Goal: Transaction & Acquisition: Purchase product/service

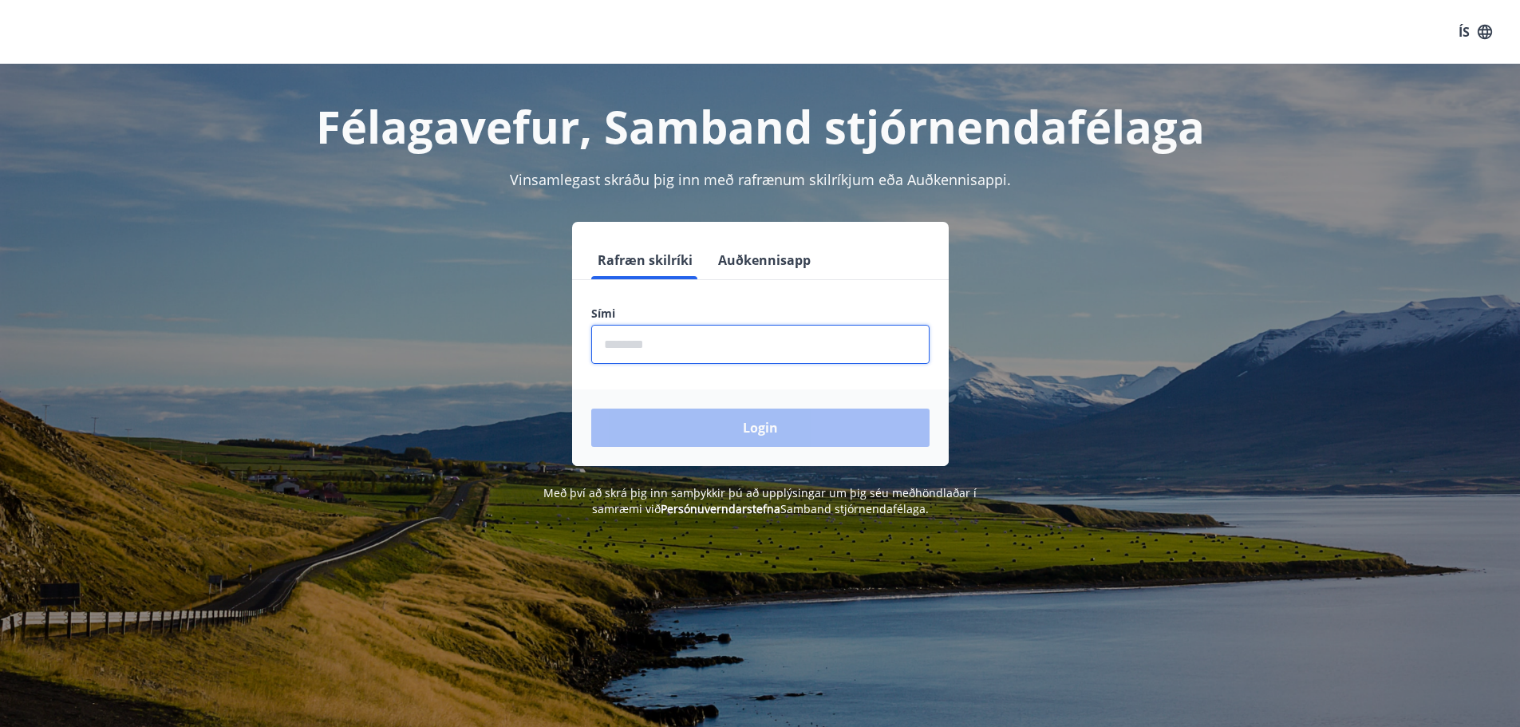
click at [642, 338] on input "phone" at bounding box center [760, 344] width 338 height 39
type input "********"
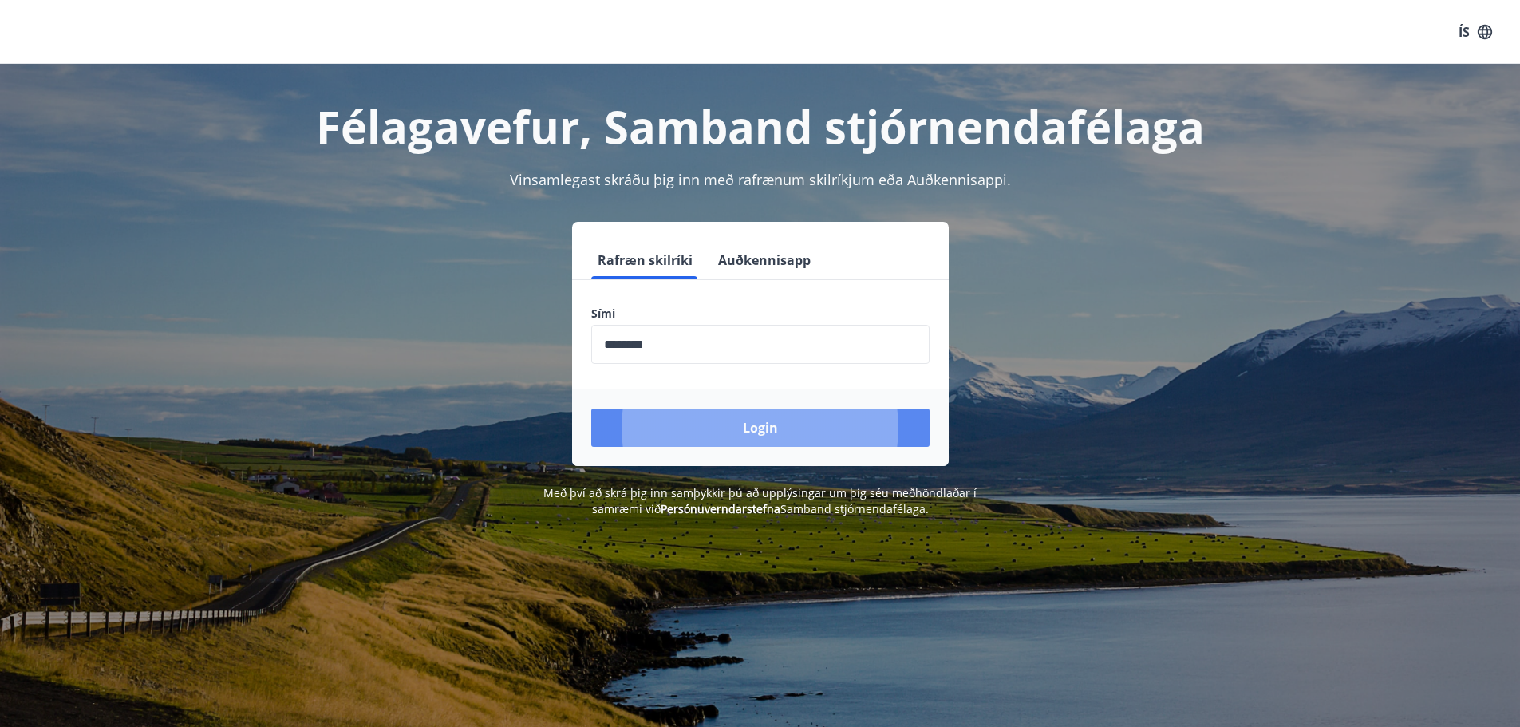
click at [715, 421] on button "Login" at bounding box center [760, 428] width 338 height 38
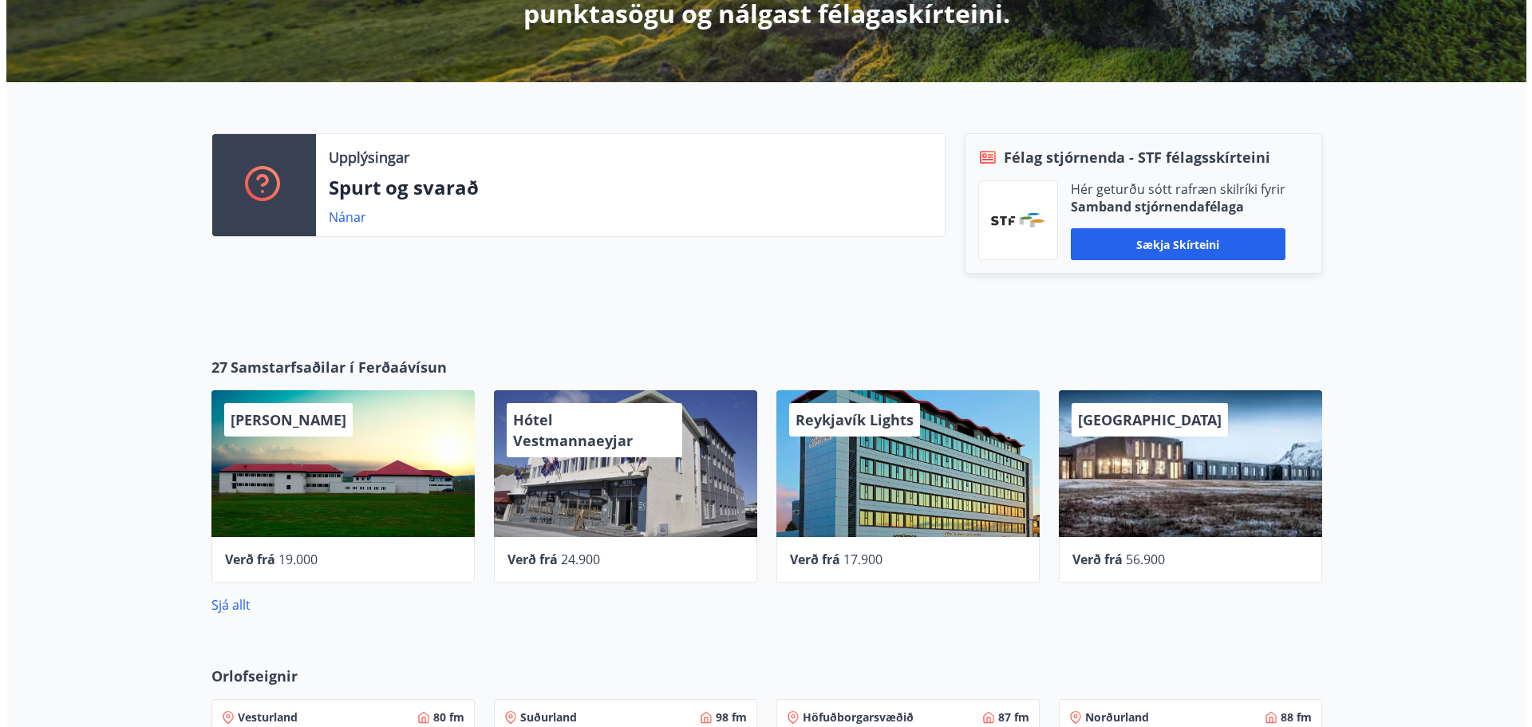
scroll to position [399, 0]
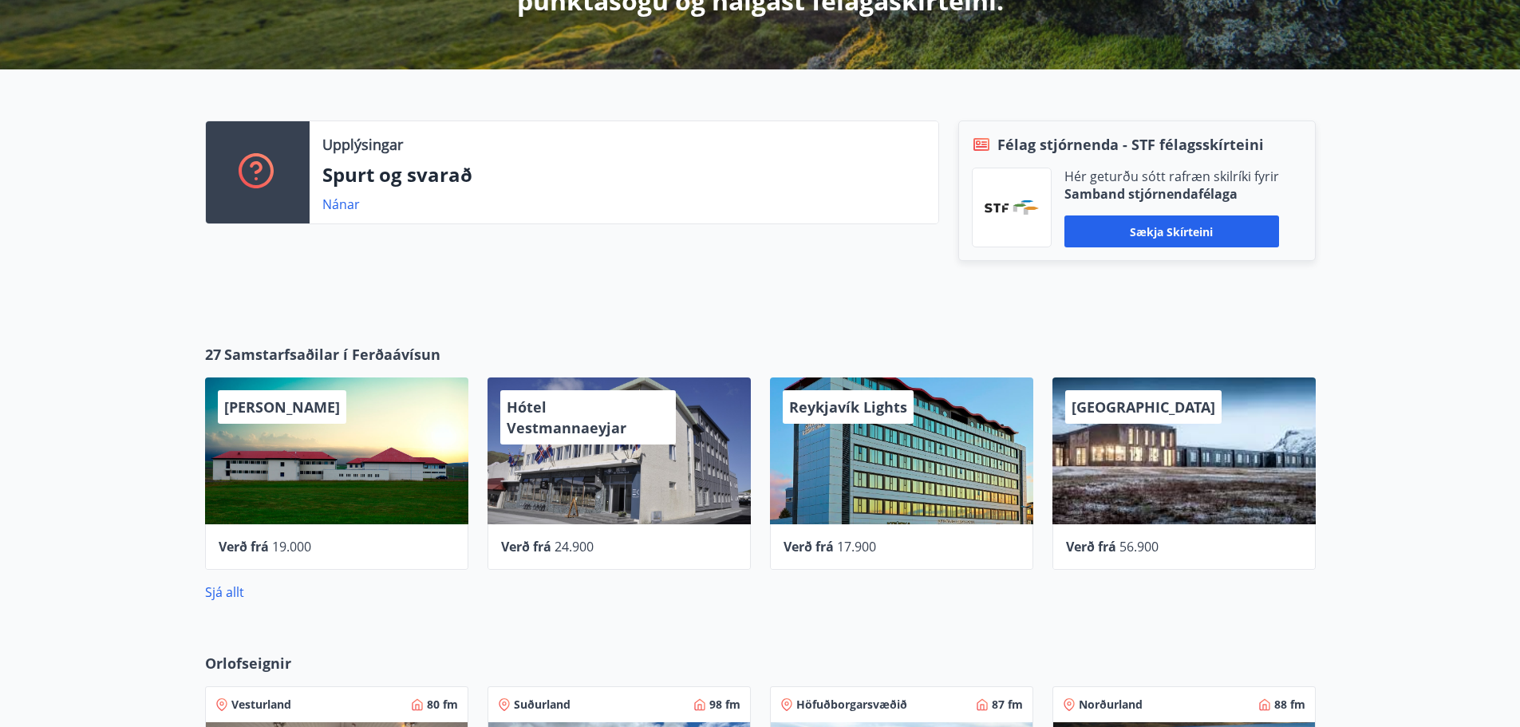
click at [948, 464] on div "Reykjavík Lights" at bounding box center [901, 450] width 263 height 147
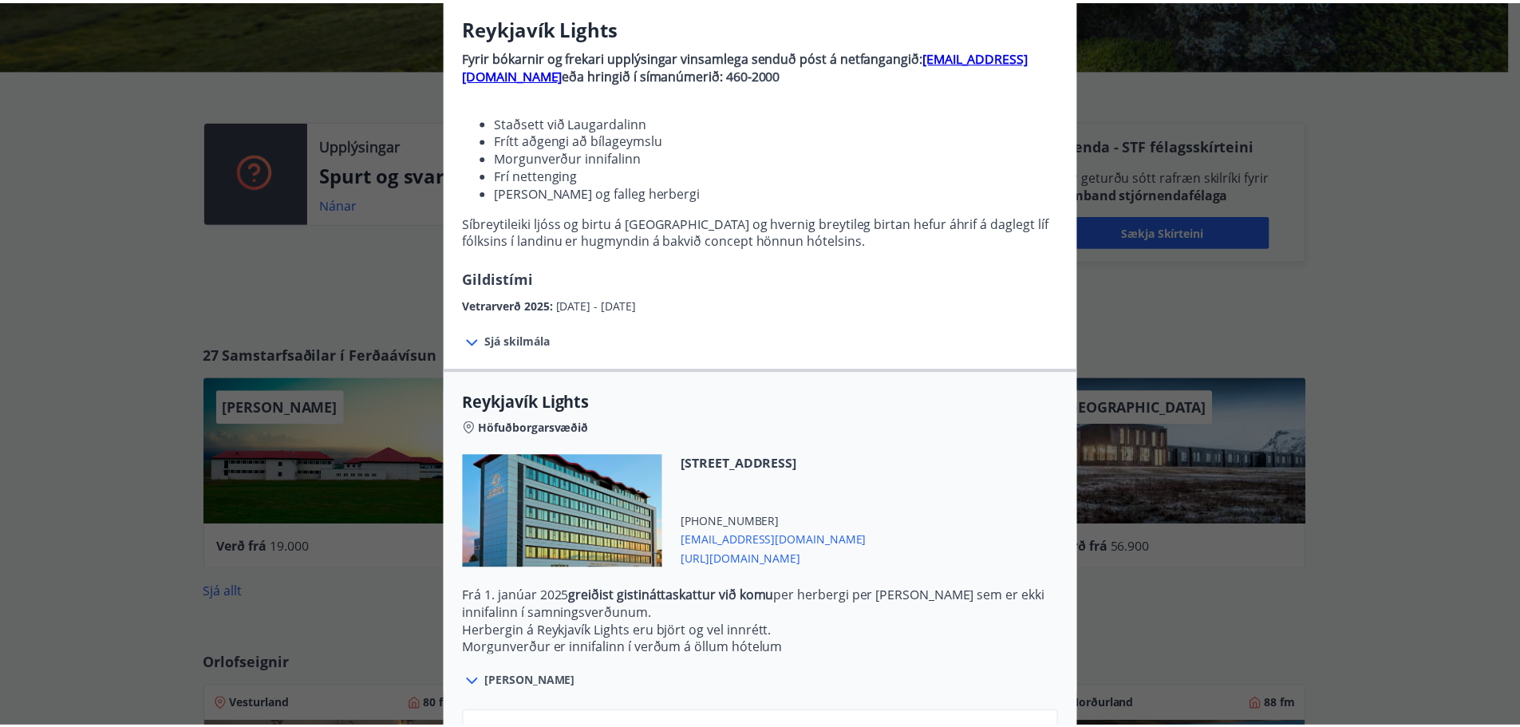
scroll to position [0, 0]
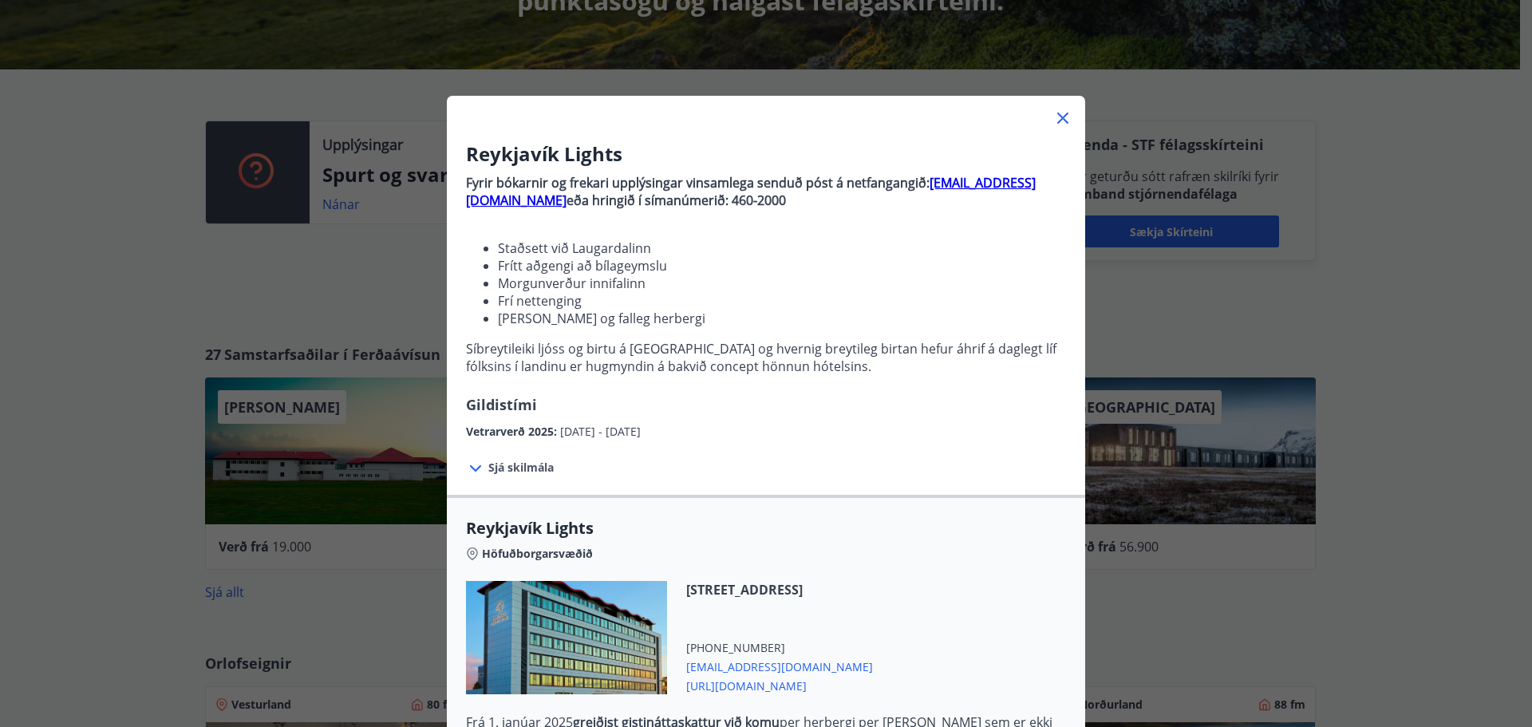
click at [1057, 122] on icon at bounding box center [1062, 118] width 11 height 11
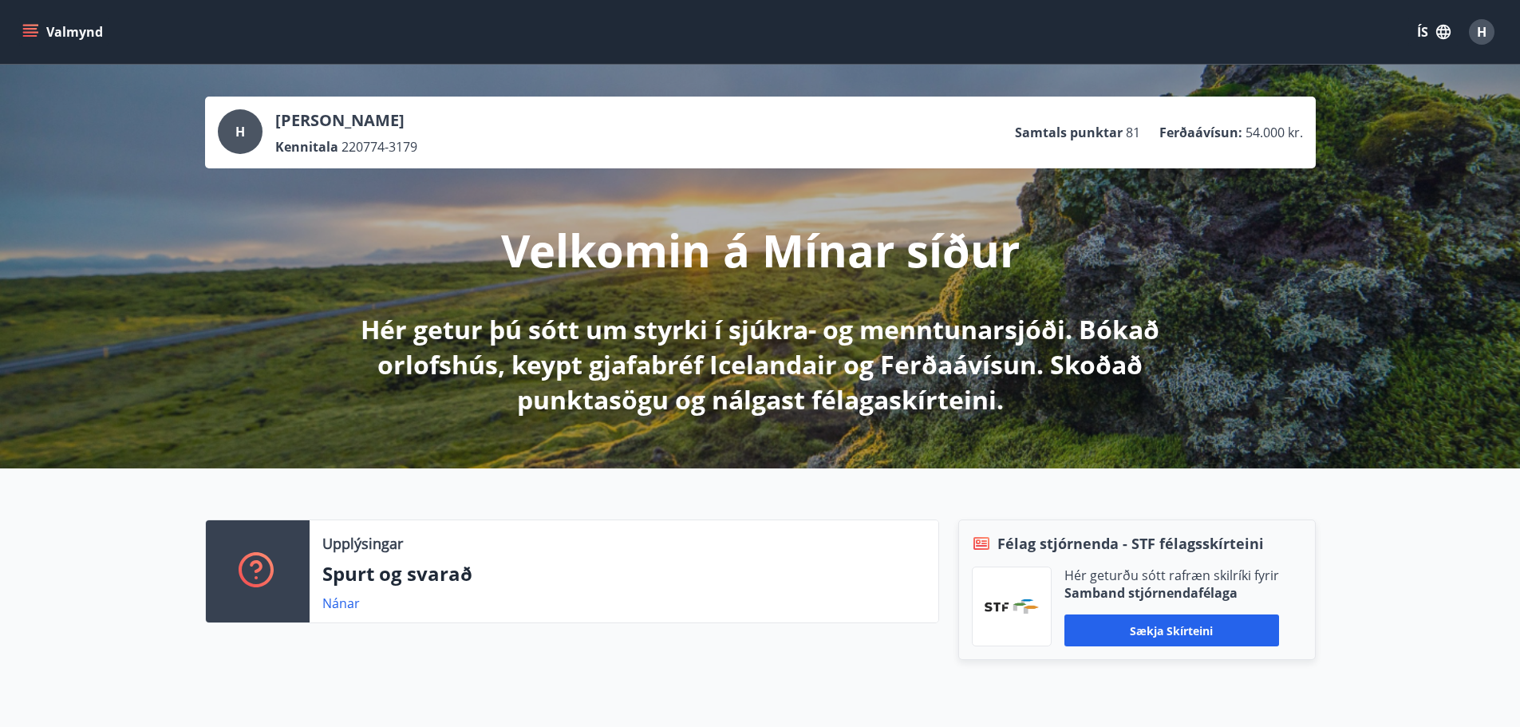
click at [22, 34] on button "Valmynd" at bounding box center [64, 32] width 90 height 29
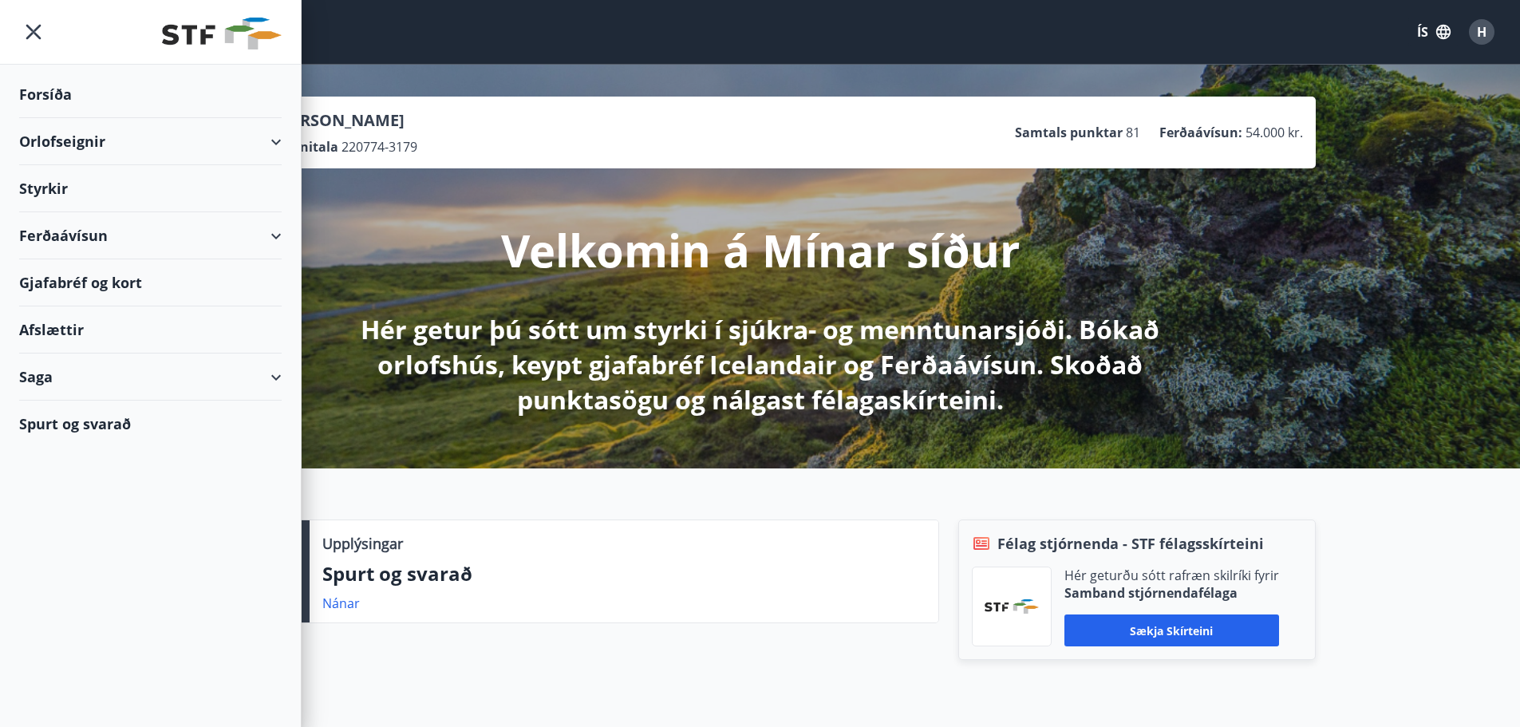
click at [200, 232] on div "Ferðaávísun" at bounding box center [150, 235] width 263 height 47
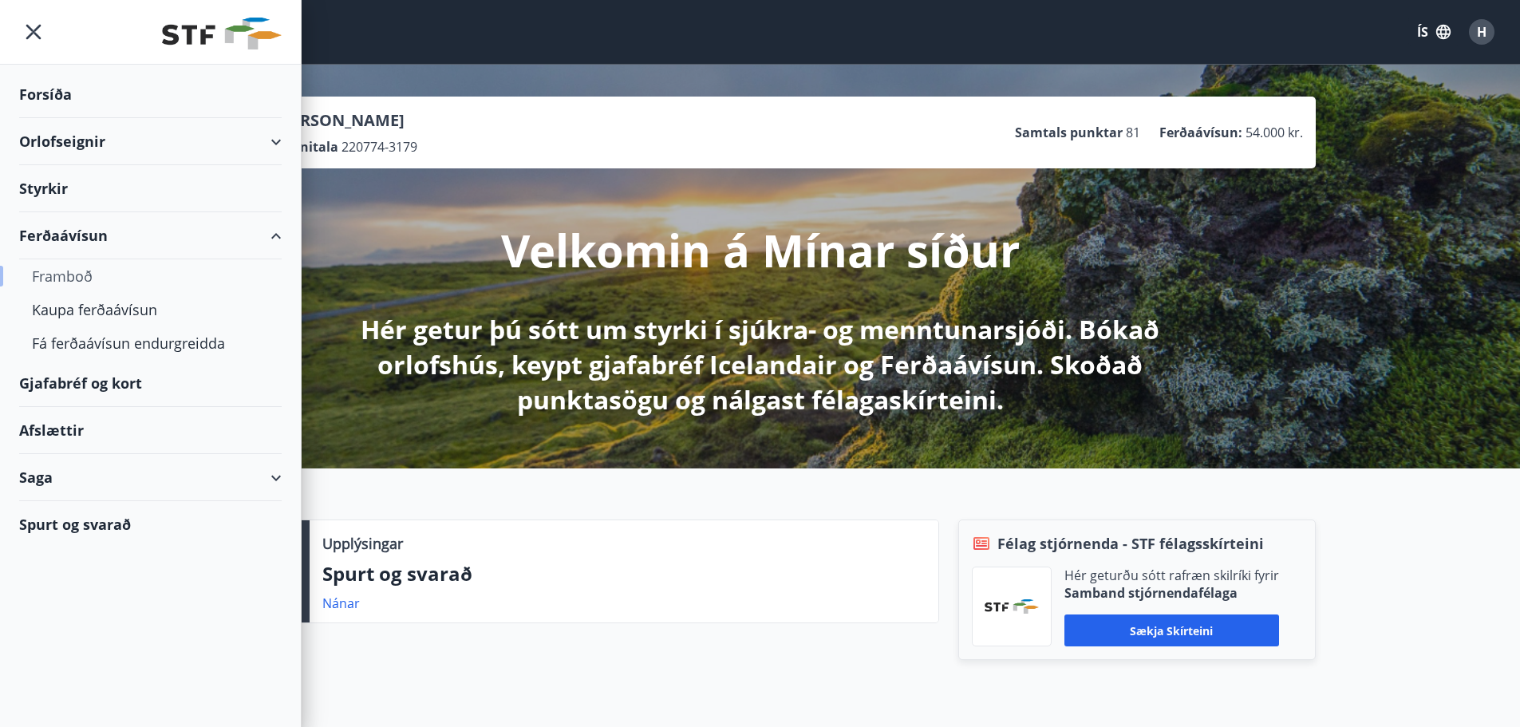
click at [77, 279] on div "Framboð" at bounding box center [150, 276] width 237 height 34
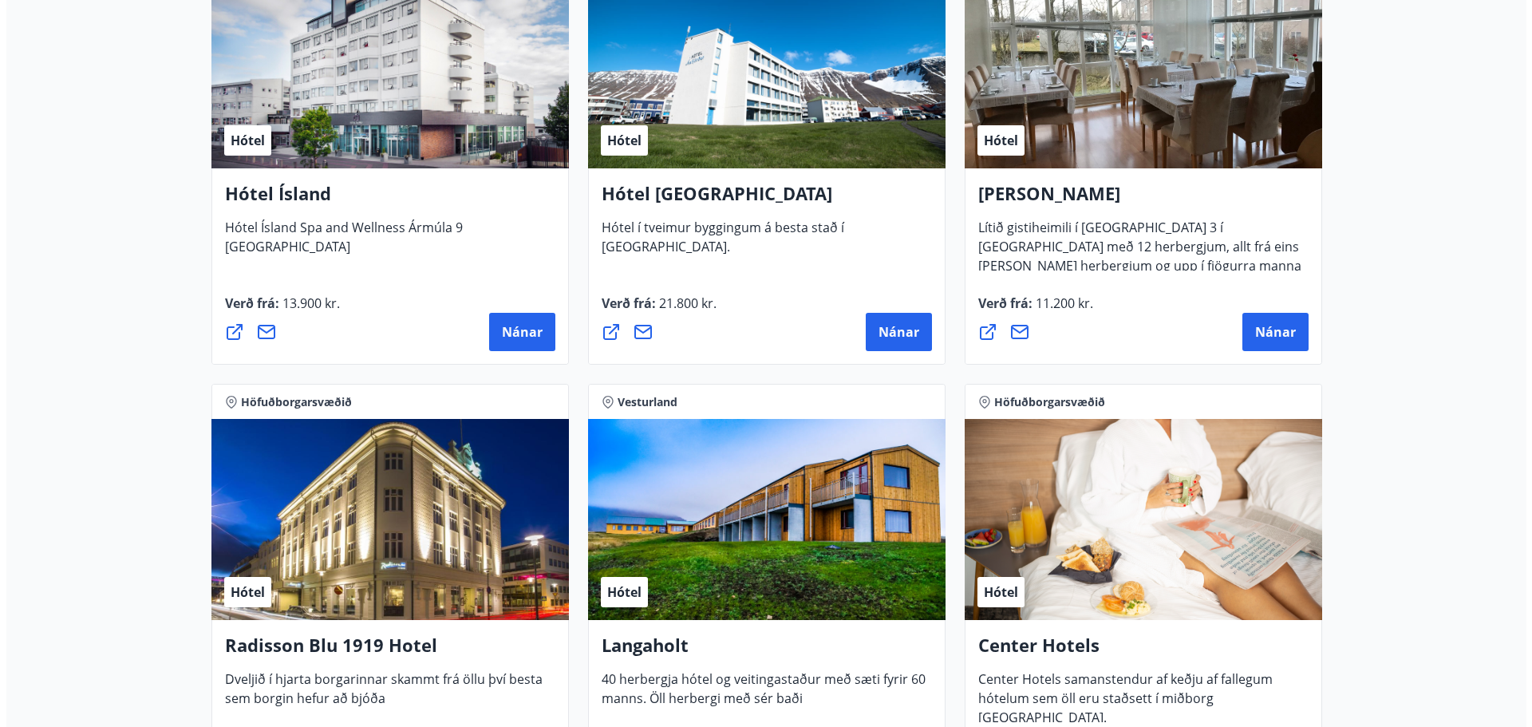
scroll to position [2474, 0]
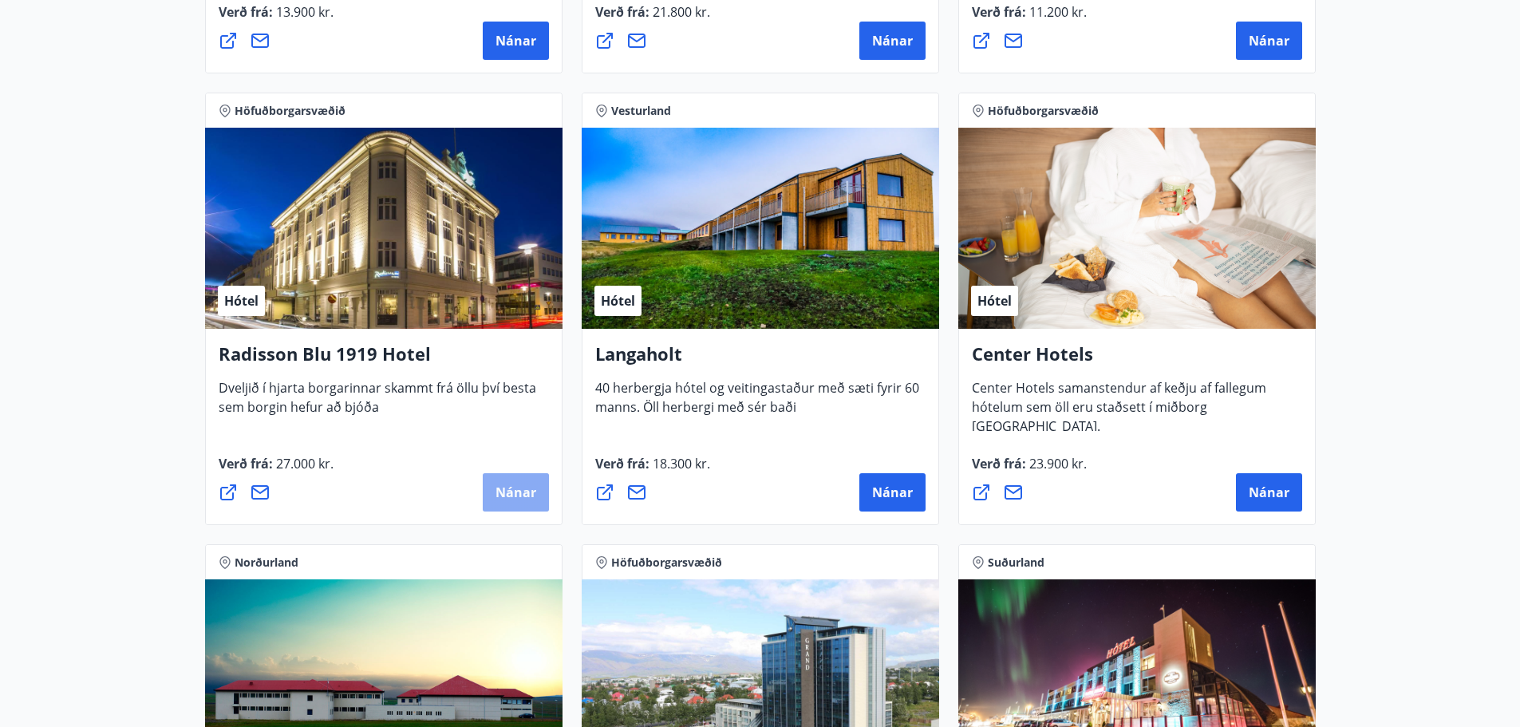
click at [510, 501] on button "Nánar" at bounding box center [516, 492] width 66 height 38
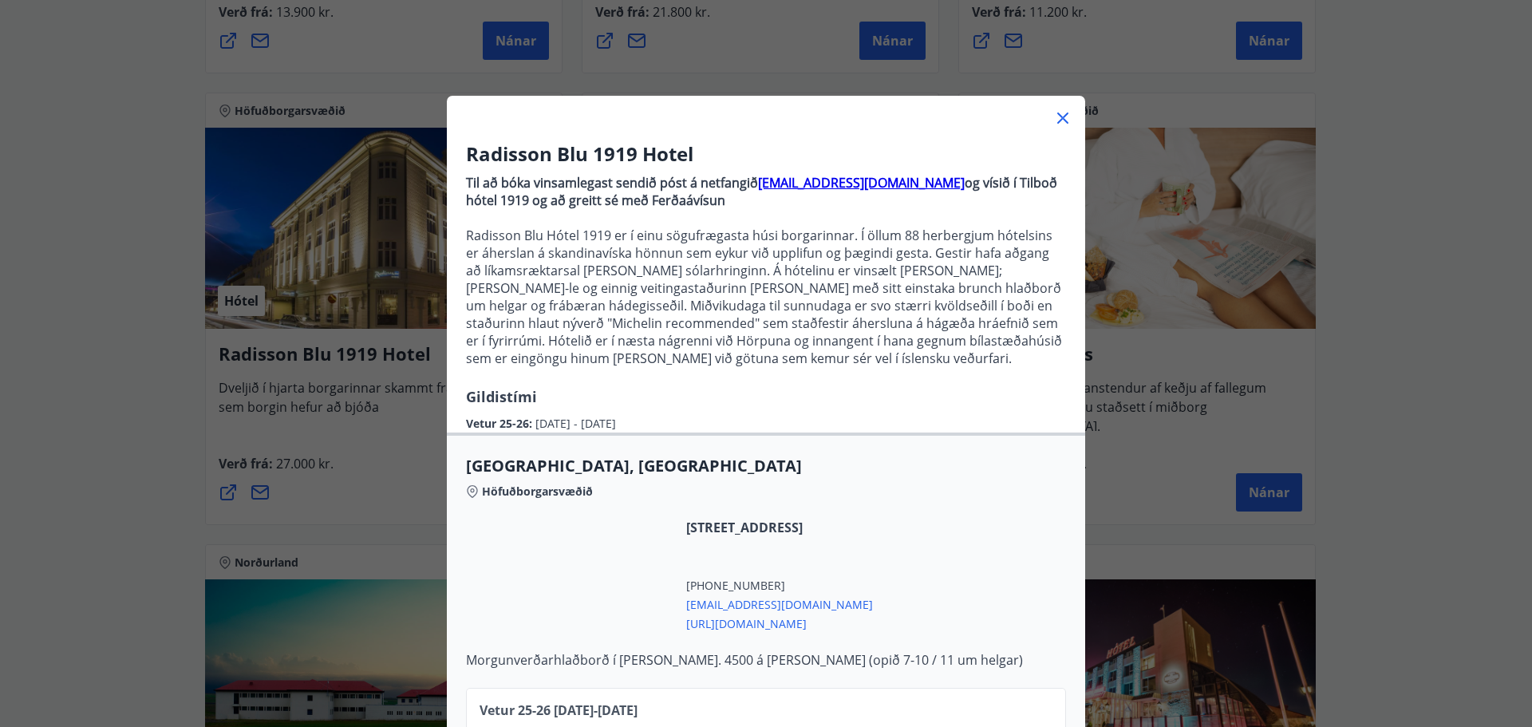
scroll to position [119, 0]
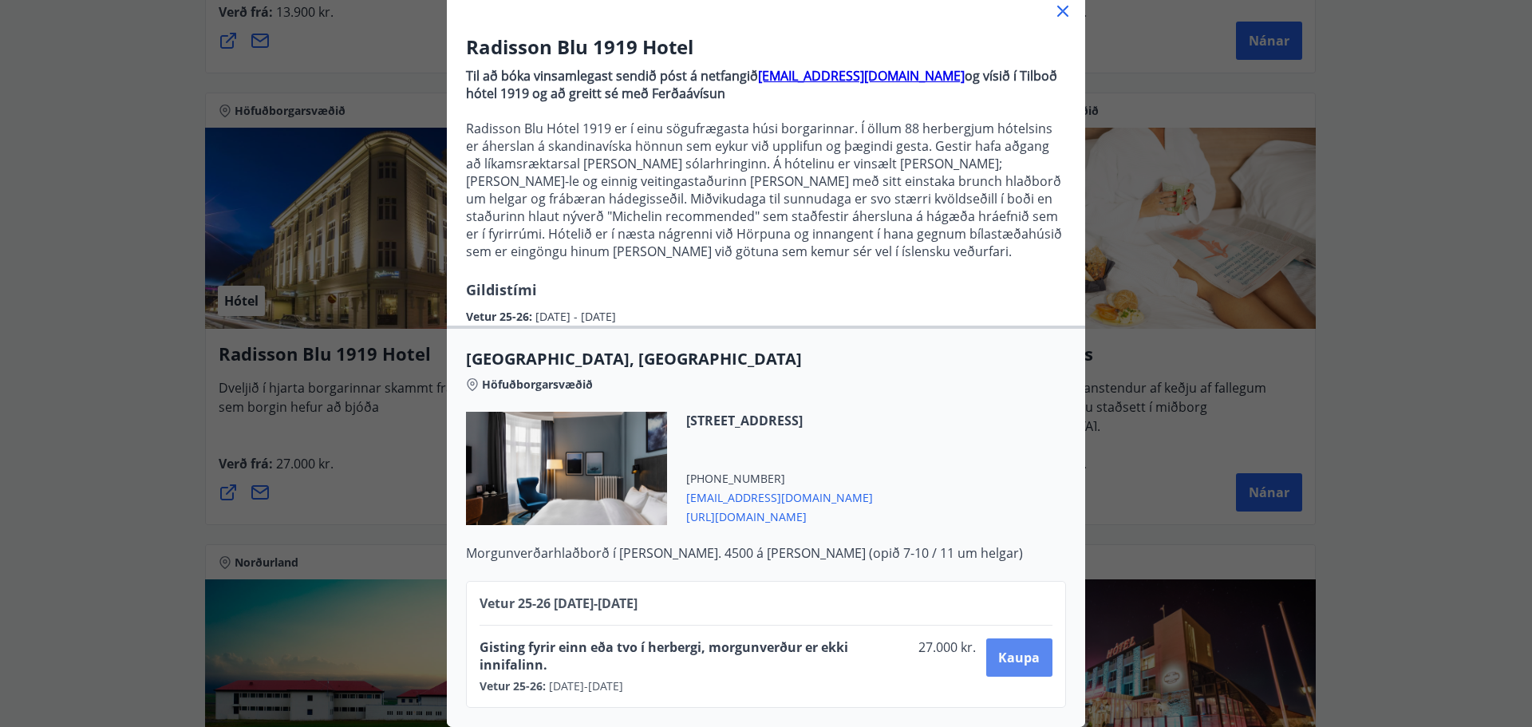
click at [1033, 654] on button "Kaupa" at bounding box center [1019, 657] width 66 height 38
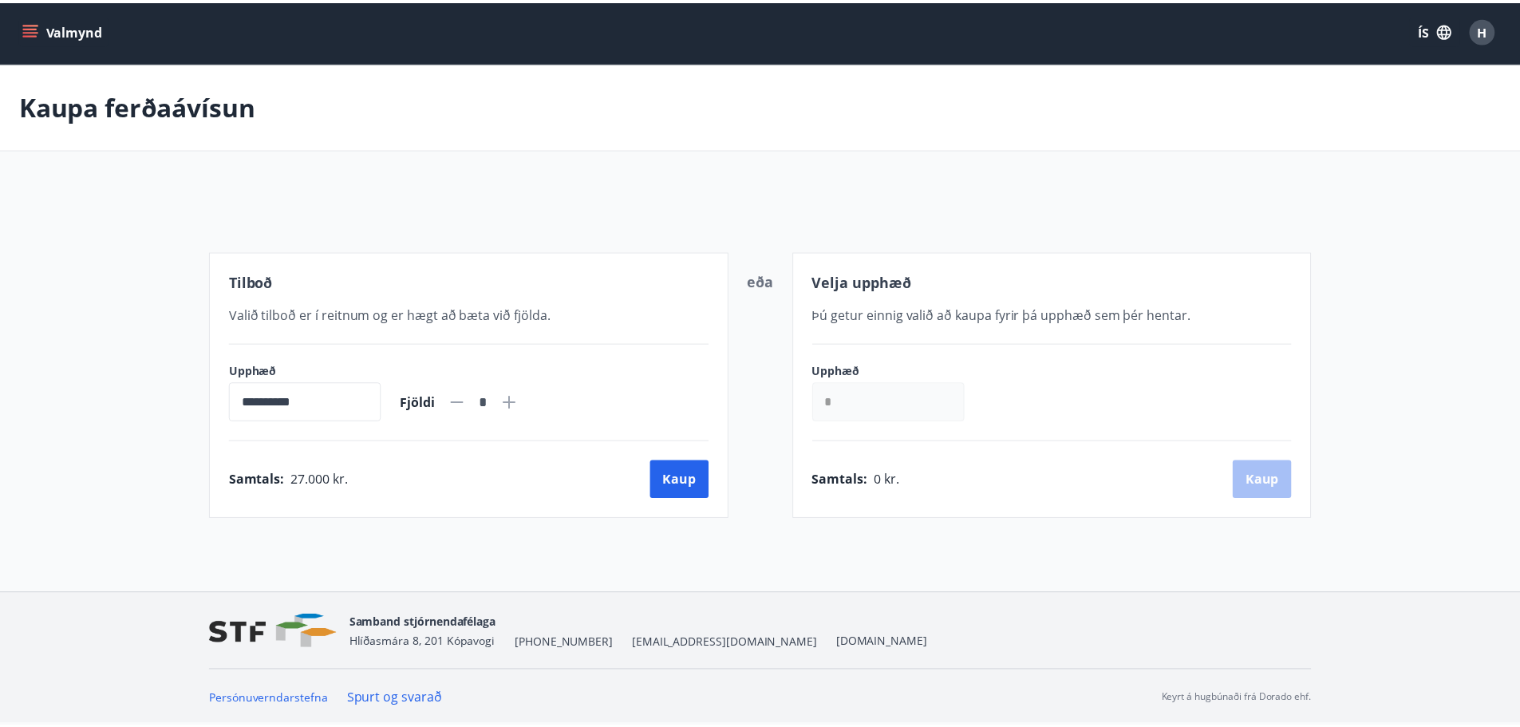
scroll to position [2, 0]
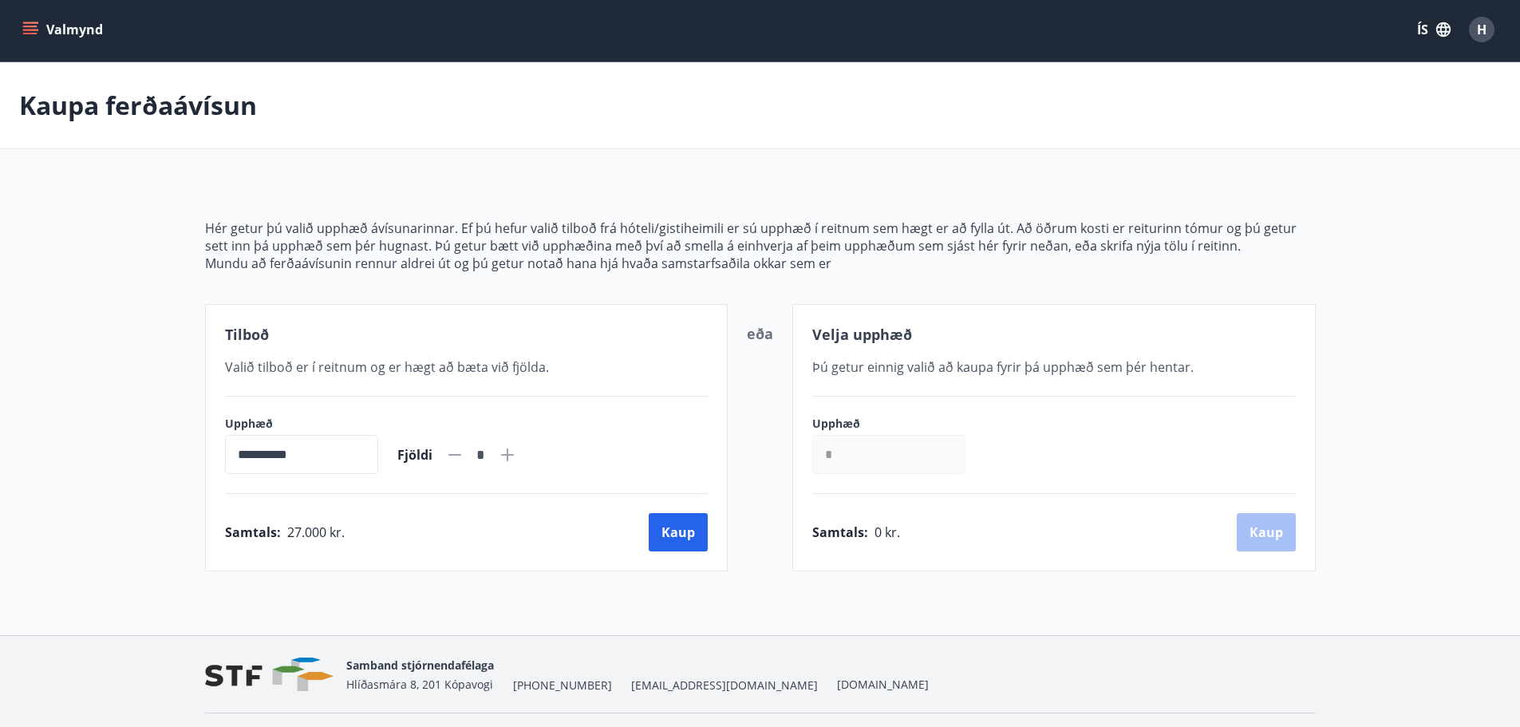
click at [517, 455] on icon at bounding box center [507, 454] width 19 height 19
click at [461, 456] on icon at bounding box center [455, 455] width 13 height 2
type input "*"
click at [670, 539] on button "Kaup" at bounding box center [678, 532] width 59 height 38
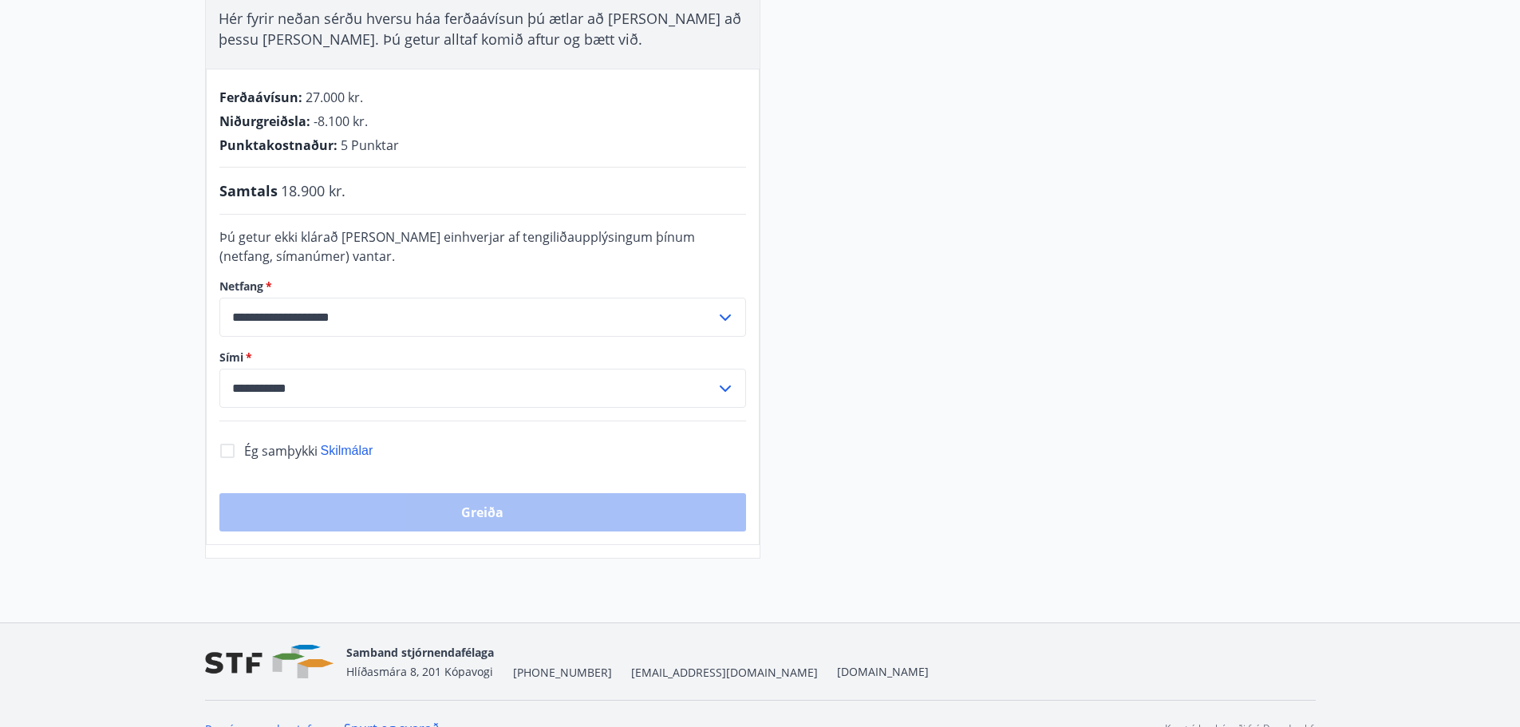
scroll to position [332, 0]
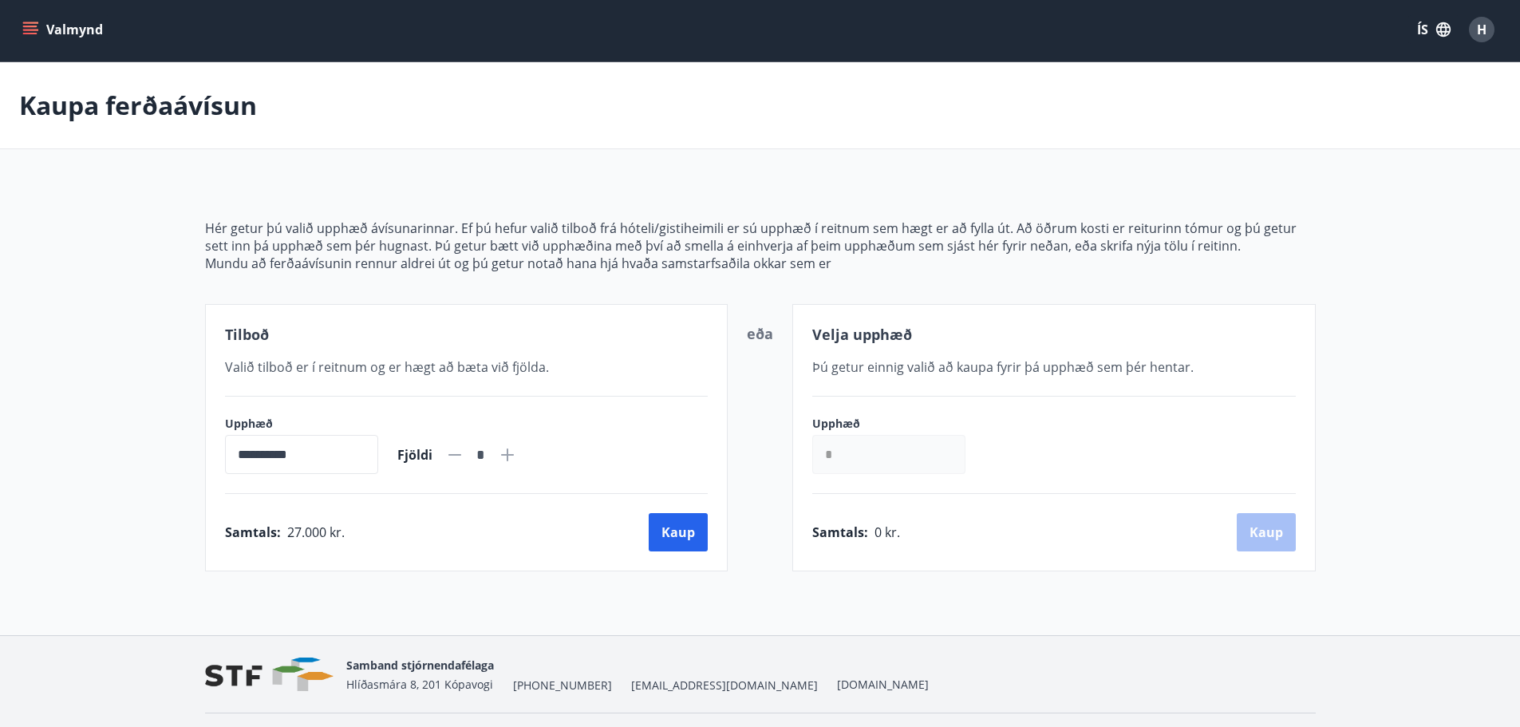
scroll to position [45, 0]
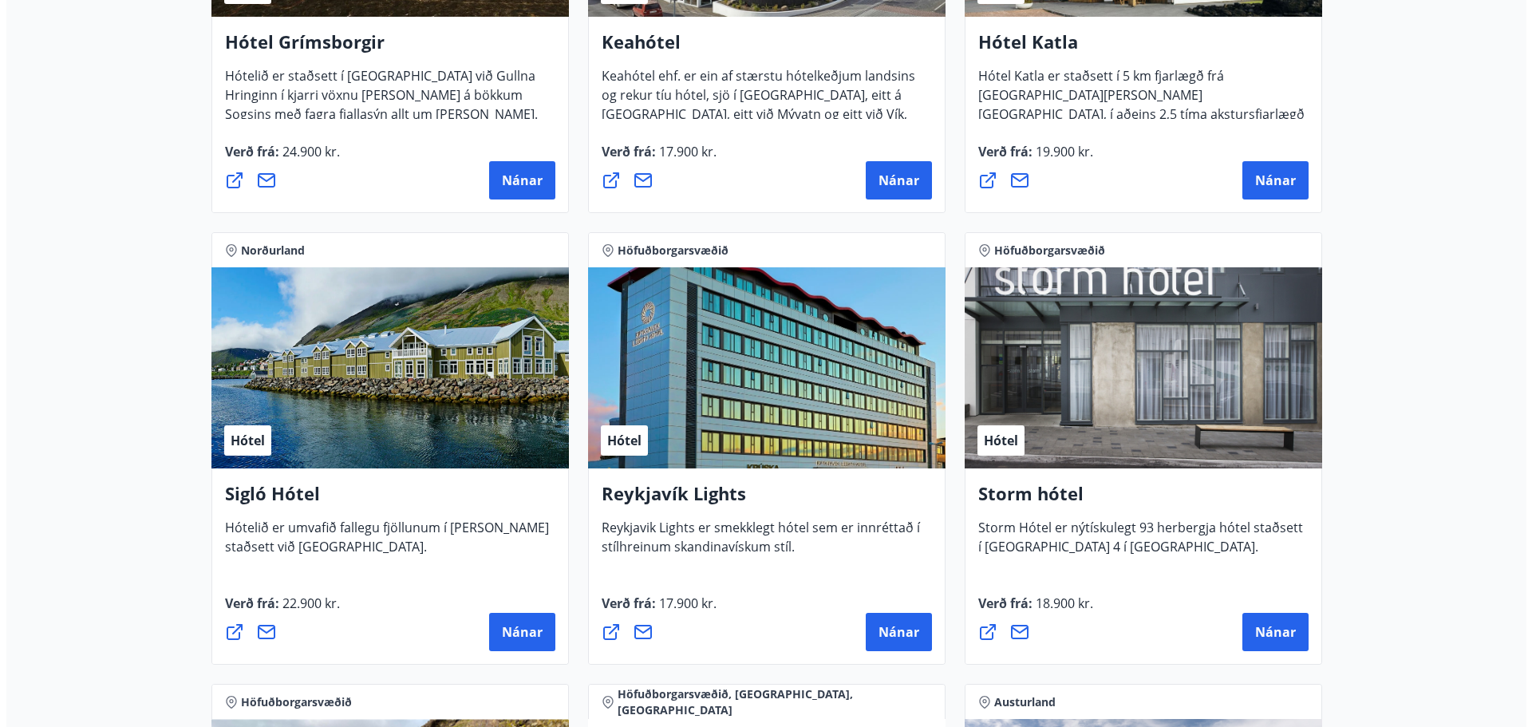
scroll to position [1130, 0]
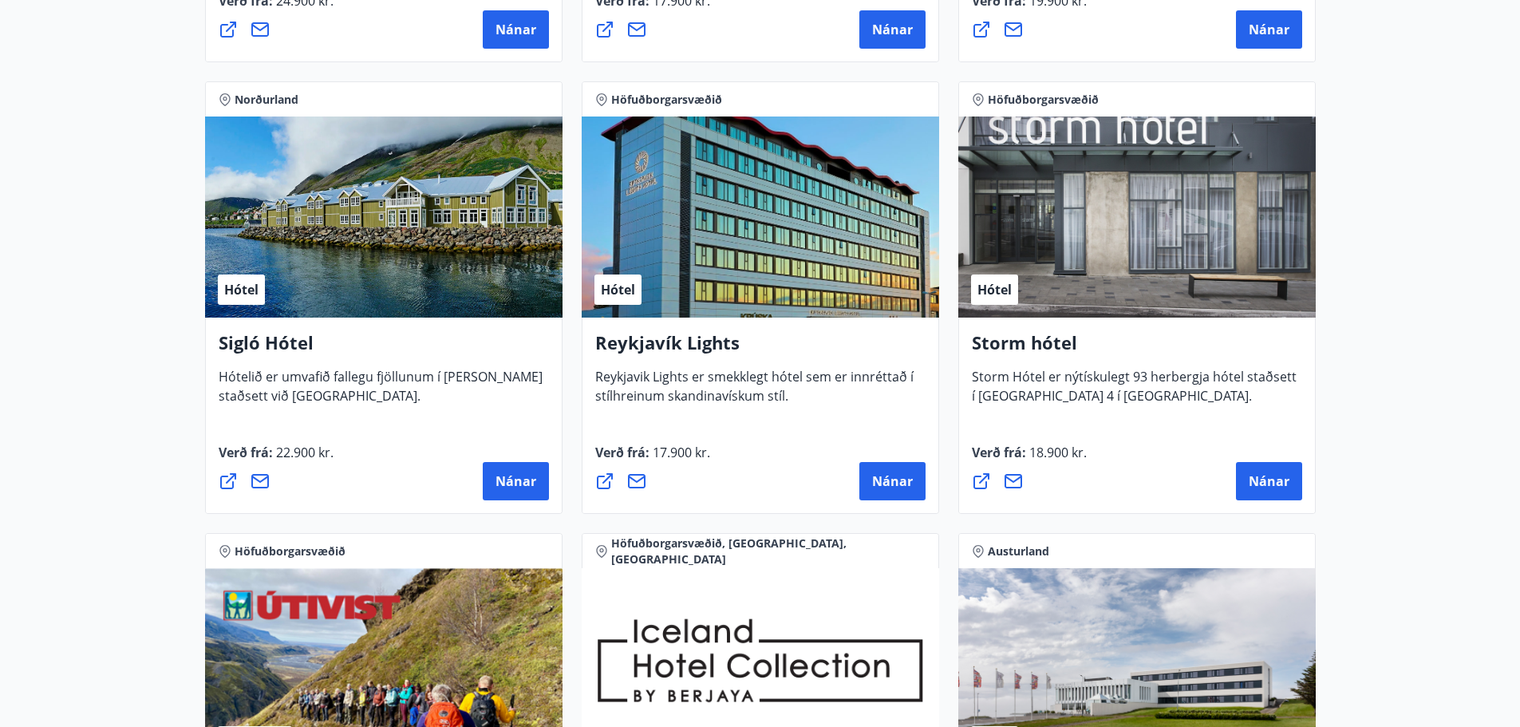
click at [319, 269] on div "Hótel" at bounding box center [384, 217] width 358 height 201
click at [518, 470] on button "Nánar" at bounding box center [516, 481] width 66 height 38
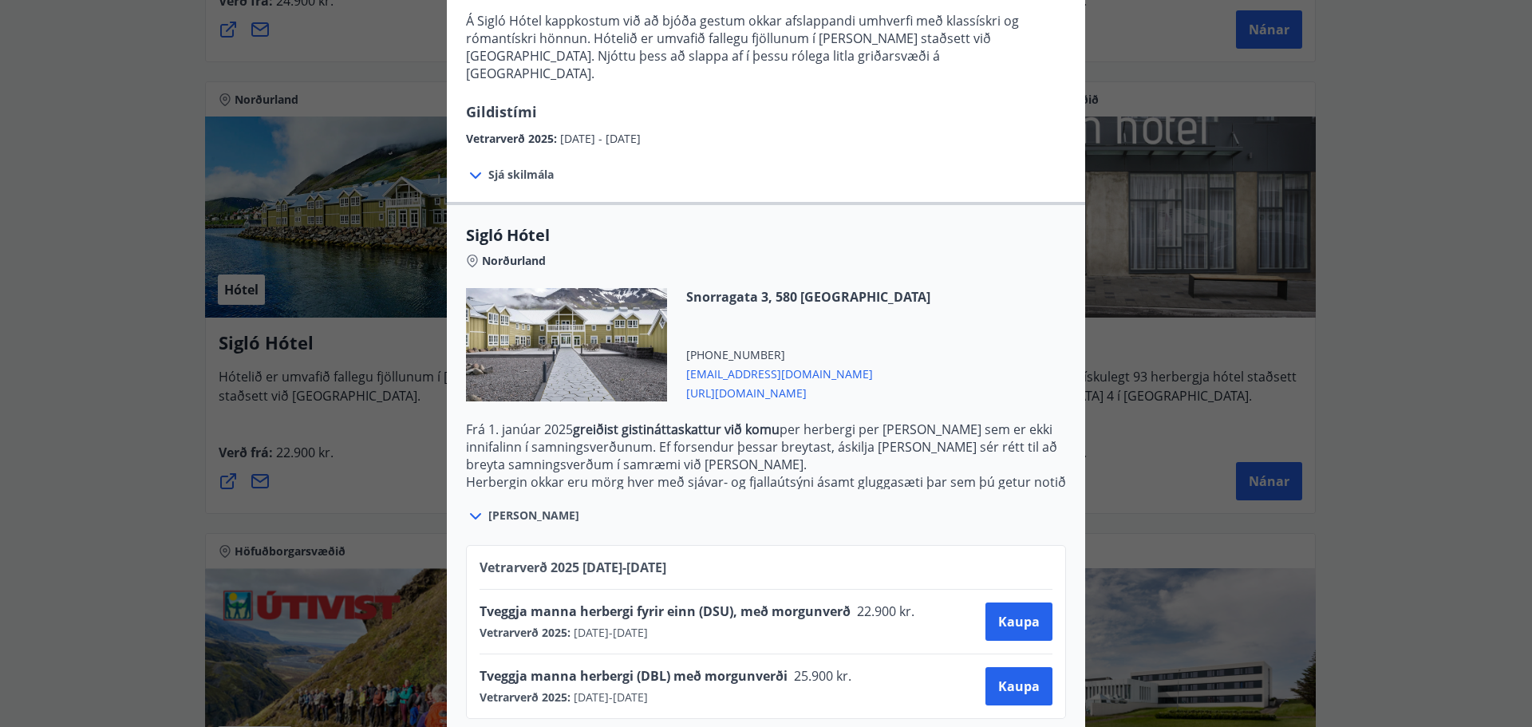
scroll to position [220, 0]
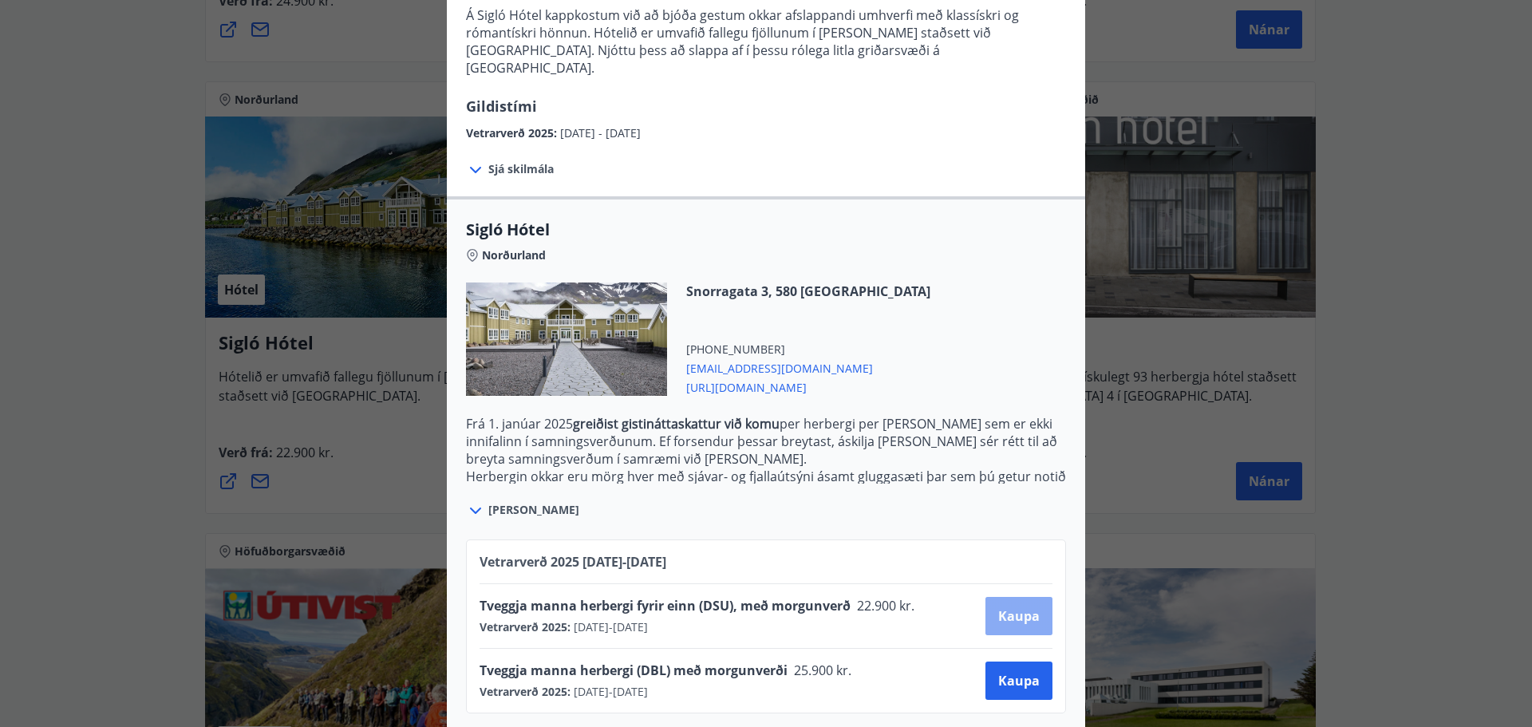
click at [1030, 607] on span "Kaupa" at bounding box center [1018, 616] width 41 height 18
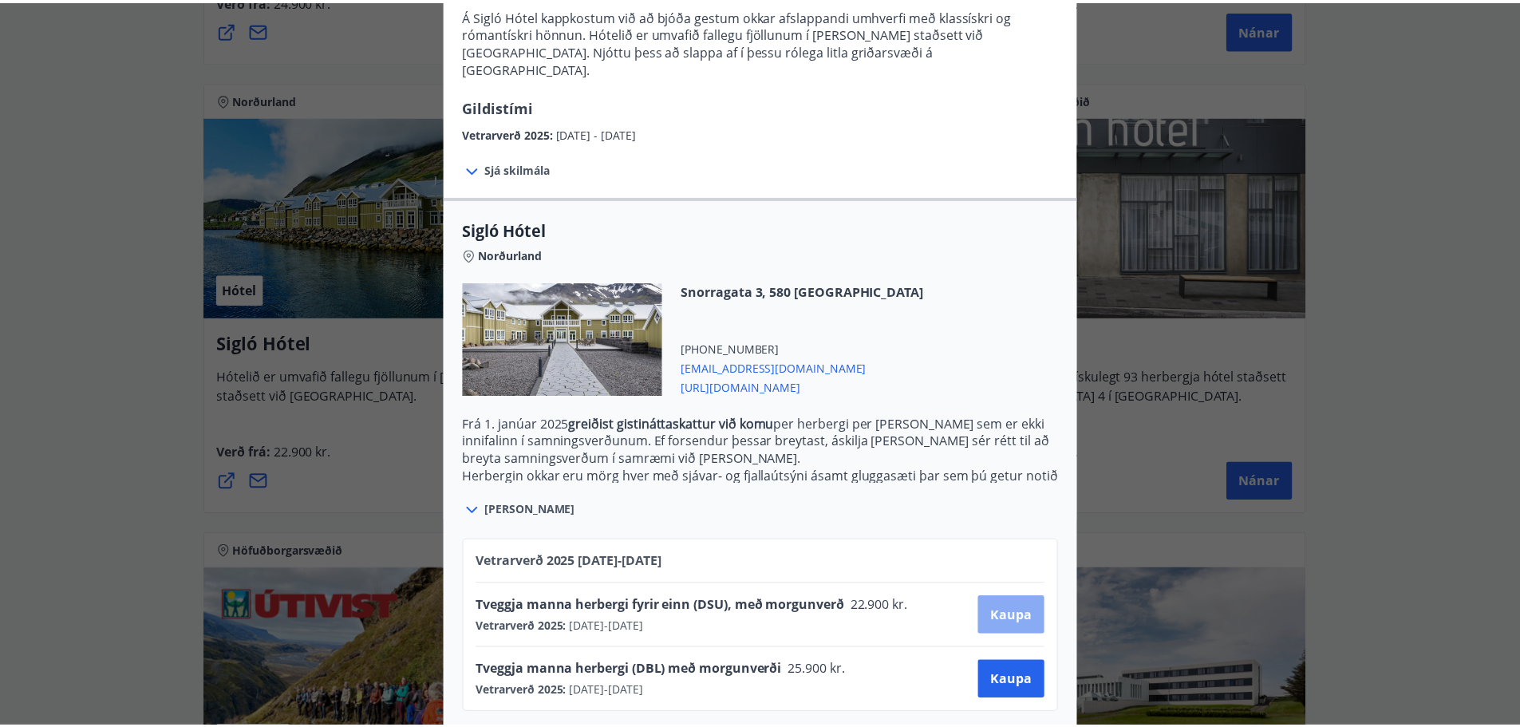
scroll to position [2, 0]
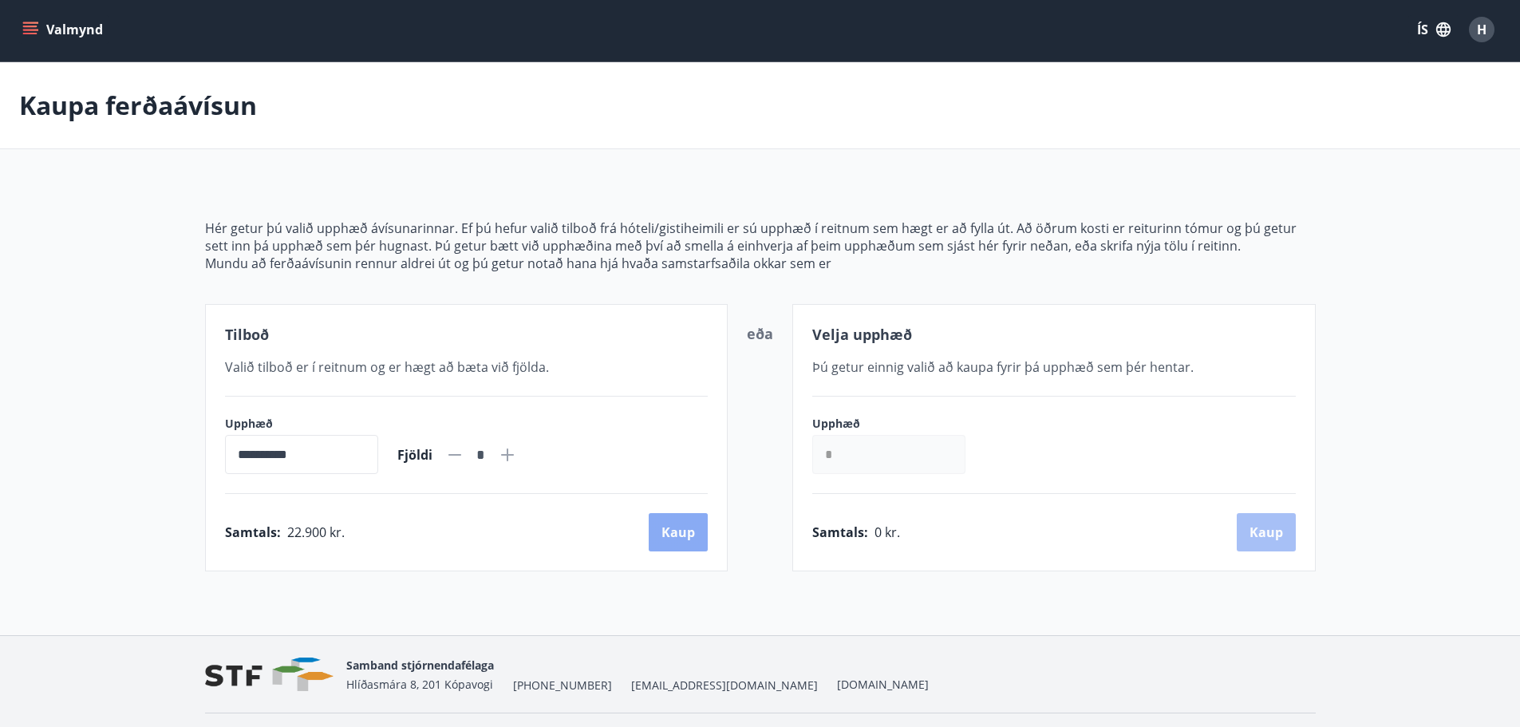
click at [681, 535] on button "Kaup" at bounding box center [678, 532] width 59 height 38
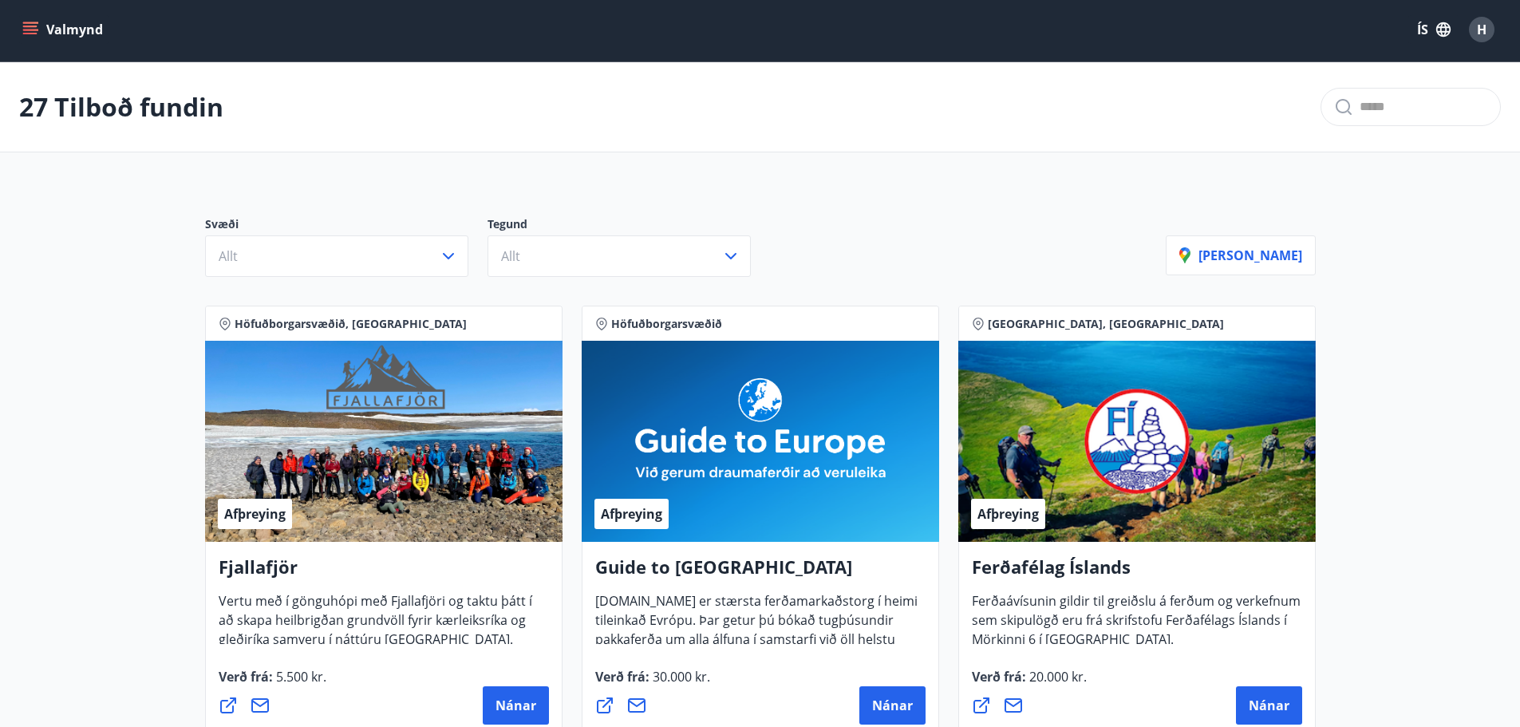
click at [61, 30] on button "Valmynd" at bounding box center [64, 29] width 90 height 29
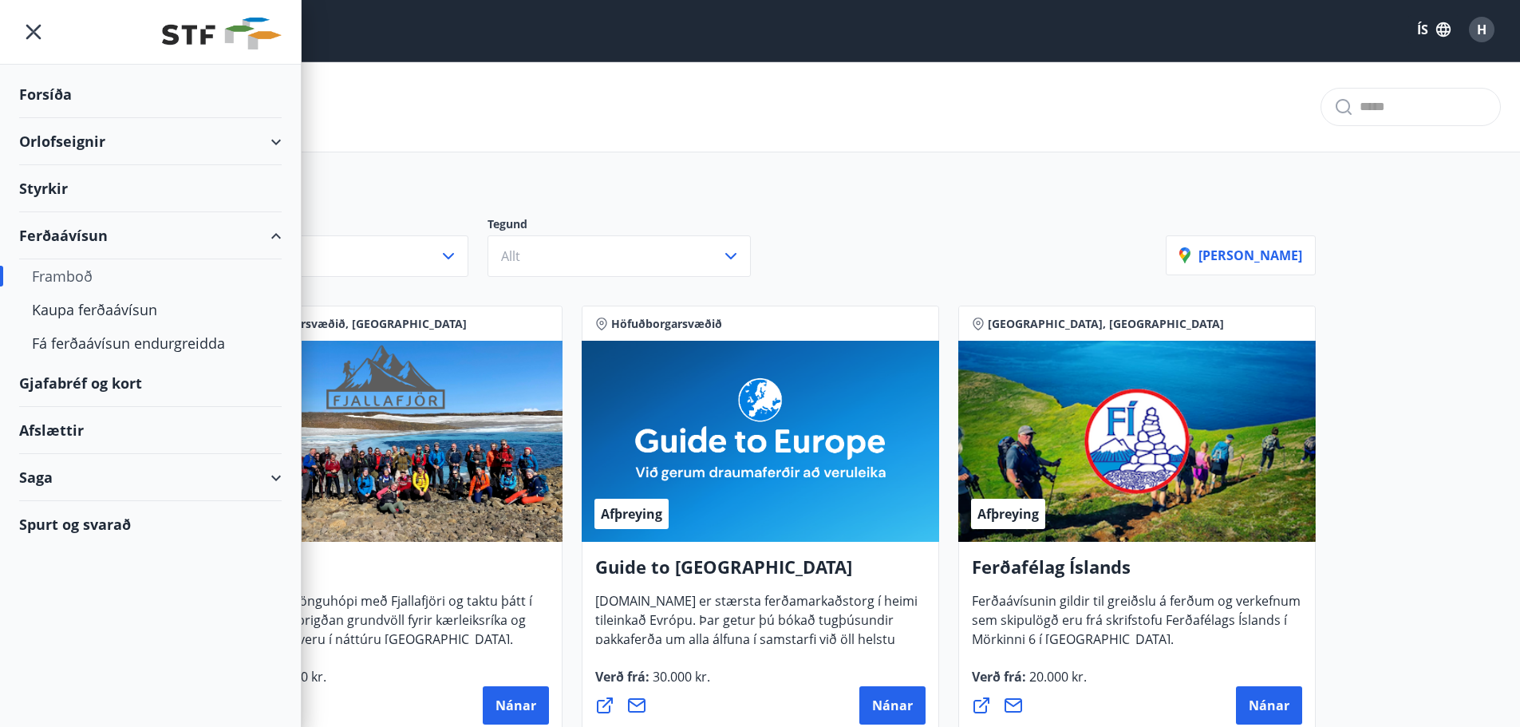
click at [277, 478] on div "Saga" at bounding box center [150, 477] width 263 height 47
click at [107, 516] on div "Ferðaávísun" at bounding box center [150, 518] width 237 height 34
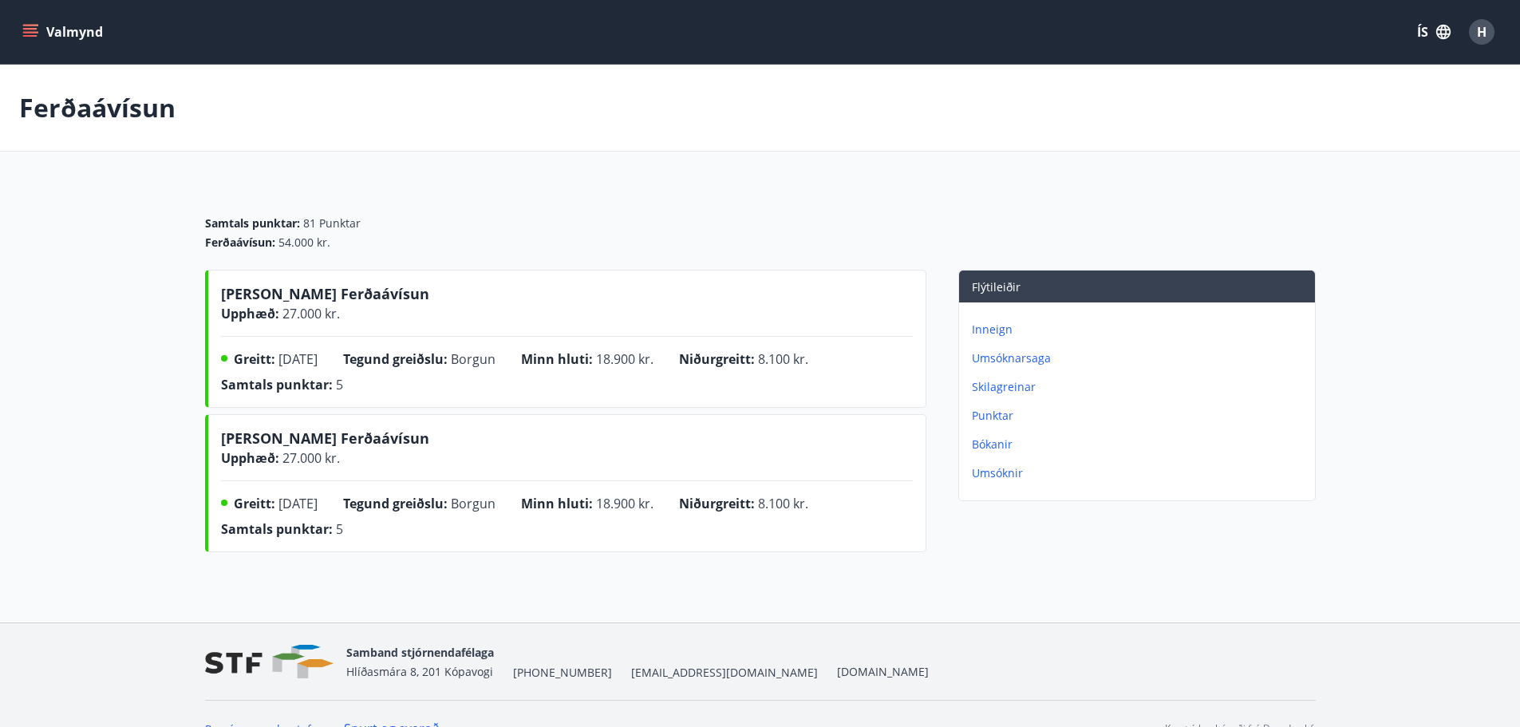
click at [65, 21] on button "Valmynd" at bounding box center [64, 32] width 90 height 29
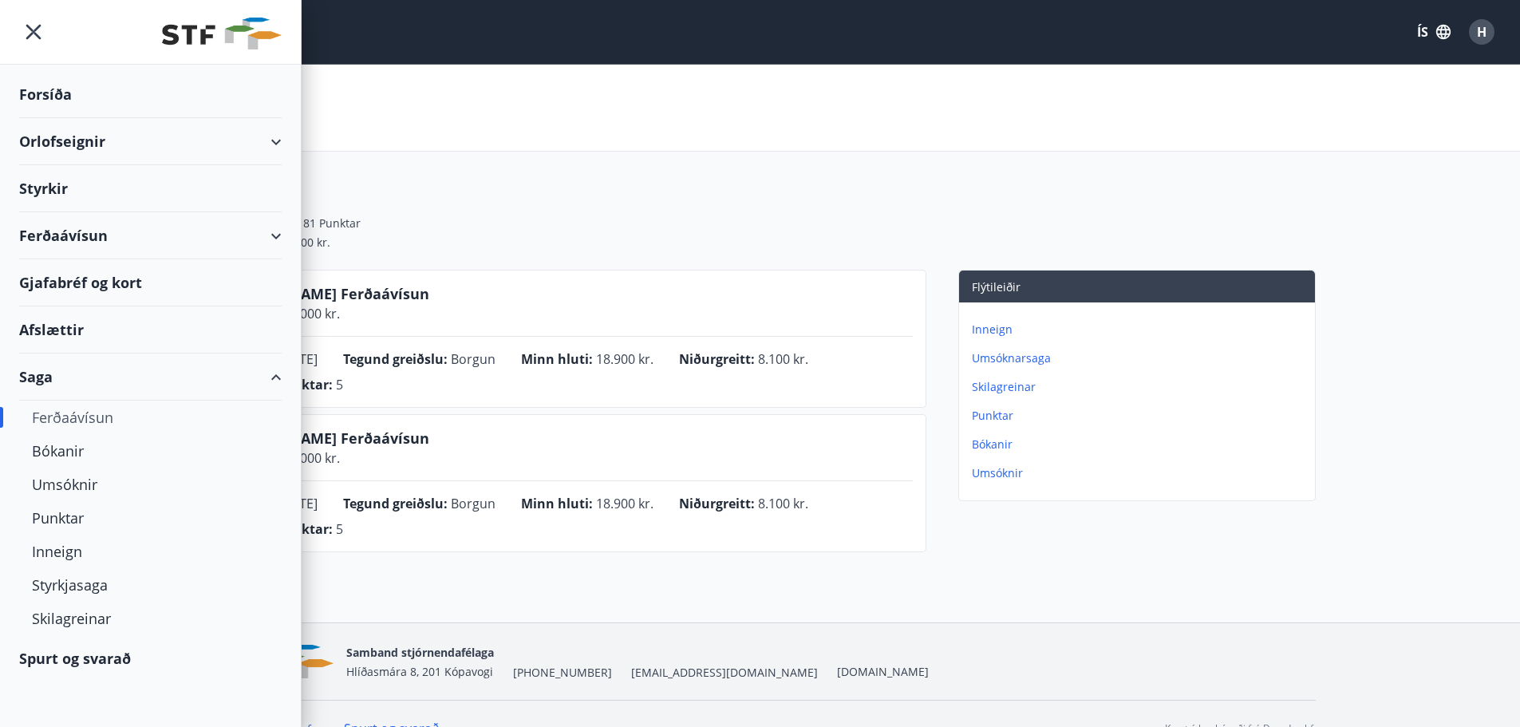
click at [278, 233] on div "Ferðaávísun" at bounding box center [150, 235] width 263 height 47
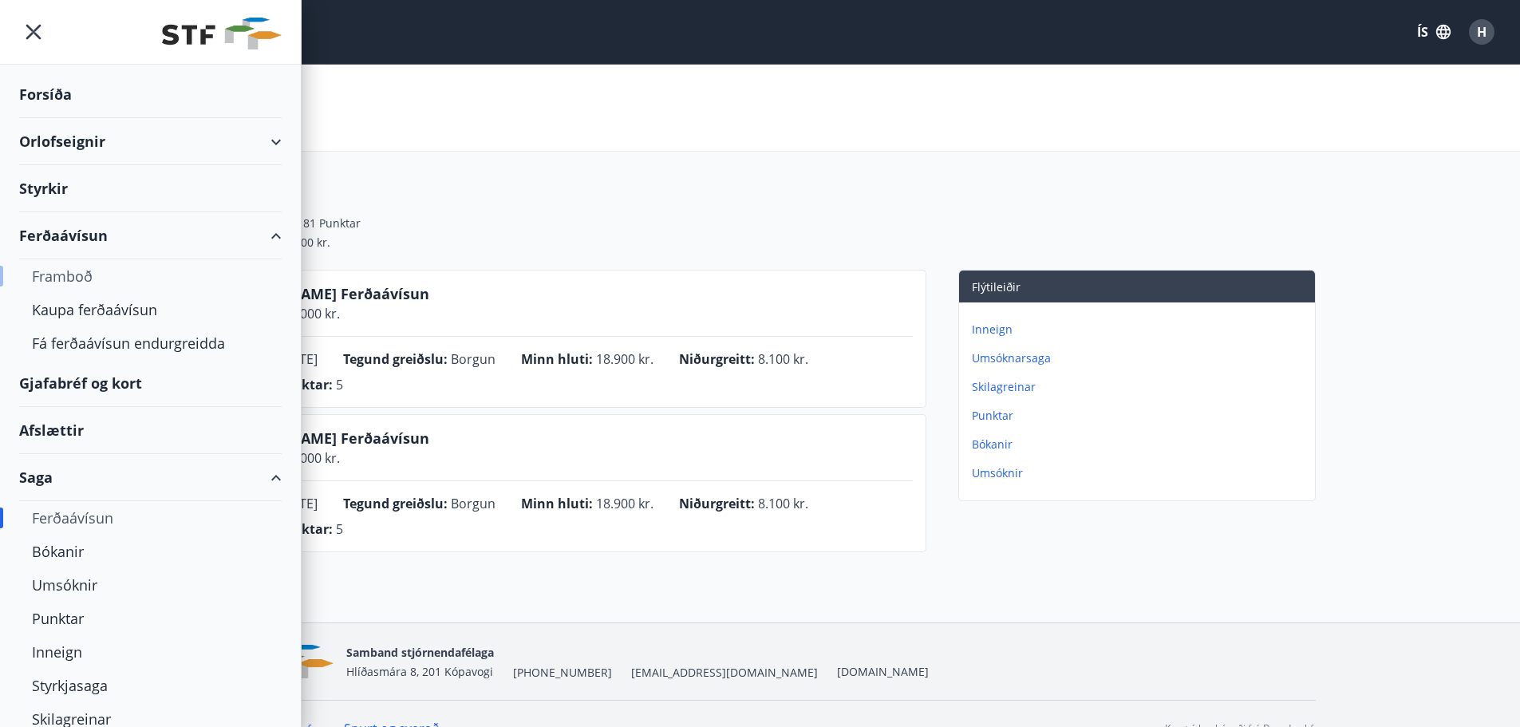
click at [75, 267] on div "Framboð" at bounding box center [150, 276] width 237 height 34
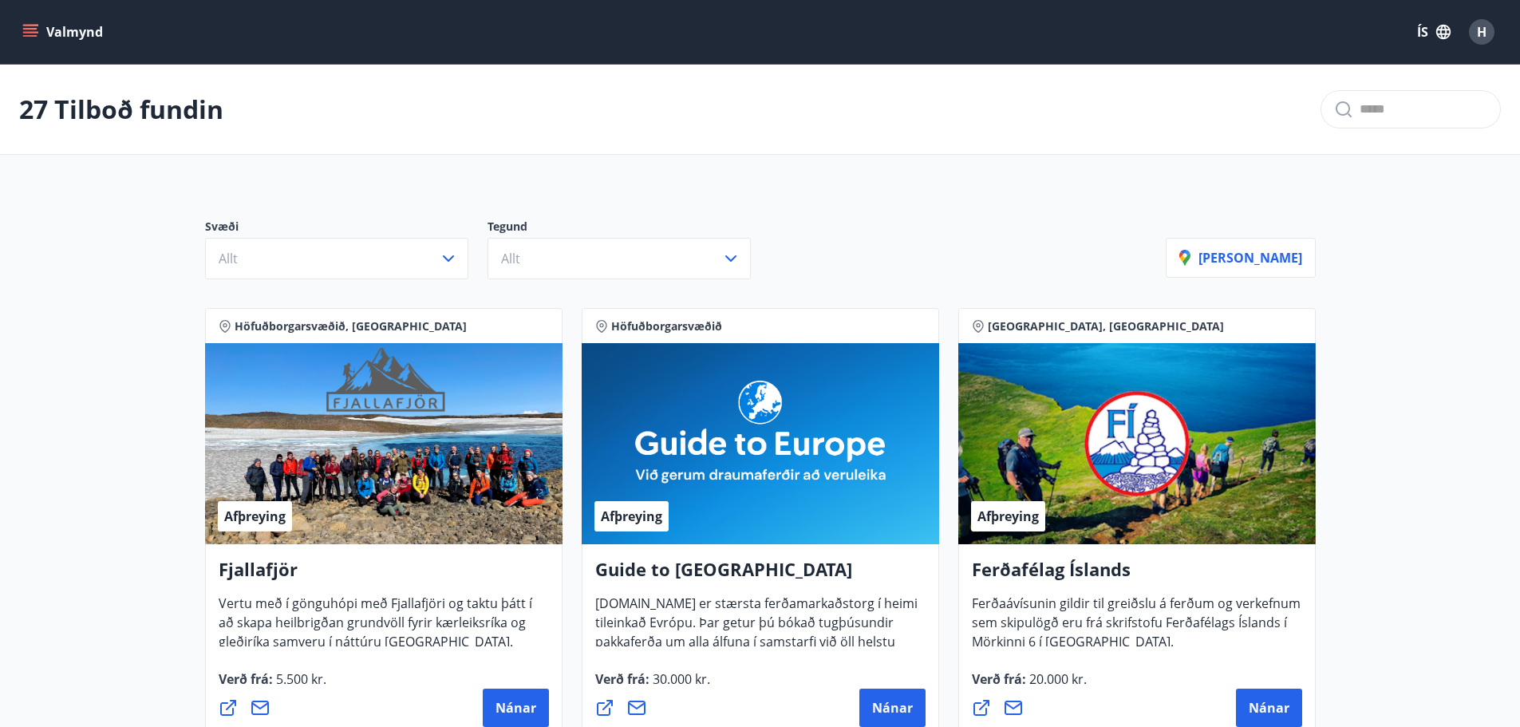
click at [48, 26] on button "Valmynd" at bounding box center [64, 32] width 90 height 29
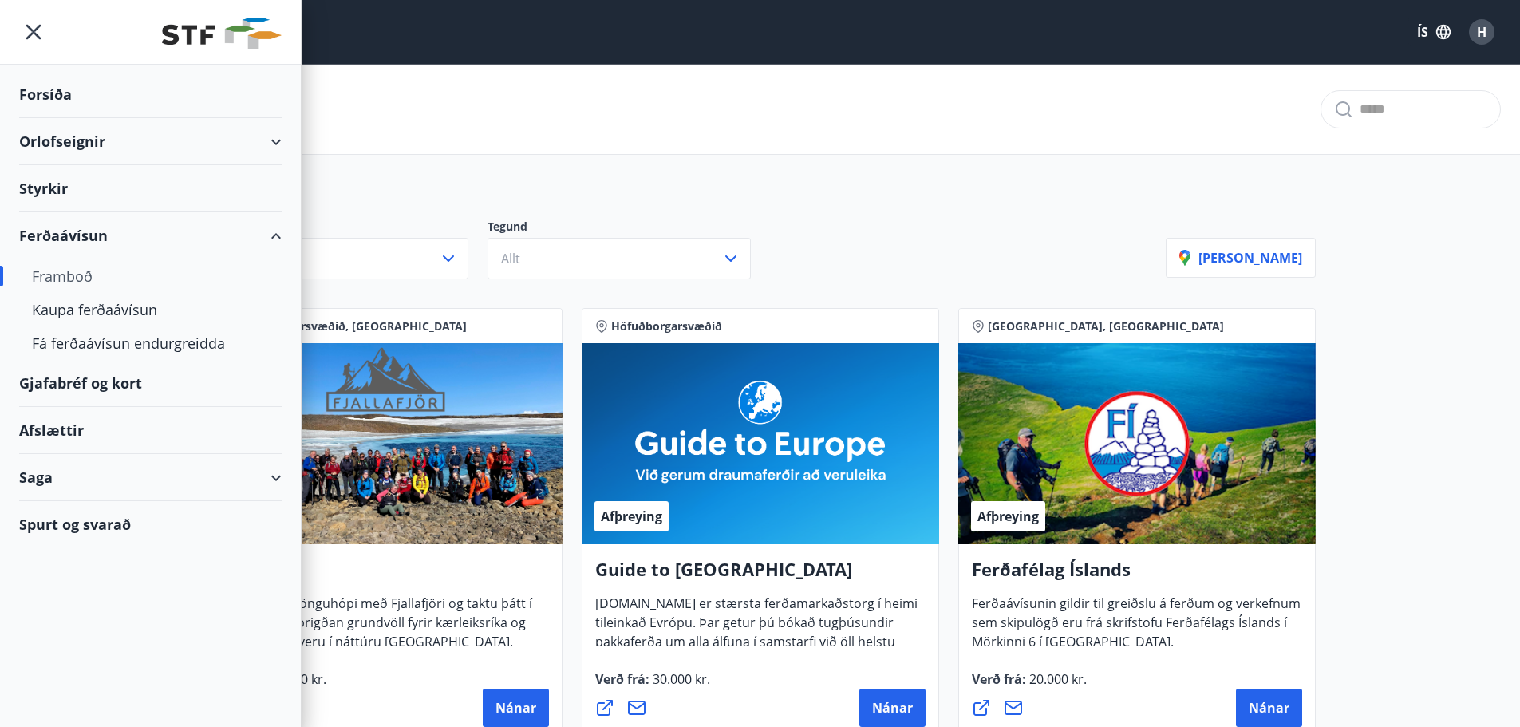
click at [97, 380] on div "Gjafabréf og kort" at bounding box center [150, 383] width 263 height 47
click at [262, 476] on div "Saga" at bounding box center [150, 477] width 263 height 47
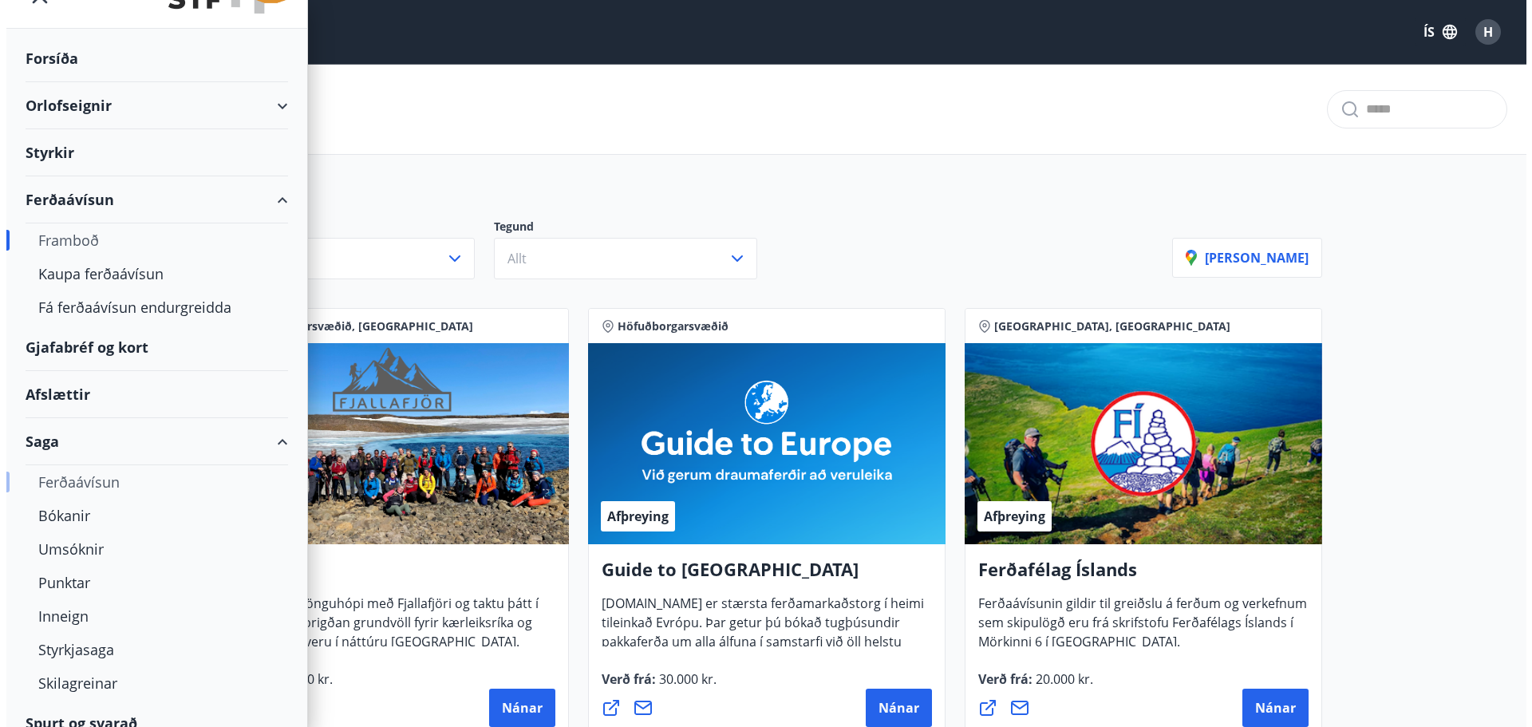
scroll to position [55, 0]
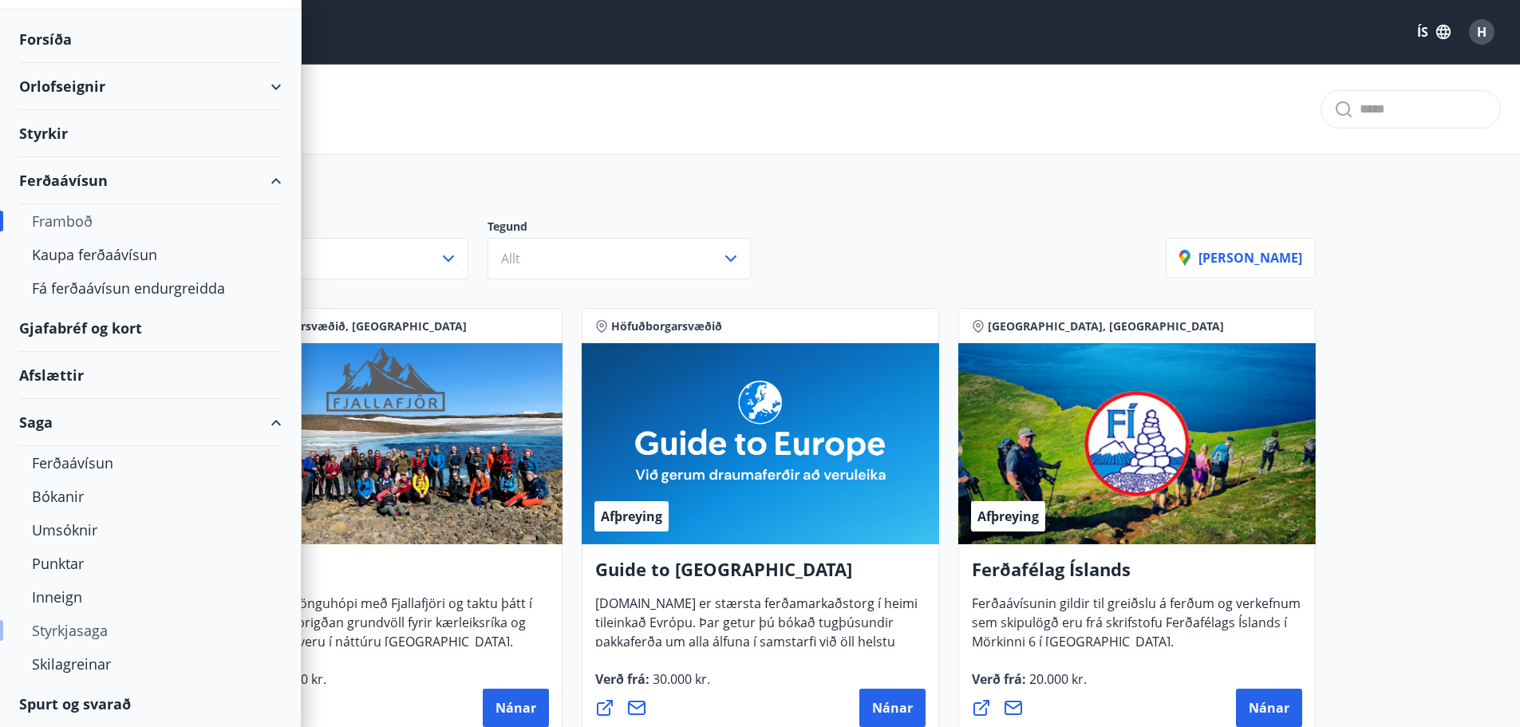
click at [67, 629] on div "Styrkjasaga" at bounding box center [150, 631] width 237 height 34
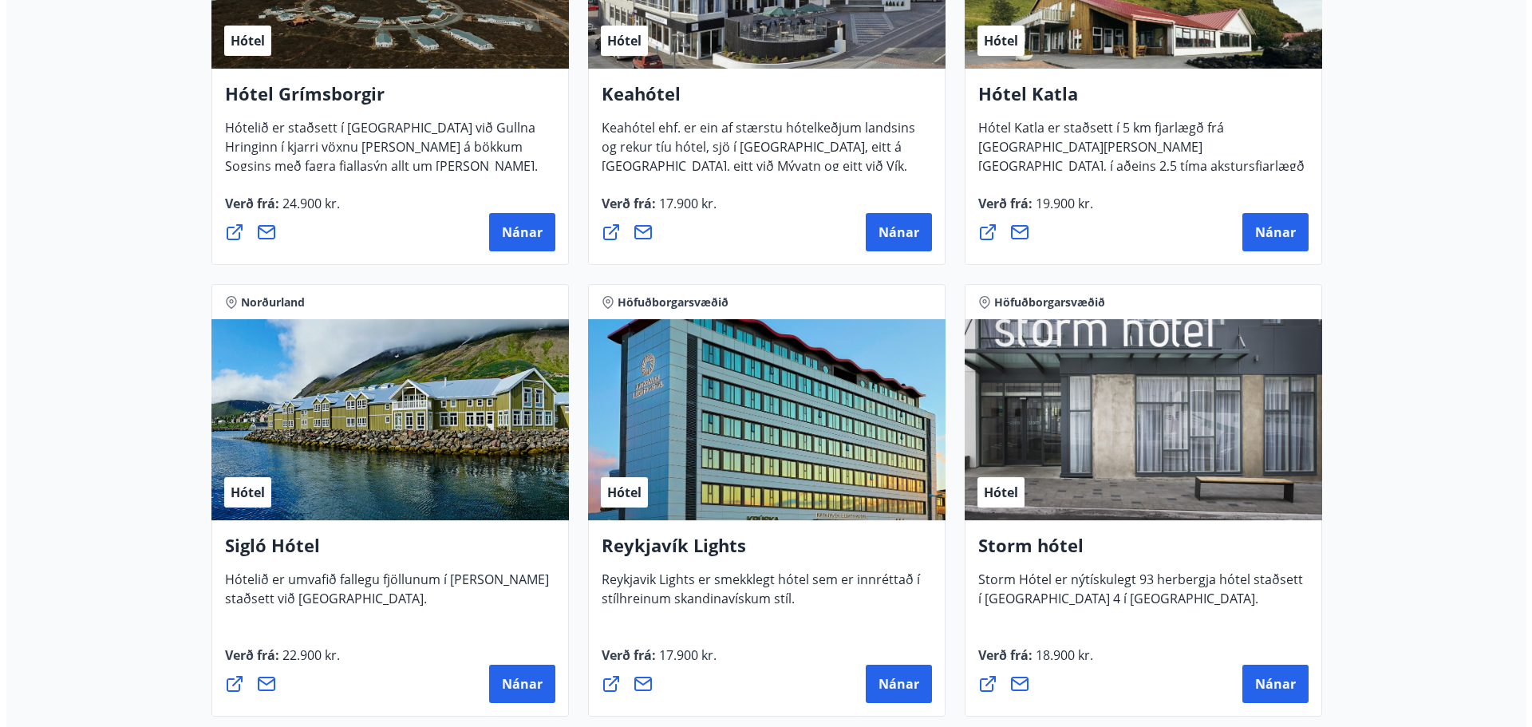
scroll to position [958, 0]
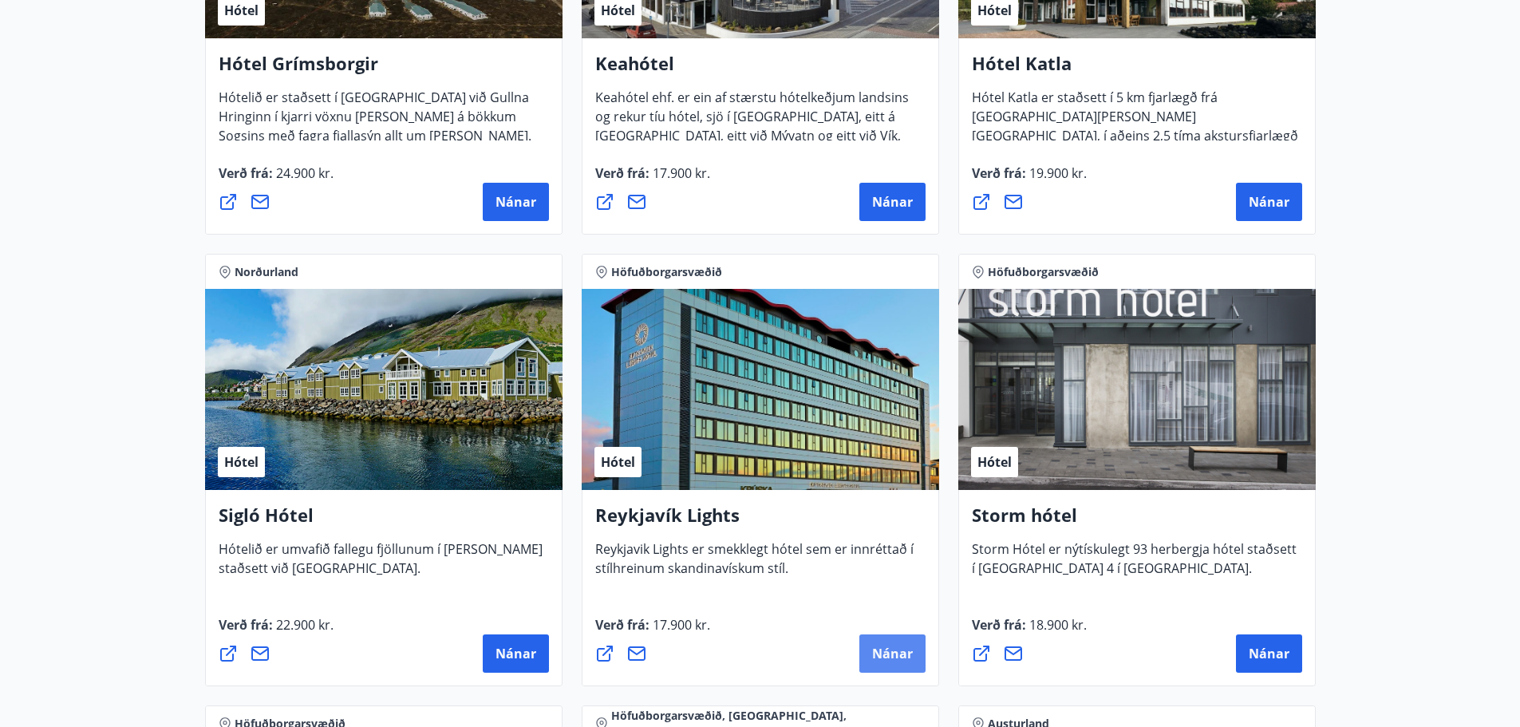
click at [885, 655] on span "Nánar" at bounding box center [892, 654] width 41 height 18
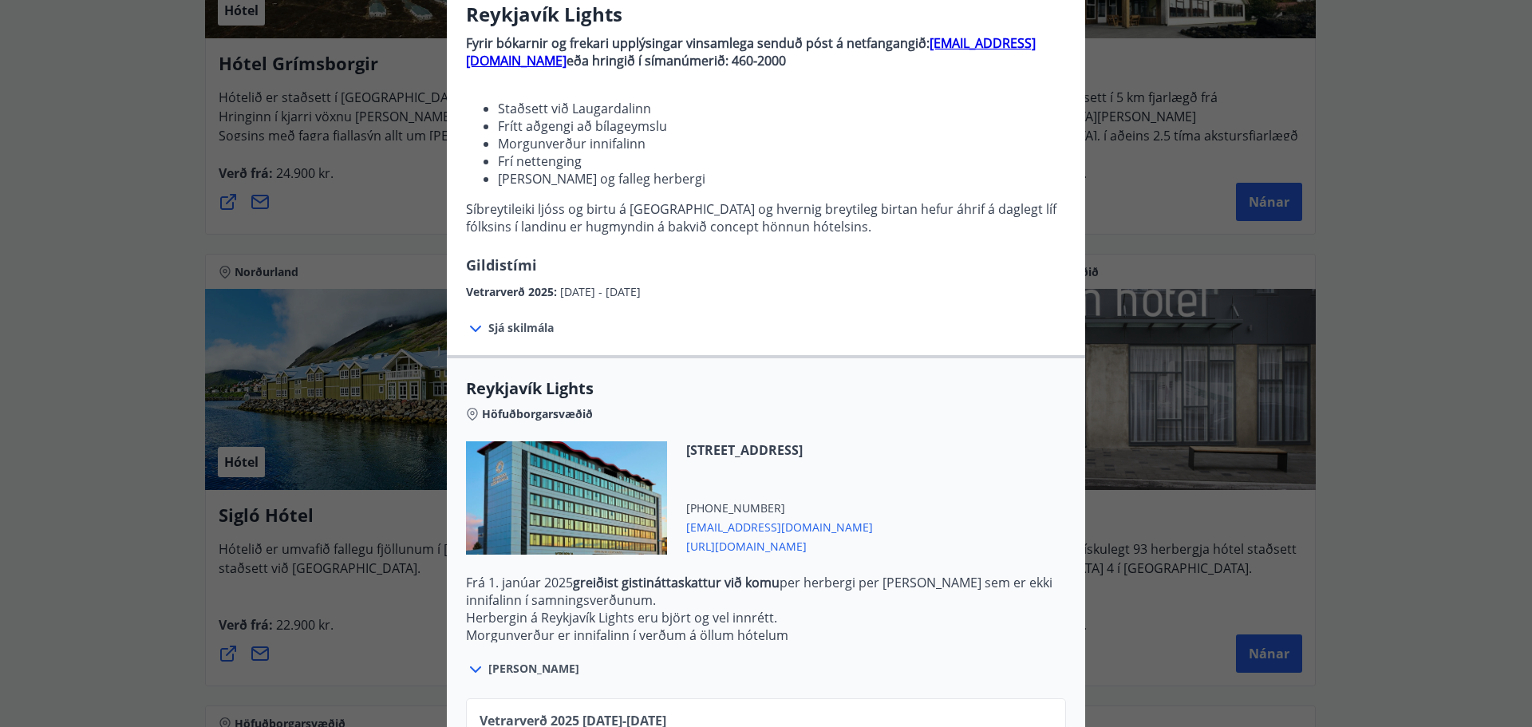
scroll to position [316, 0]
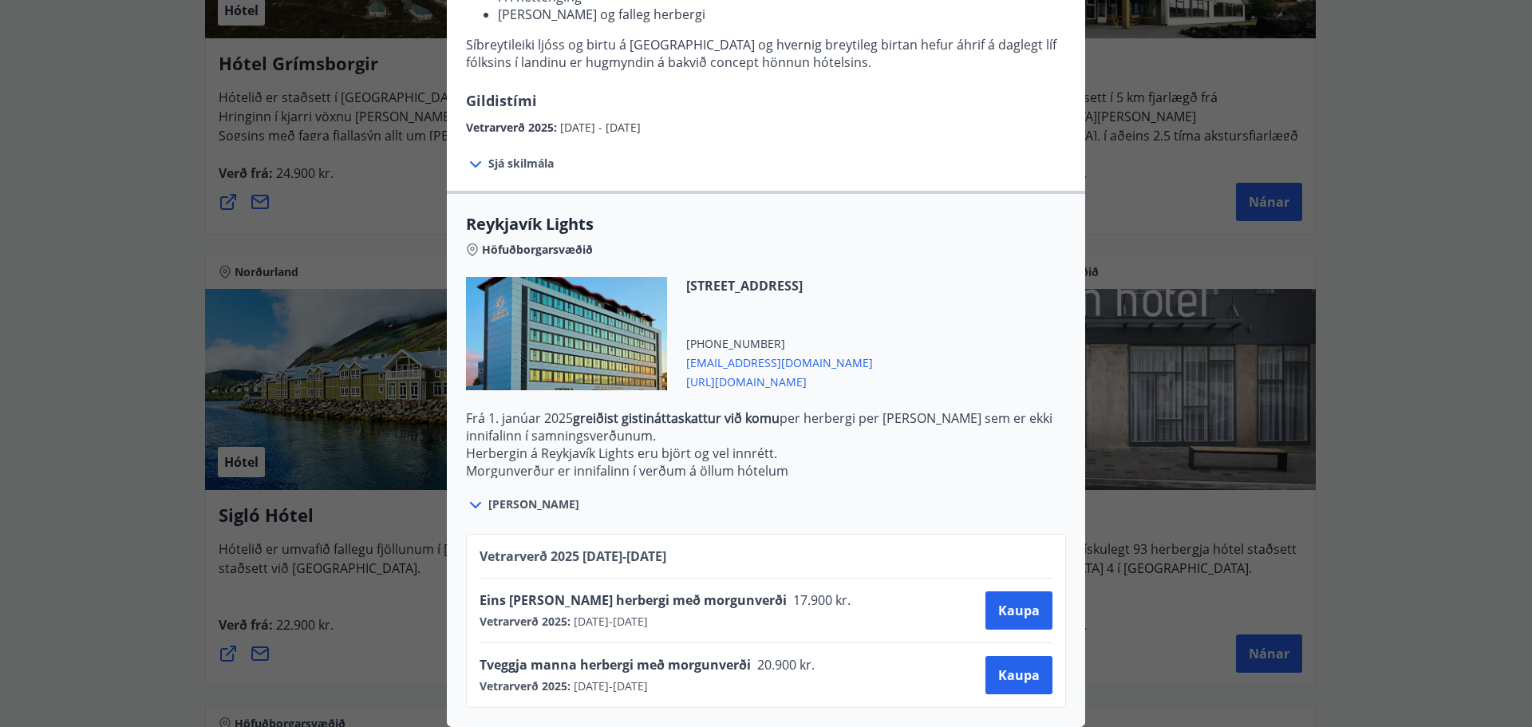
click at [471, 497] on icon at bounding box center [475, 505] width 19 height 19
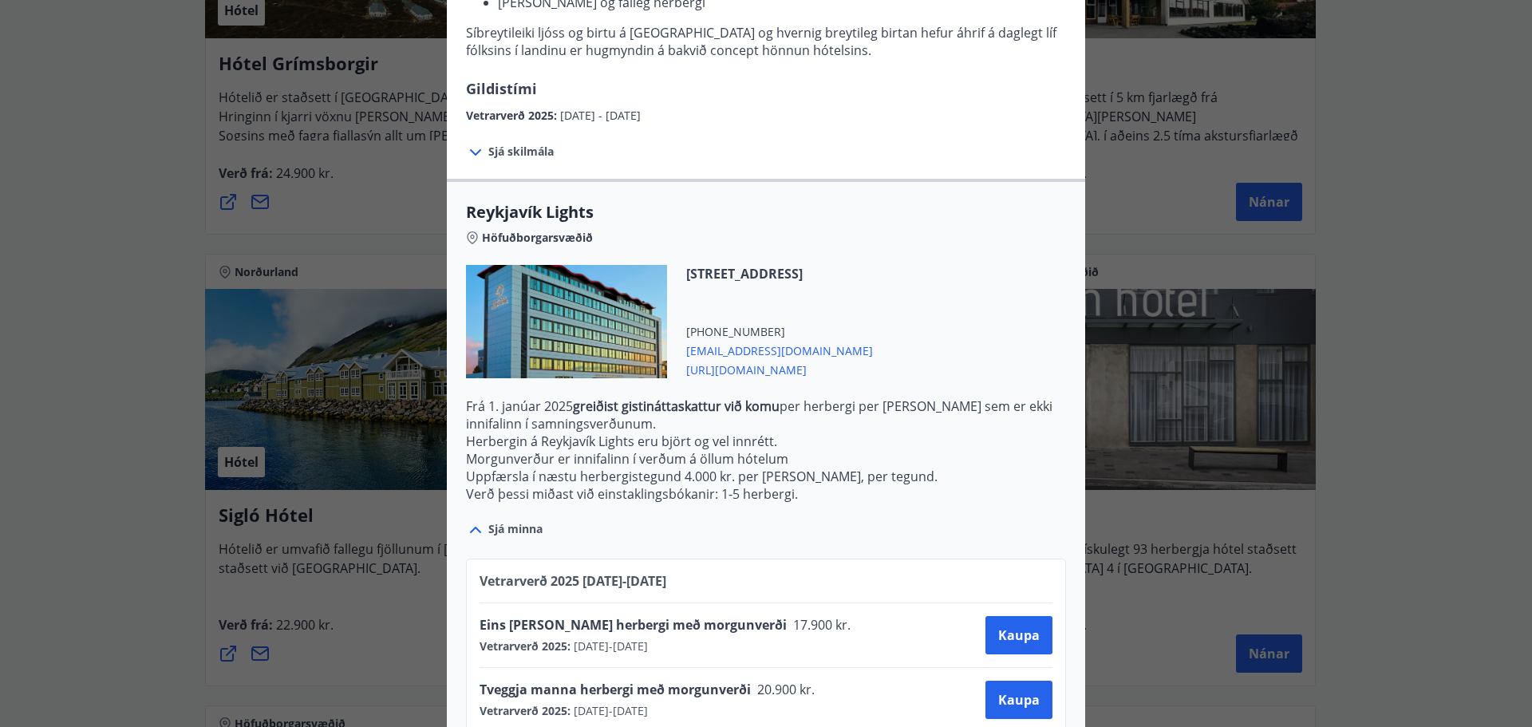
scroll to position [353, 0]
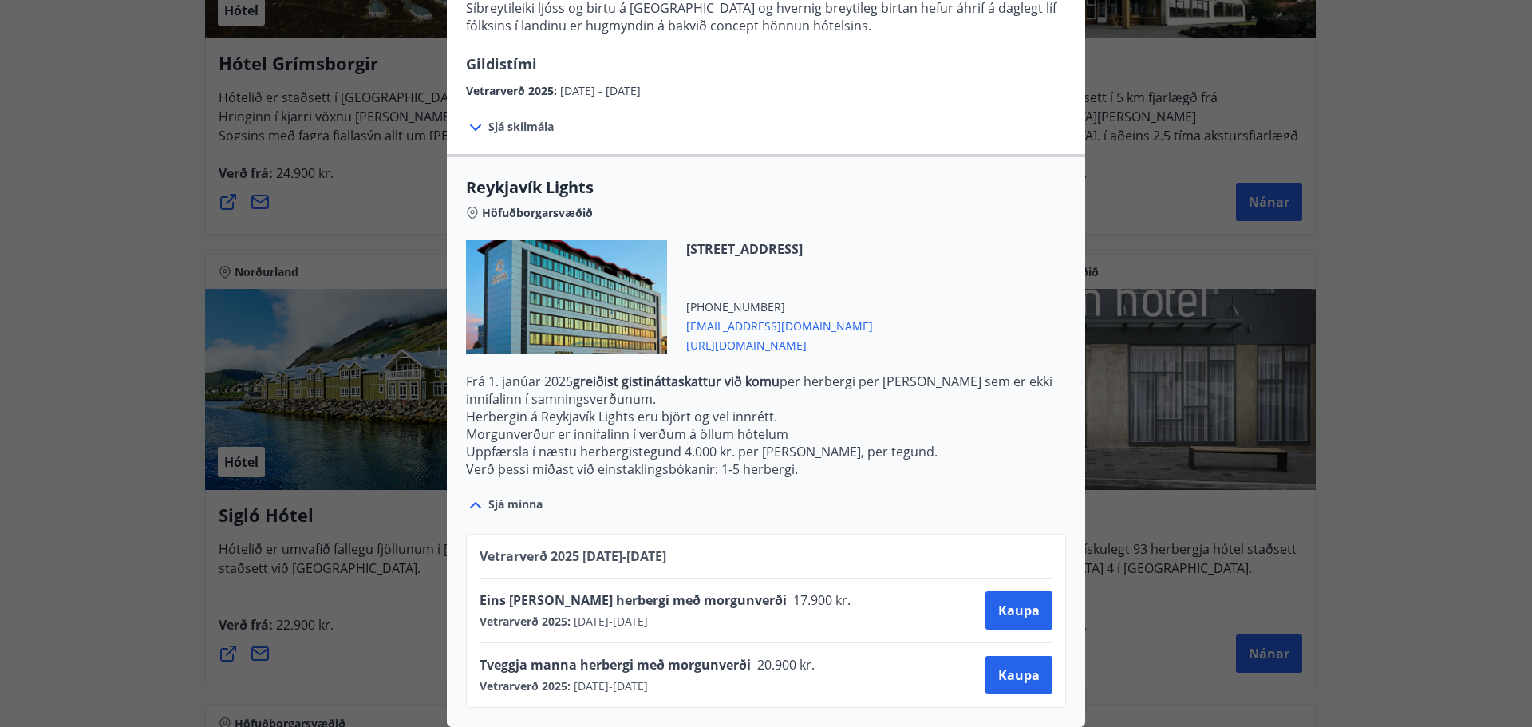
click at [832, 334] on span "[URL][DOMAIN_NAME]" at bounding box center [779, 343] width 187 height 19
click at [1021, 656] on button "Kaupa" at bounding box center [1019, 675] width 67 height 38
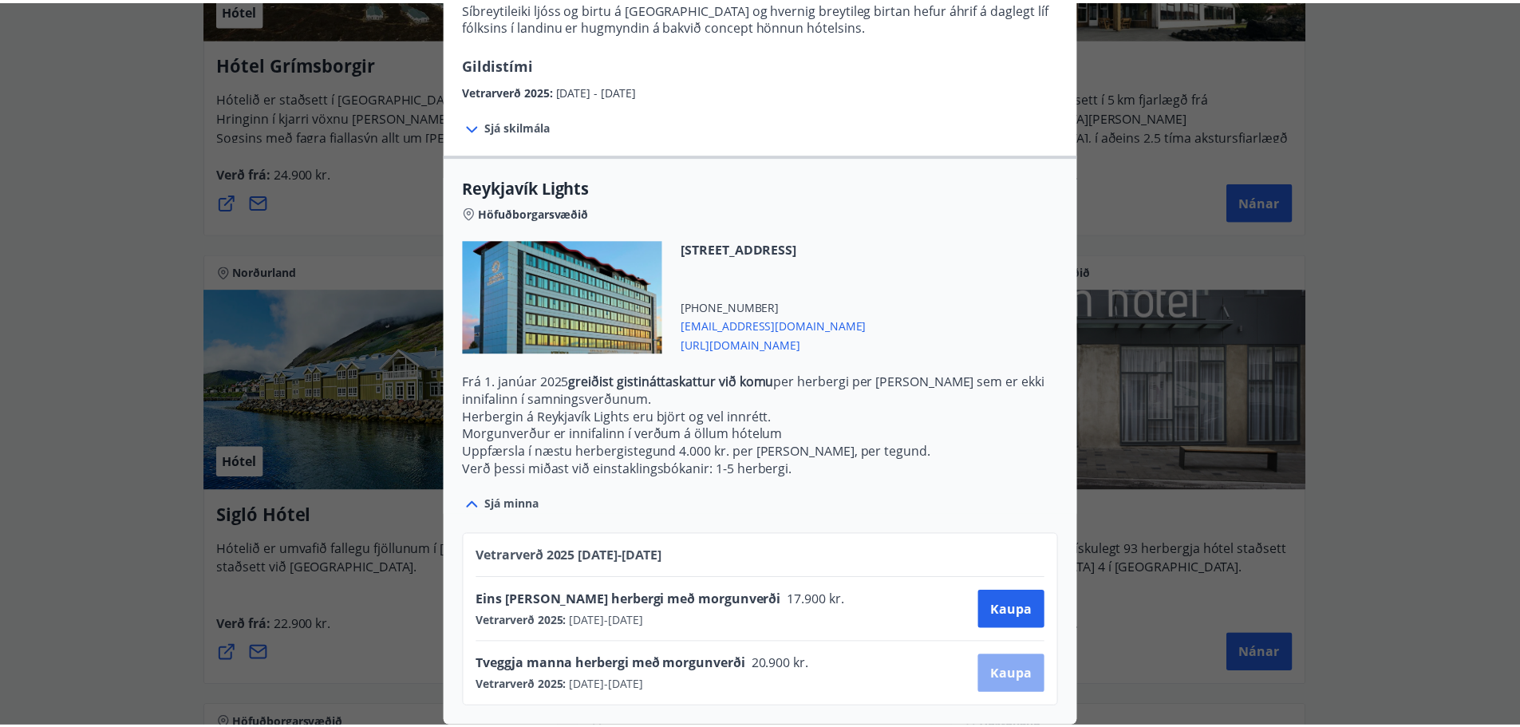
scroll to position [2, 0]
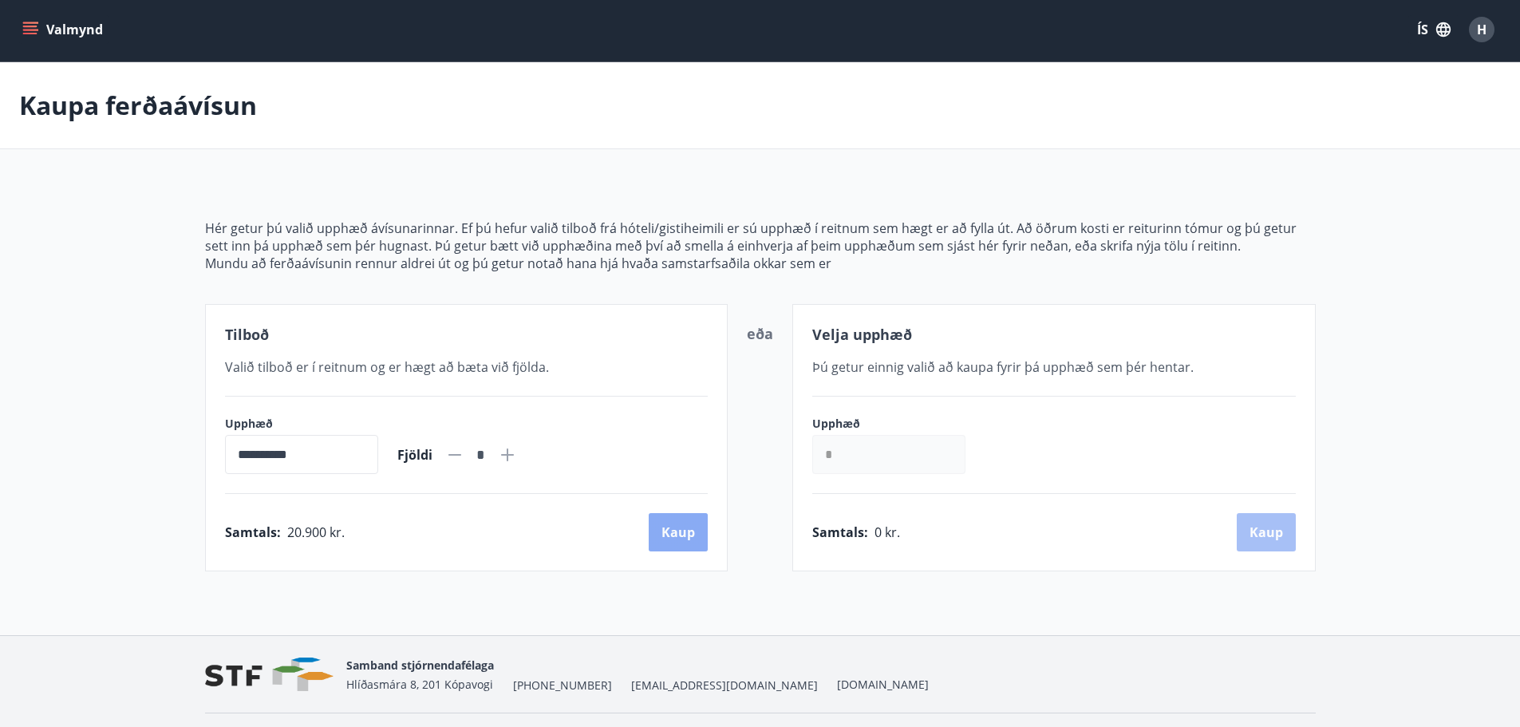
click at [680, 531] on button "Kaup" at bounding box center [678, 532] width 59 height 38
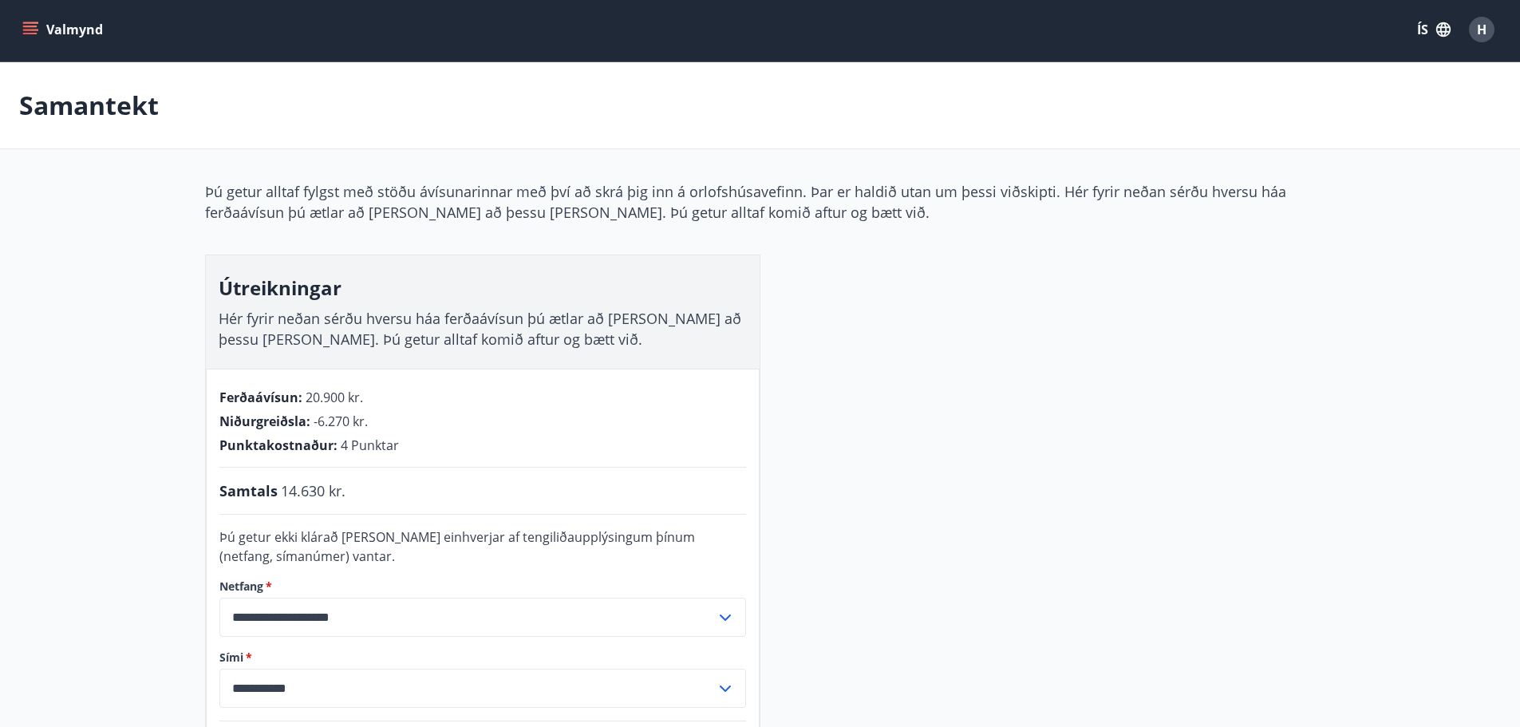
click at [37, 29] on icon "menu" at bounding box center [30, 30] width 16 height 16
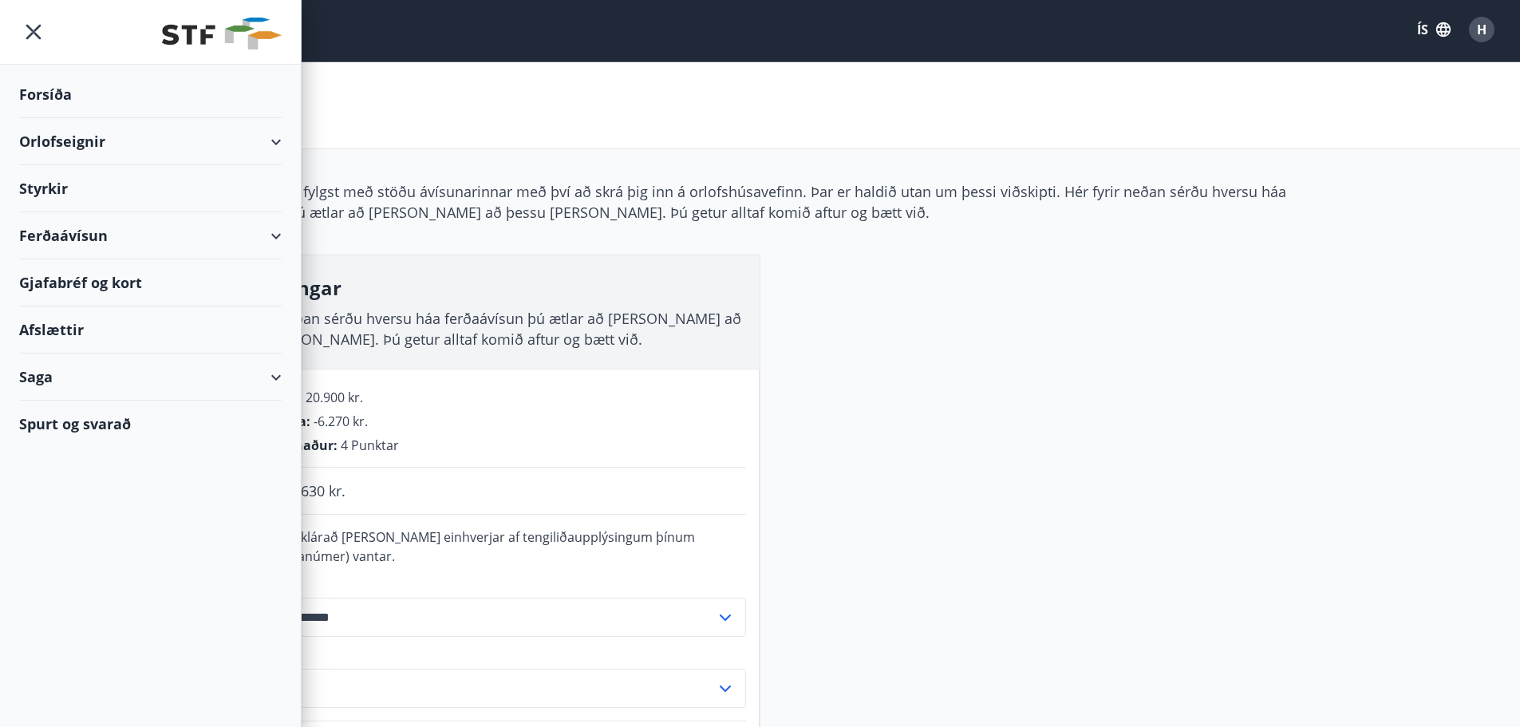
click at [287, 136] on div "Orlofseignir" at bounding box center [150, 141] width 301 height 47
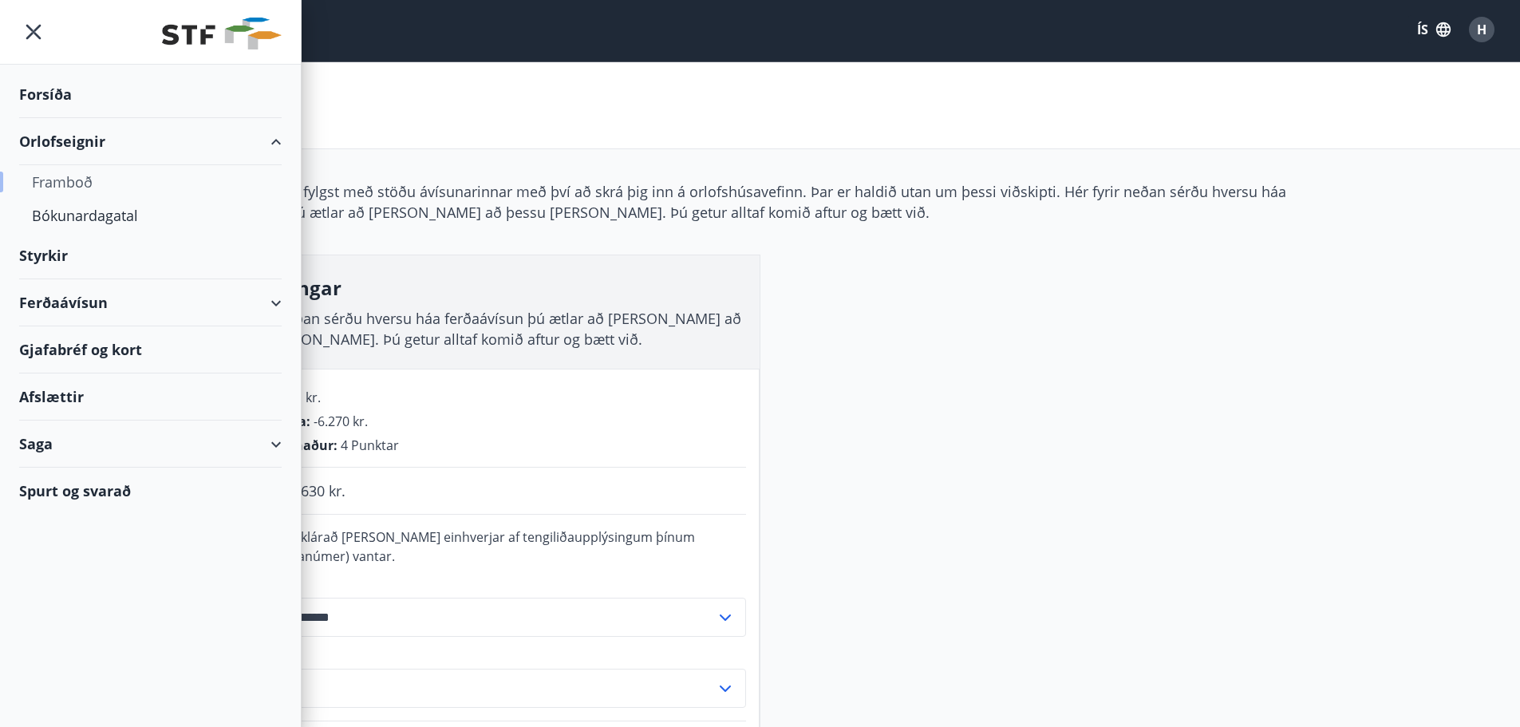
click at [78, 181] on div "Framboð" at bounding box center [150, 182] width 237 height 34
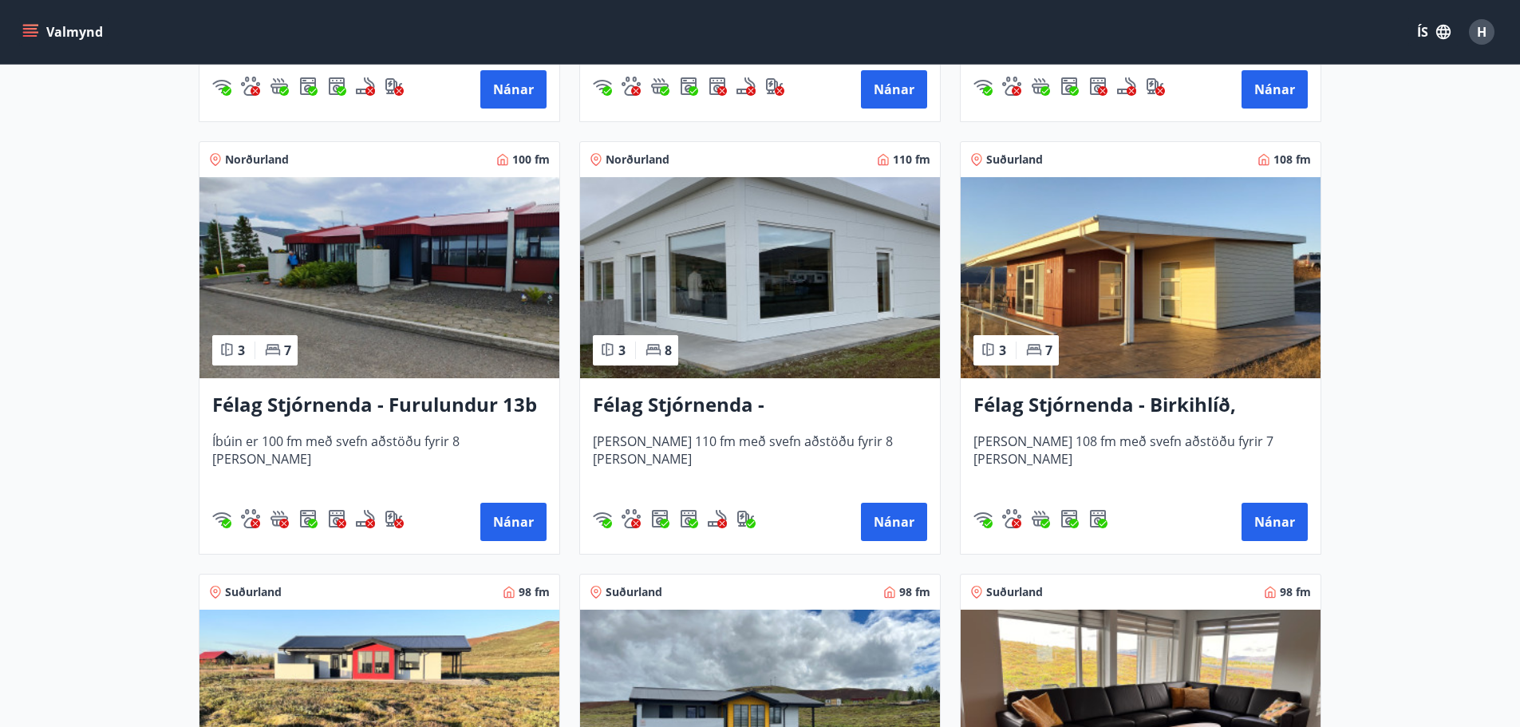
scroll to position [3199, 0]
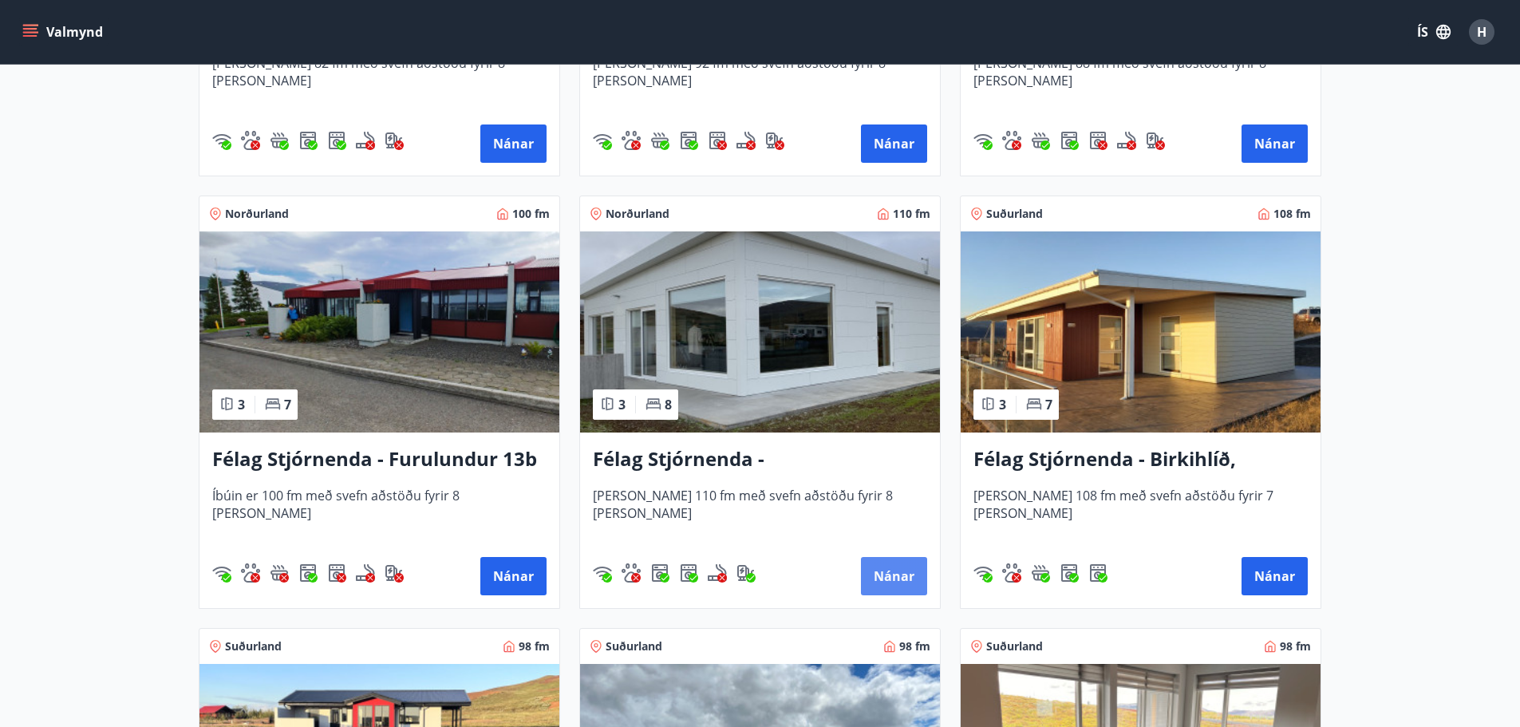
click at [884, 589] on button "Nánar" at bounding box center [894, 576] width 66 height 38
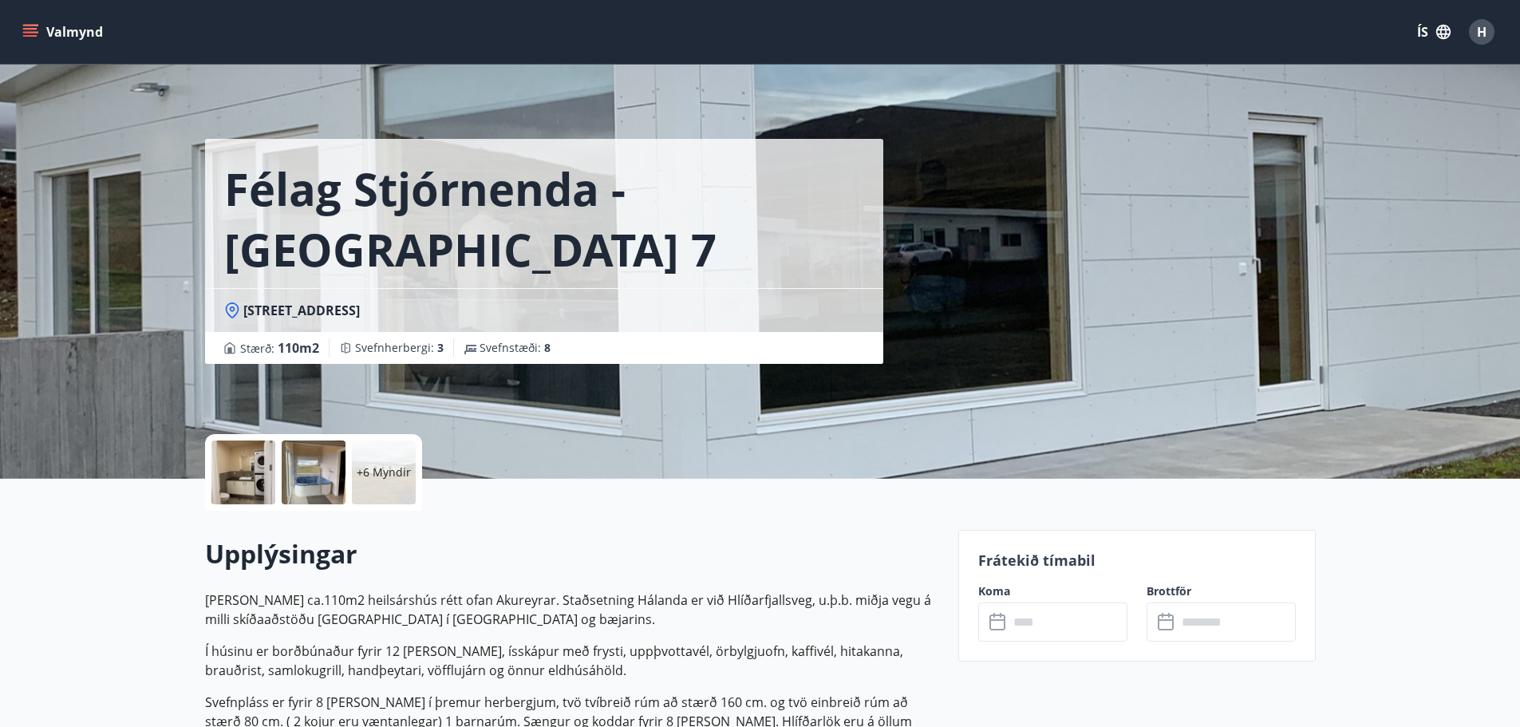
click at [244, 468] on div at bounding box center [243, 473] width 64 height 64
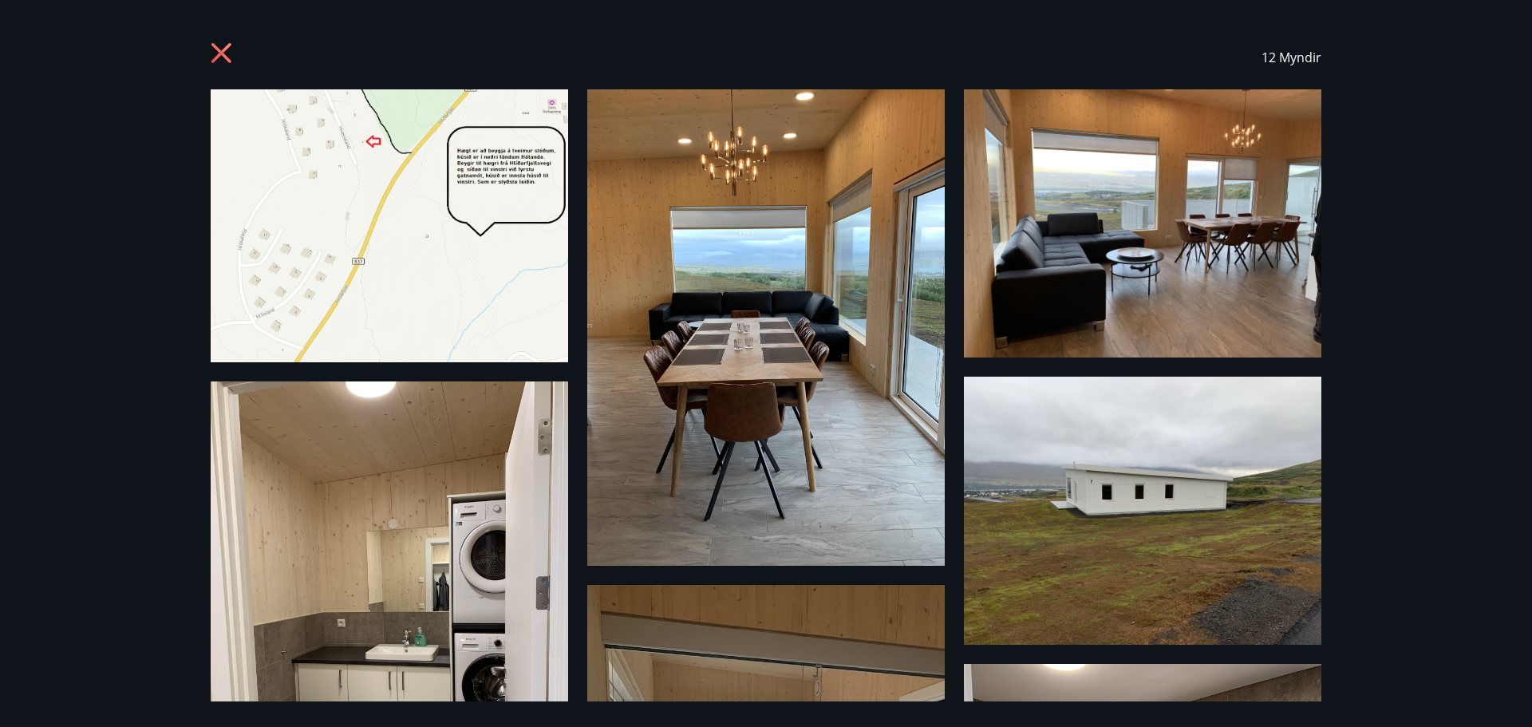
click at [511, 251] on img at bounding box center [390, 225] width 358 height 273
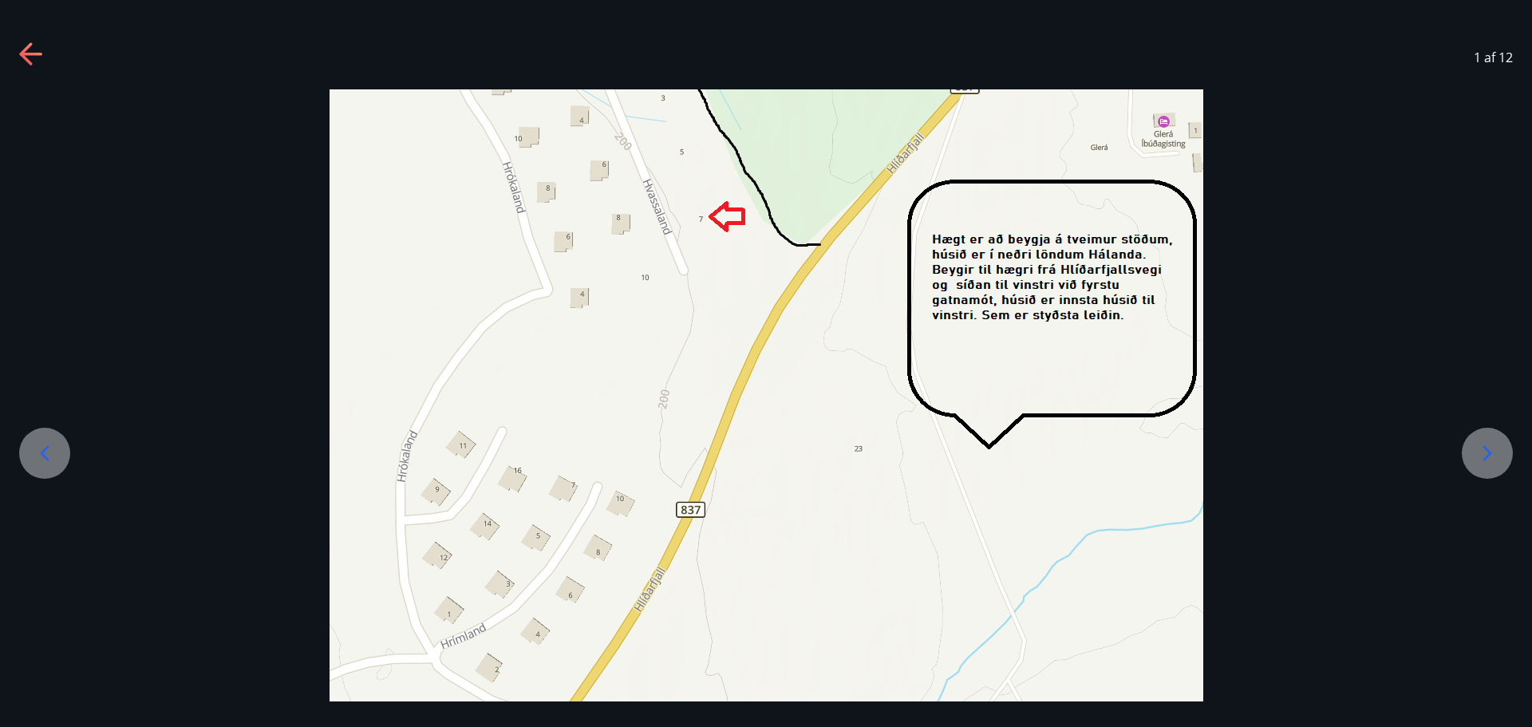
click at [1481, 442] on icon at bounding box center [1488, 454] width 26 height 26
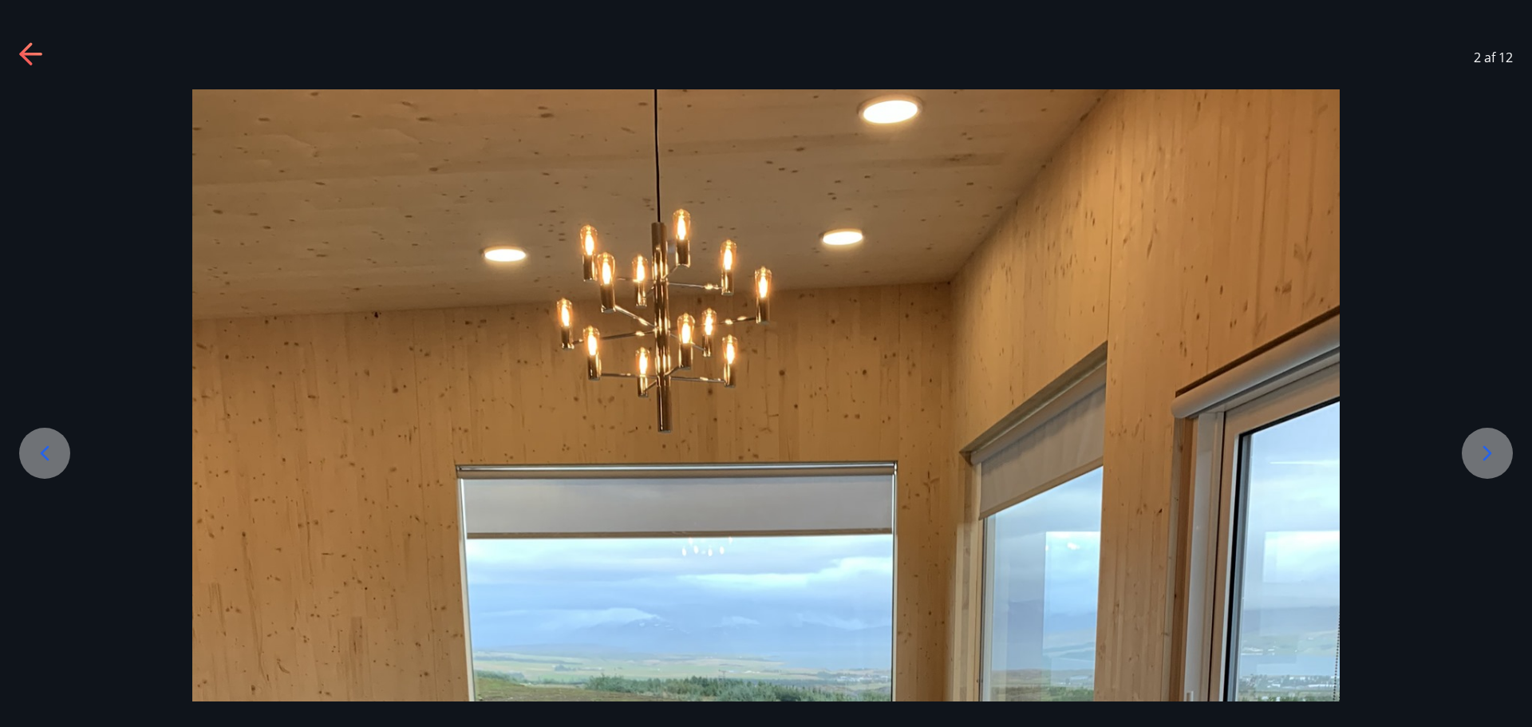
click at [1481, 442] on icon at bounding box center [1488, 454] width 26 height 26
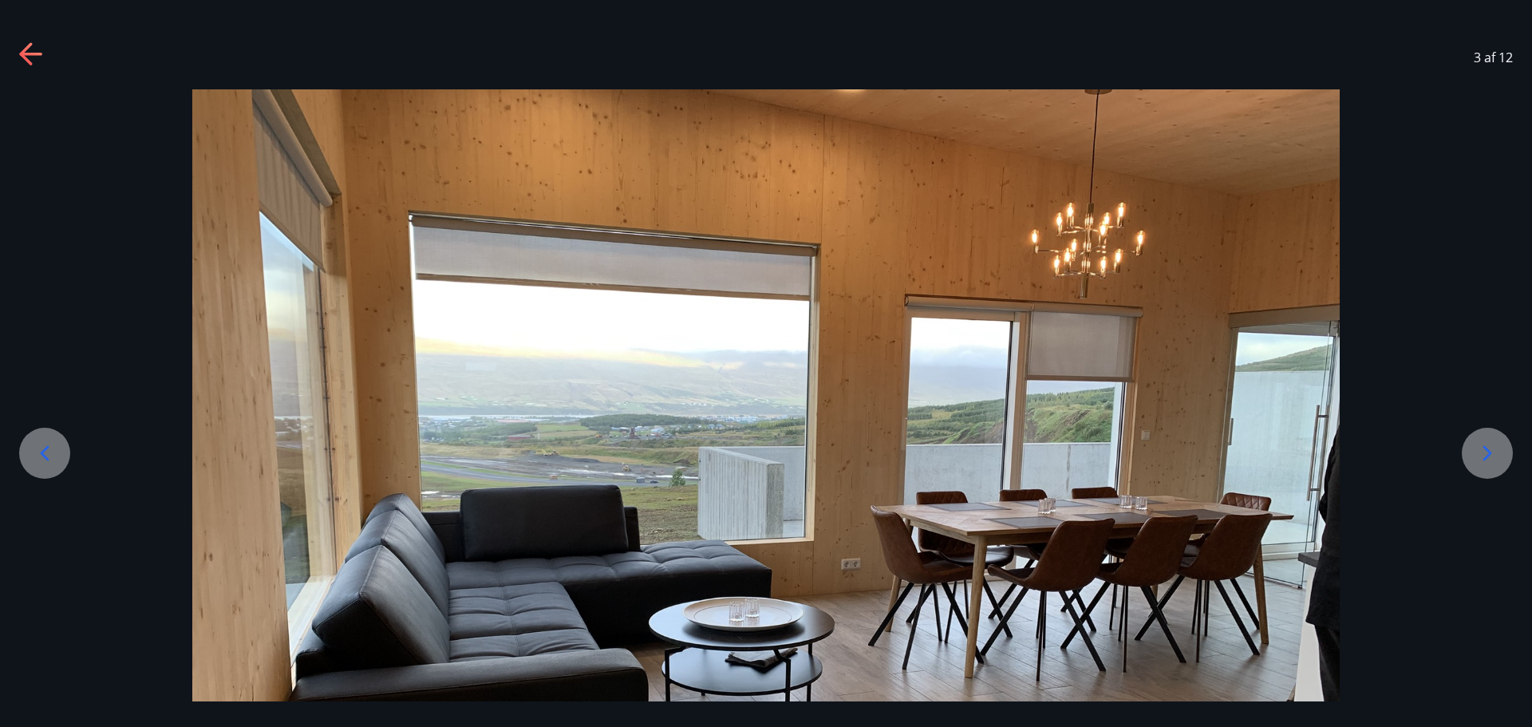
click at [1481, 442] on icon at bounding box center [1488, 454] width 26 height 26
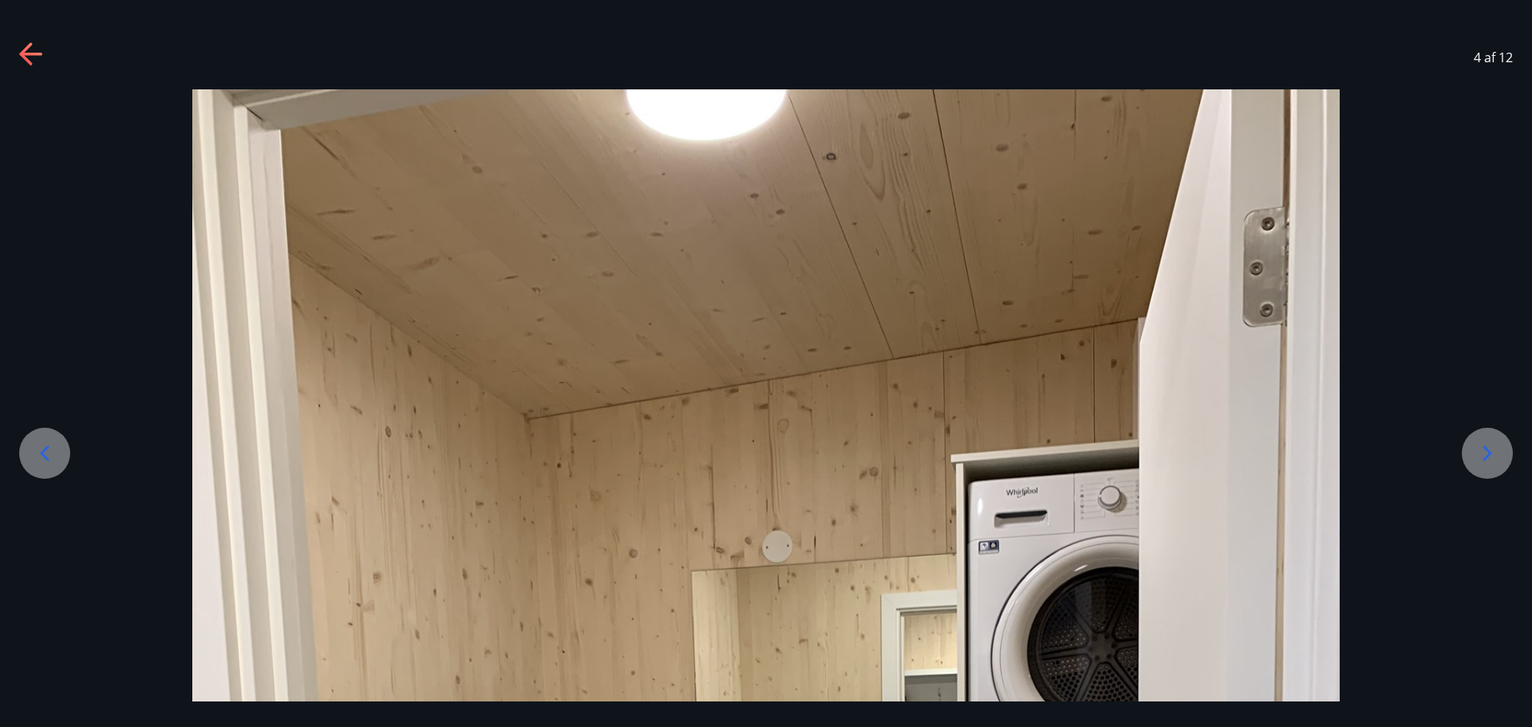
click at [40, 456] on icon at bounding box center [45, 454] width 26 height 26
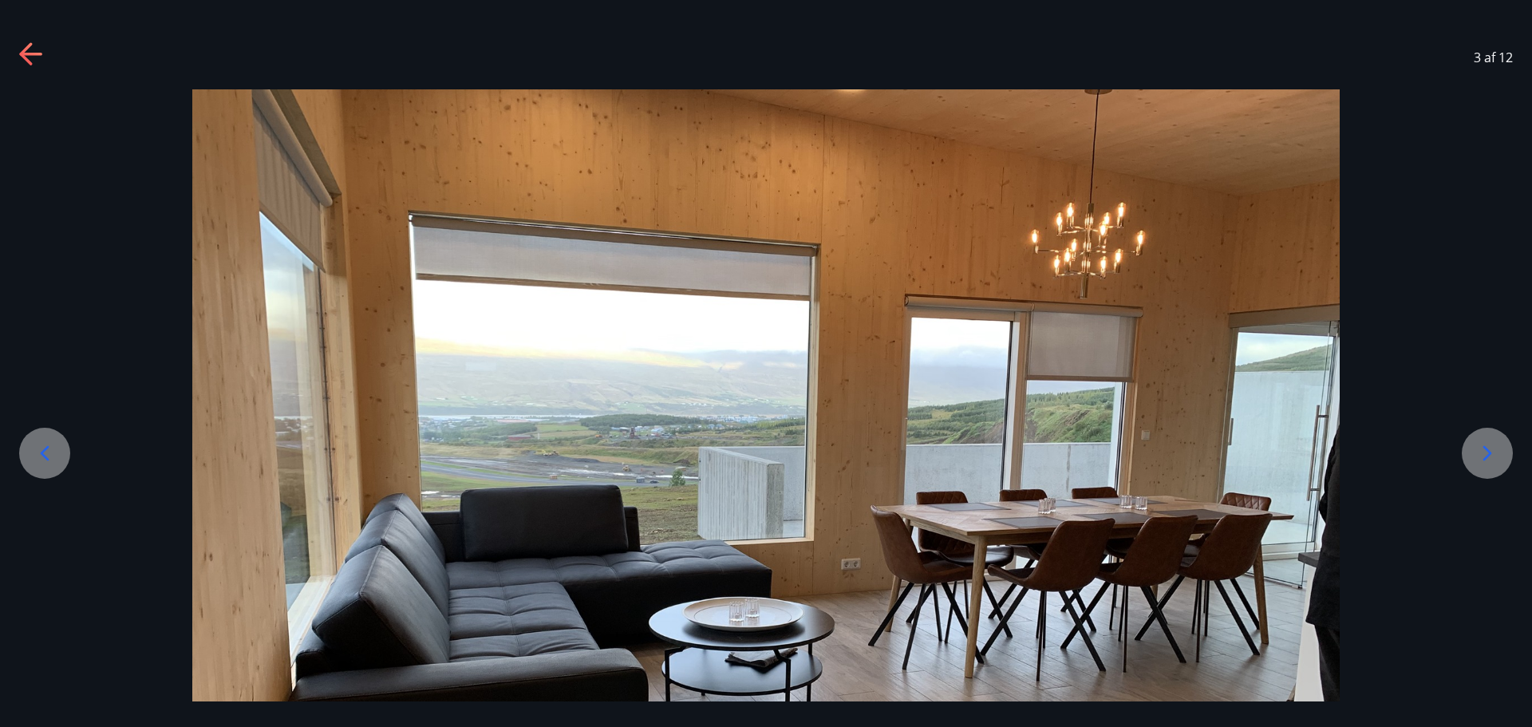
click at [35, 458] on icon at bounding box center [45, 454] width 26 height 26
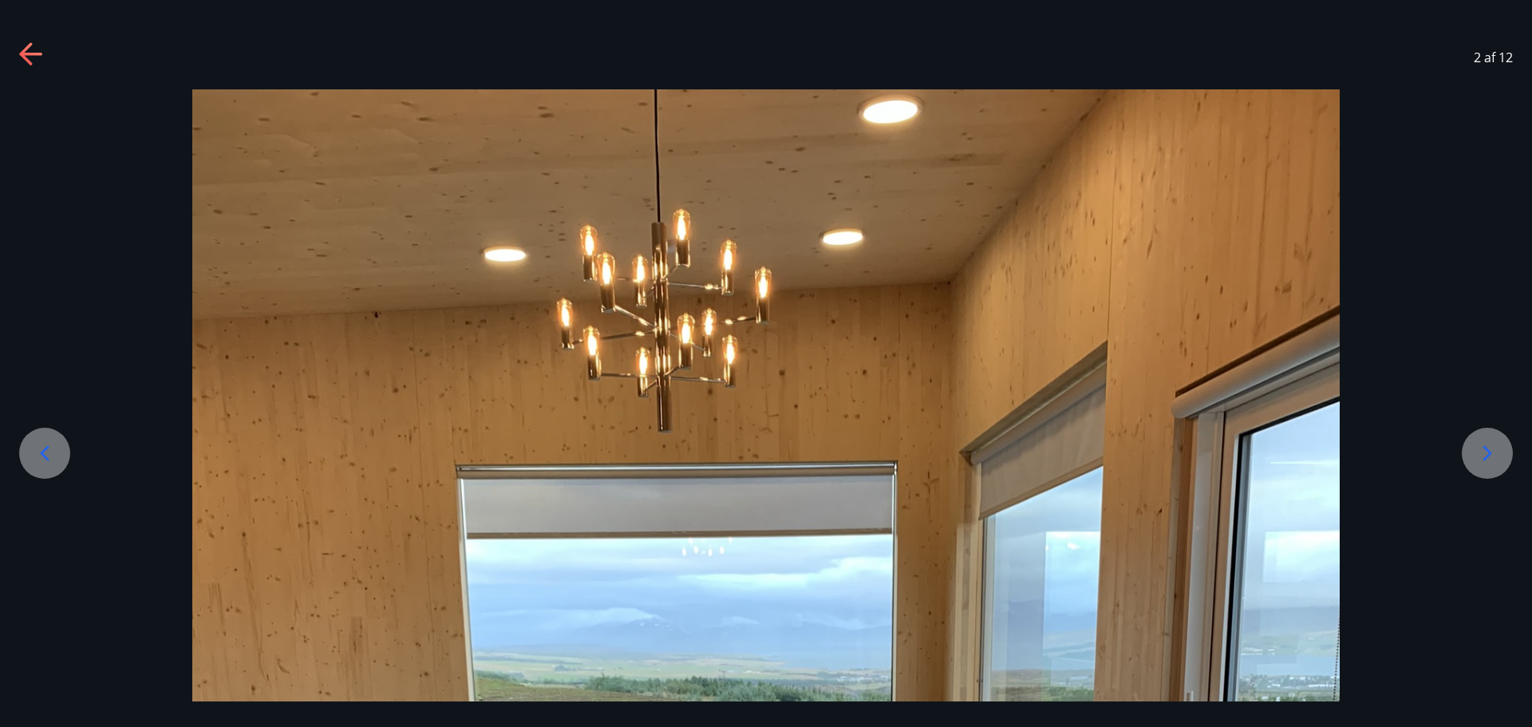
click at [1500, 452] on div at bounding box center [1487, 453] width 51 height 51
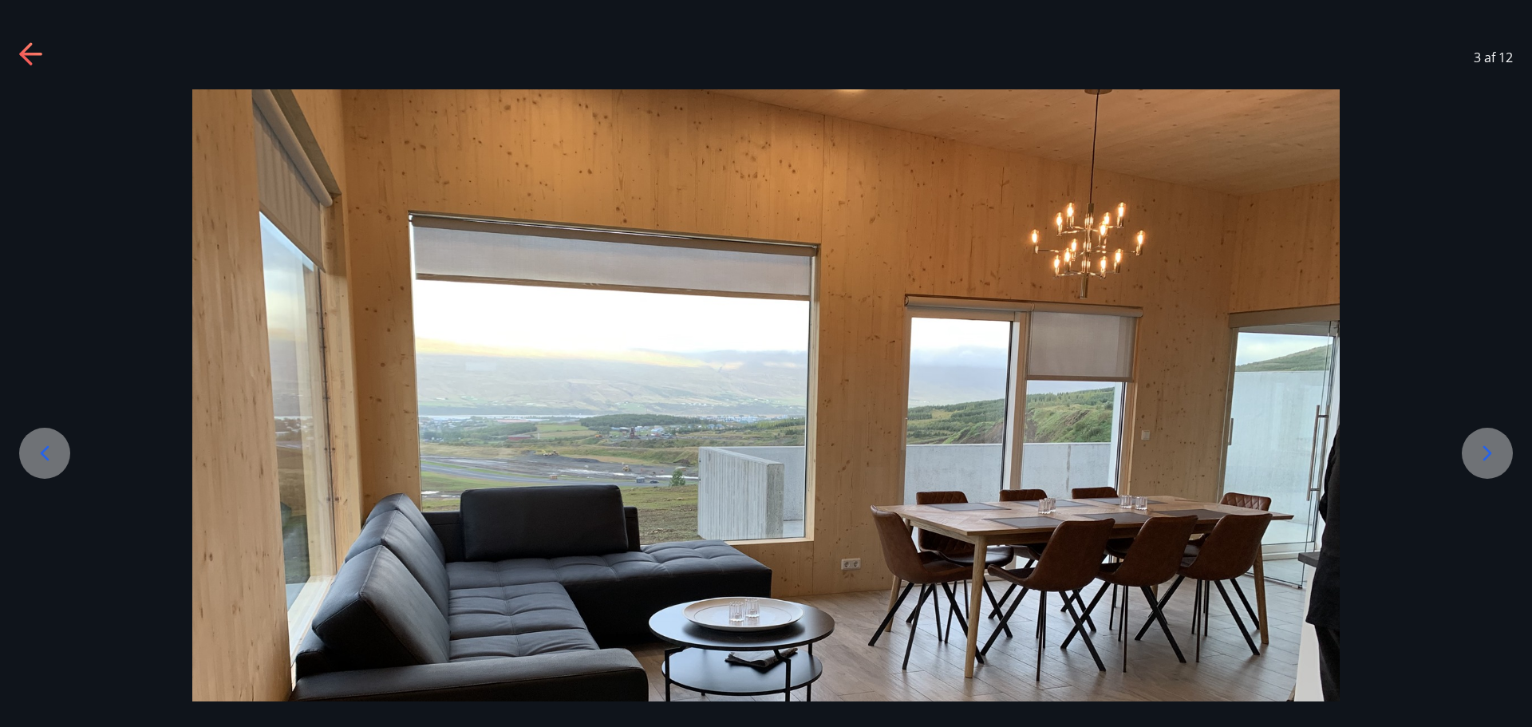
click at [1500, 452] on div at bounding box center [1487, 453] width 51 height 51
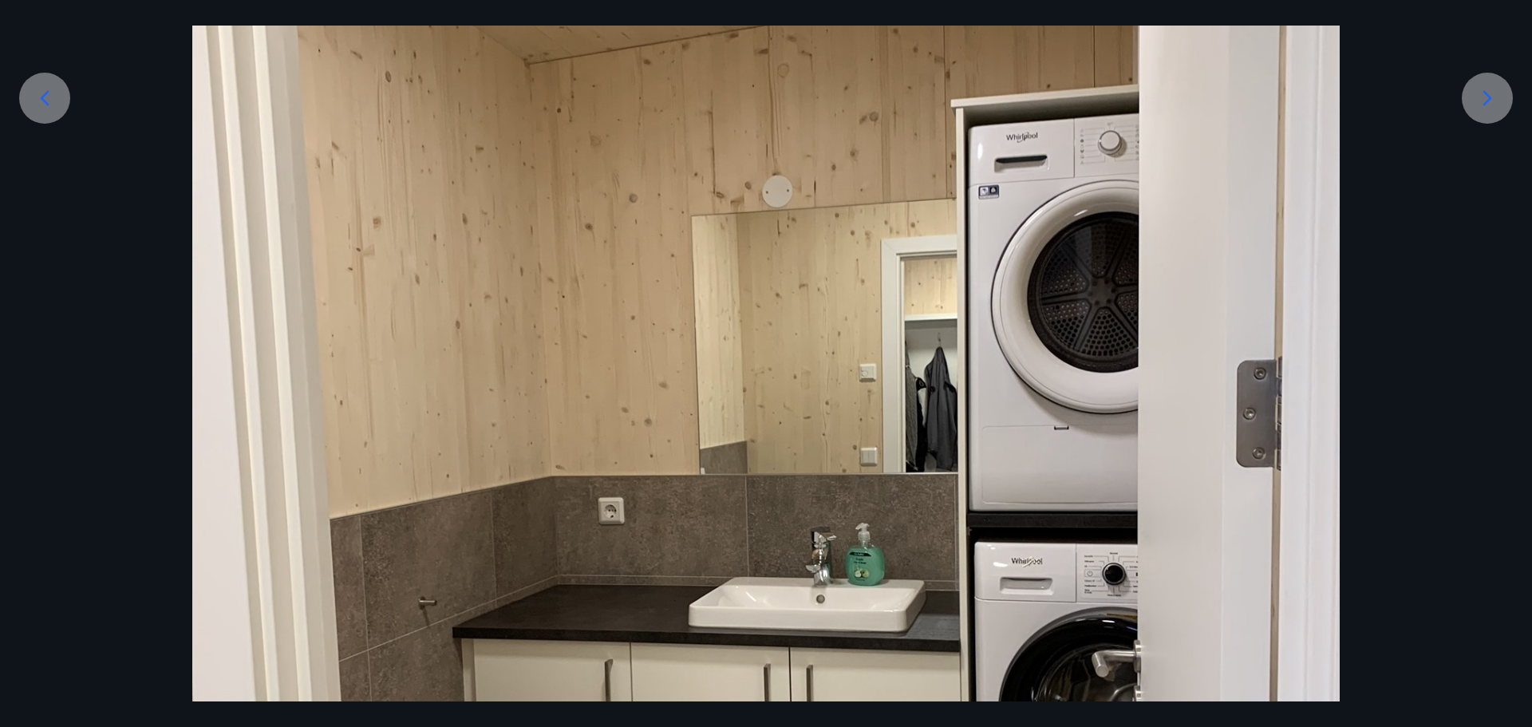
scroll to position [399, 0]
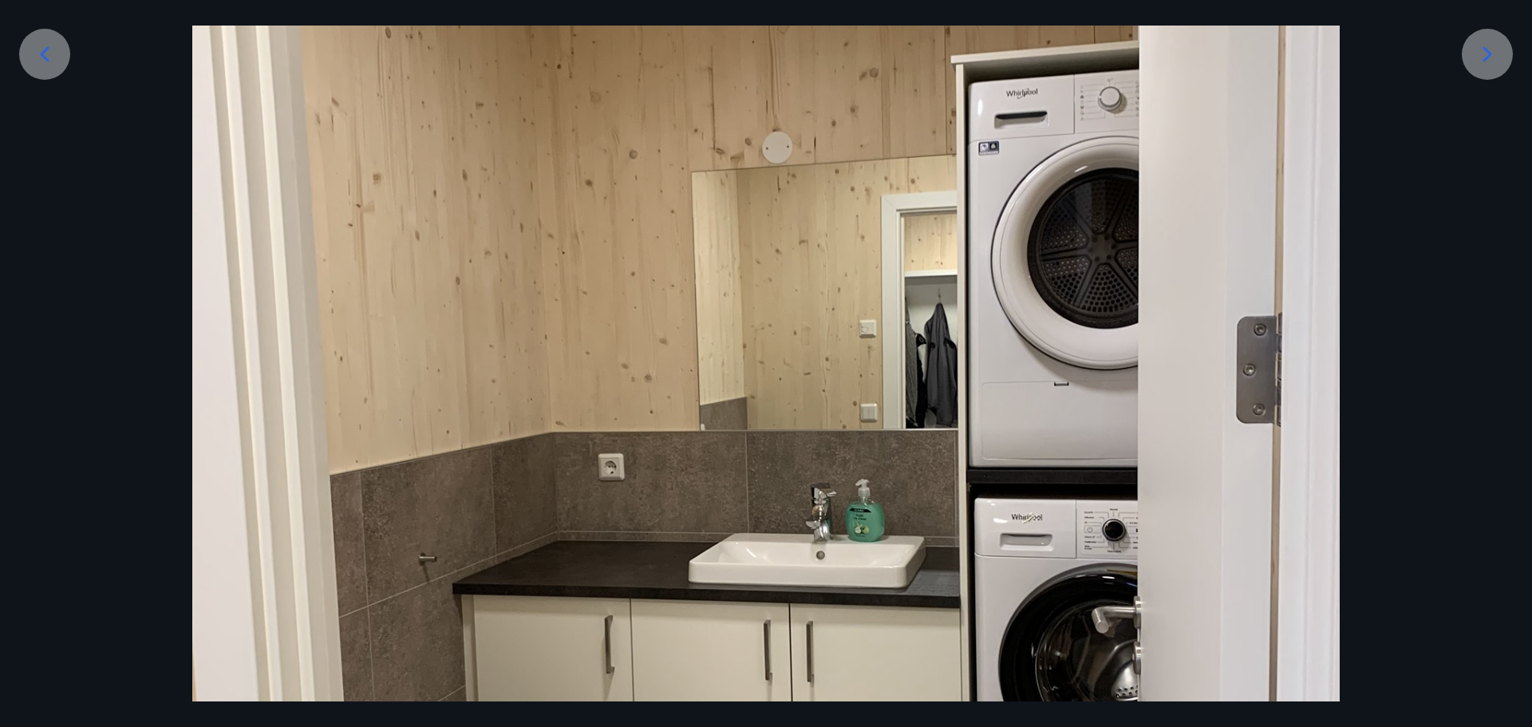
click at [1483, 70] on div at bounding box center [1487, 54] width 51 height 51
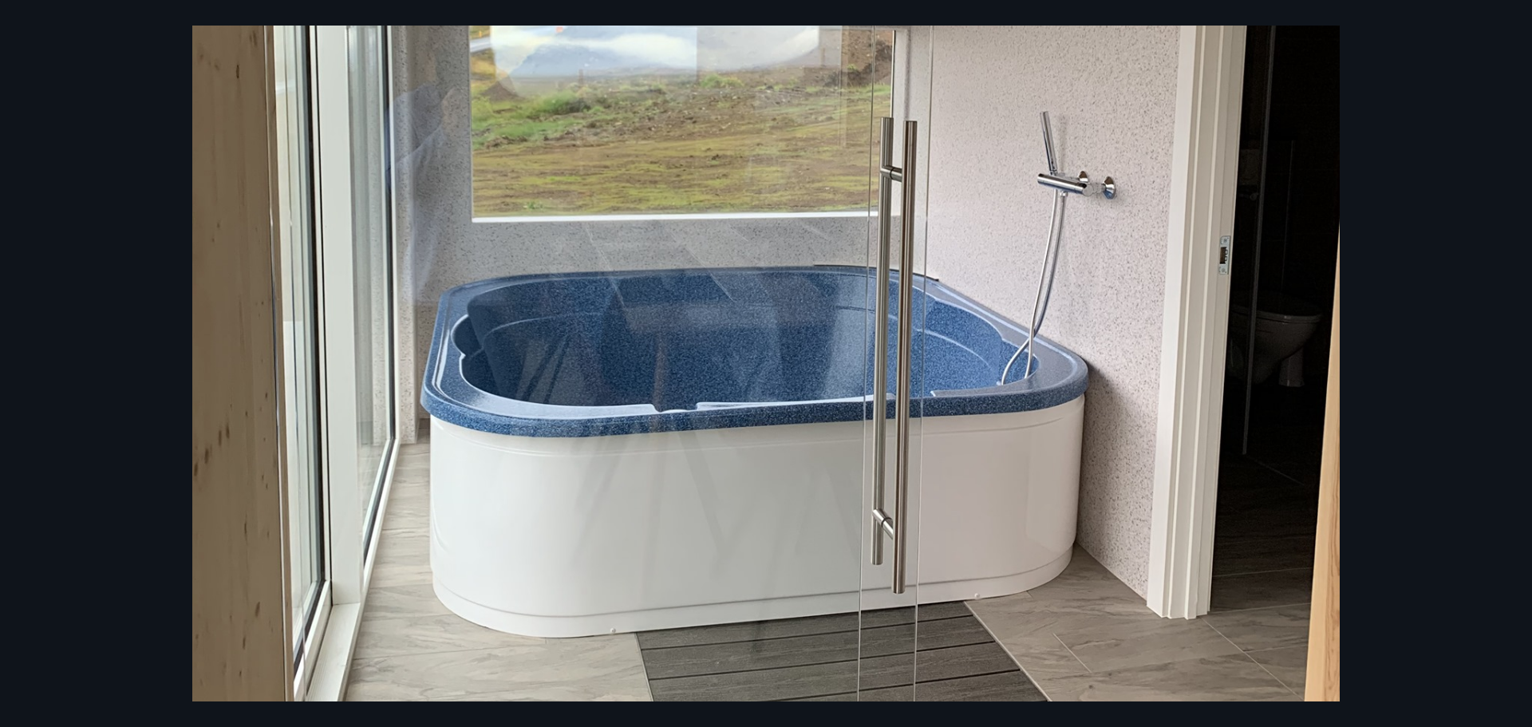
scroll to position [359, 0]
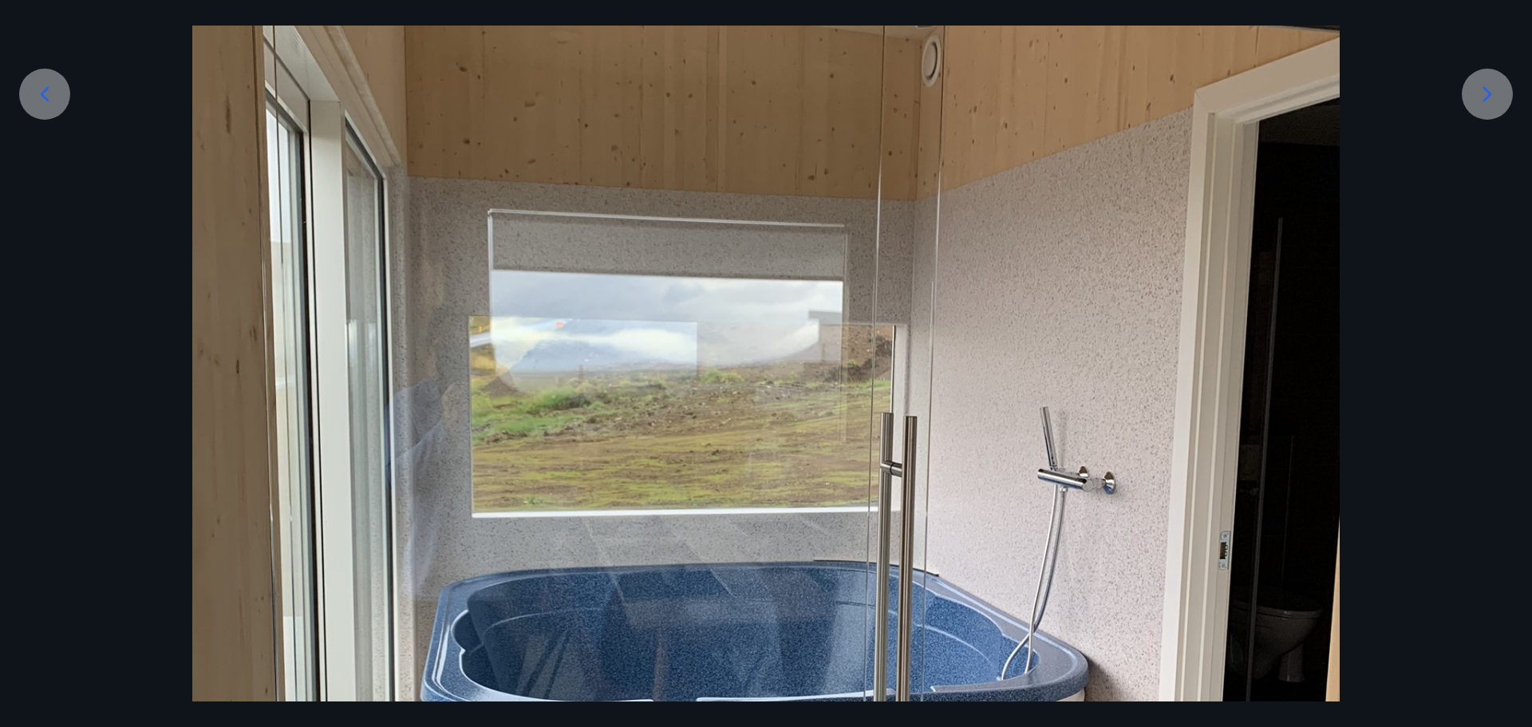
click at [1499, 92] on icon at bounding box center [1488, 94] width 26 height 26
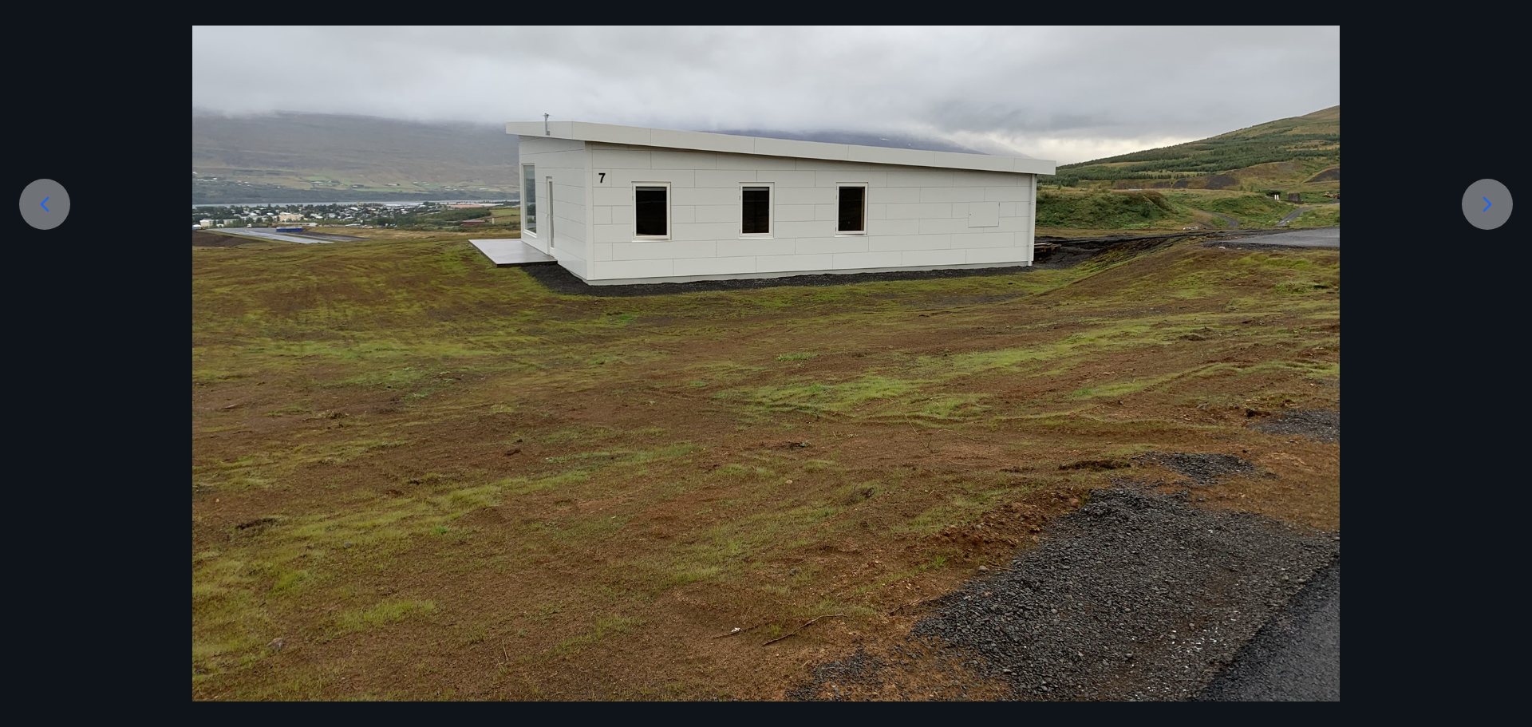
scroll to position [249, 0]
click at [1492, 190] on div at bounding box center [1487, 204] width 51 height 51
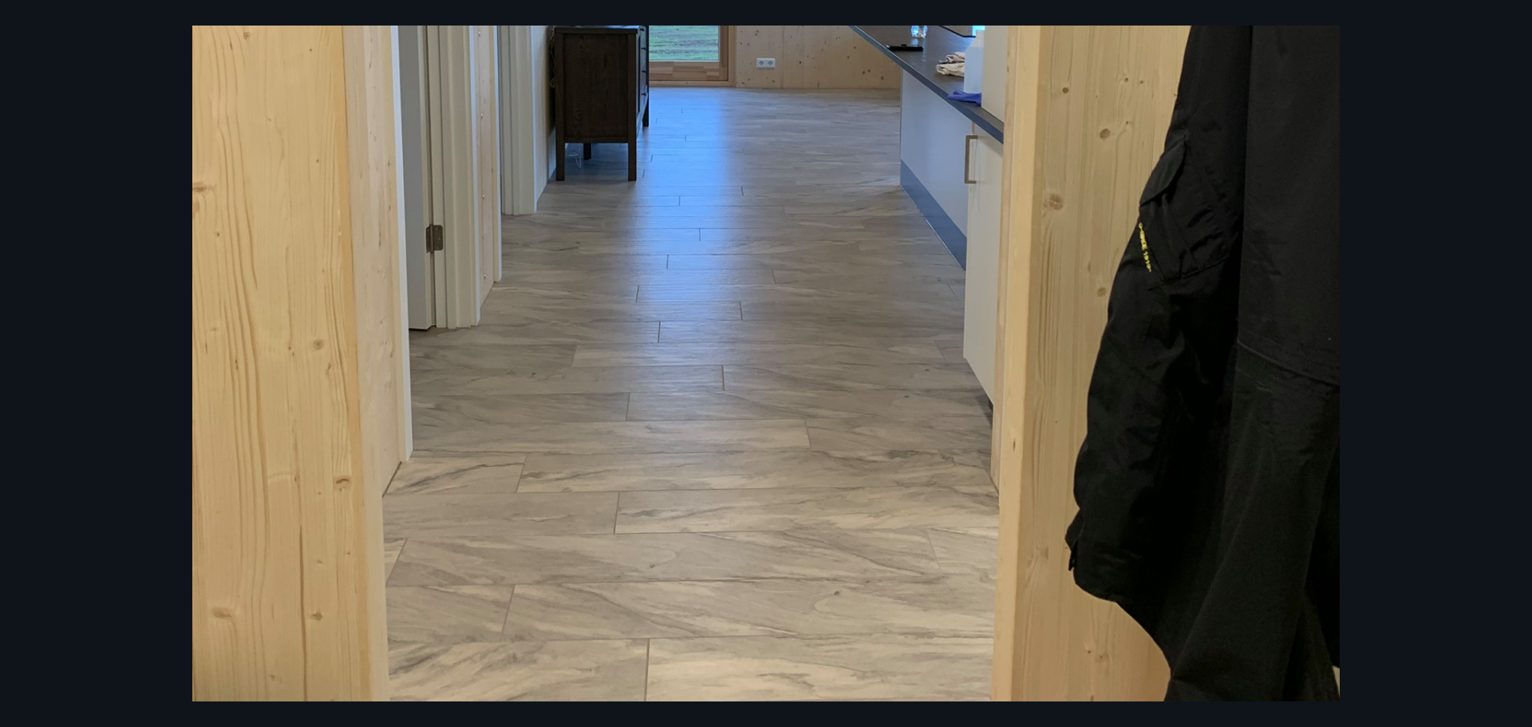
scroll to position [439, 0]
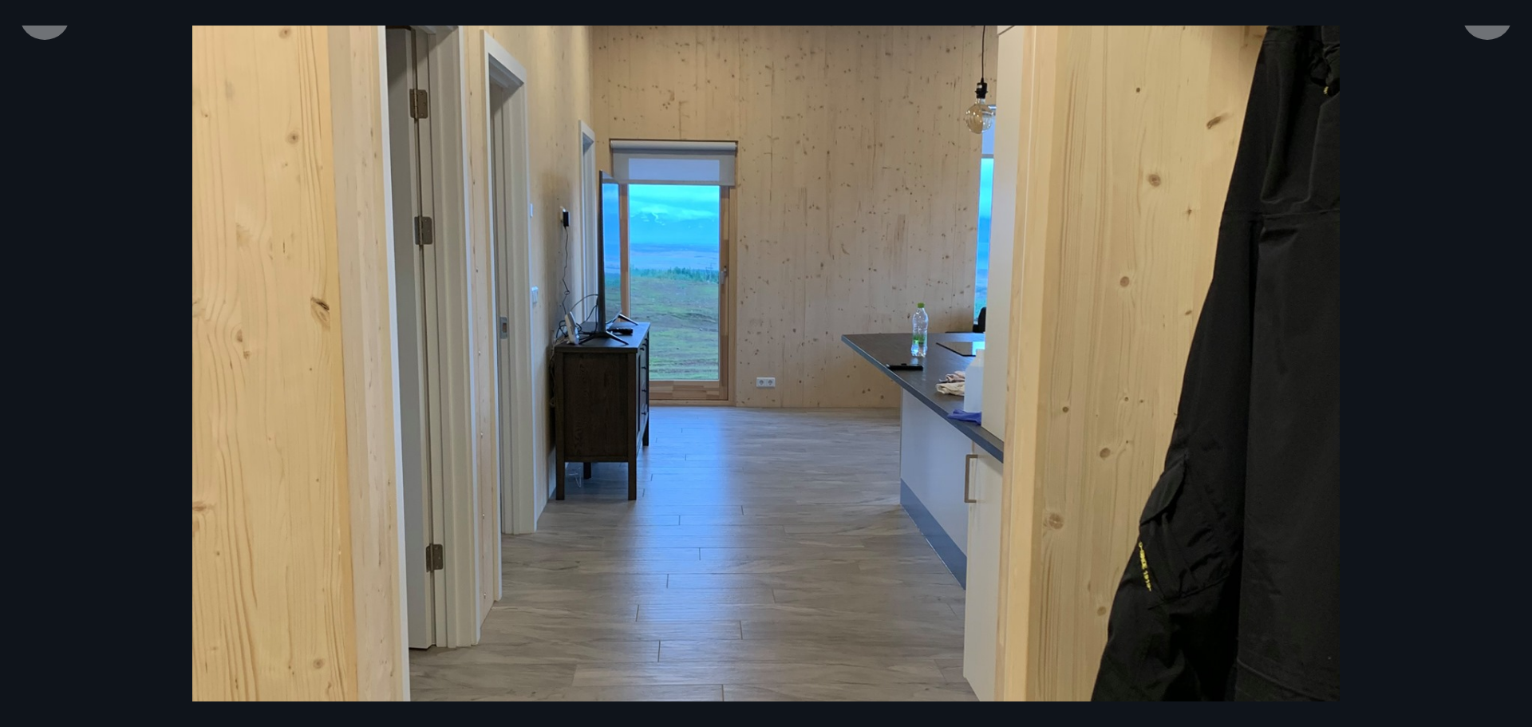
click at [1488, 36] on div at bounding box center [1487, 14] width 51 height 51
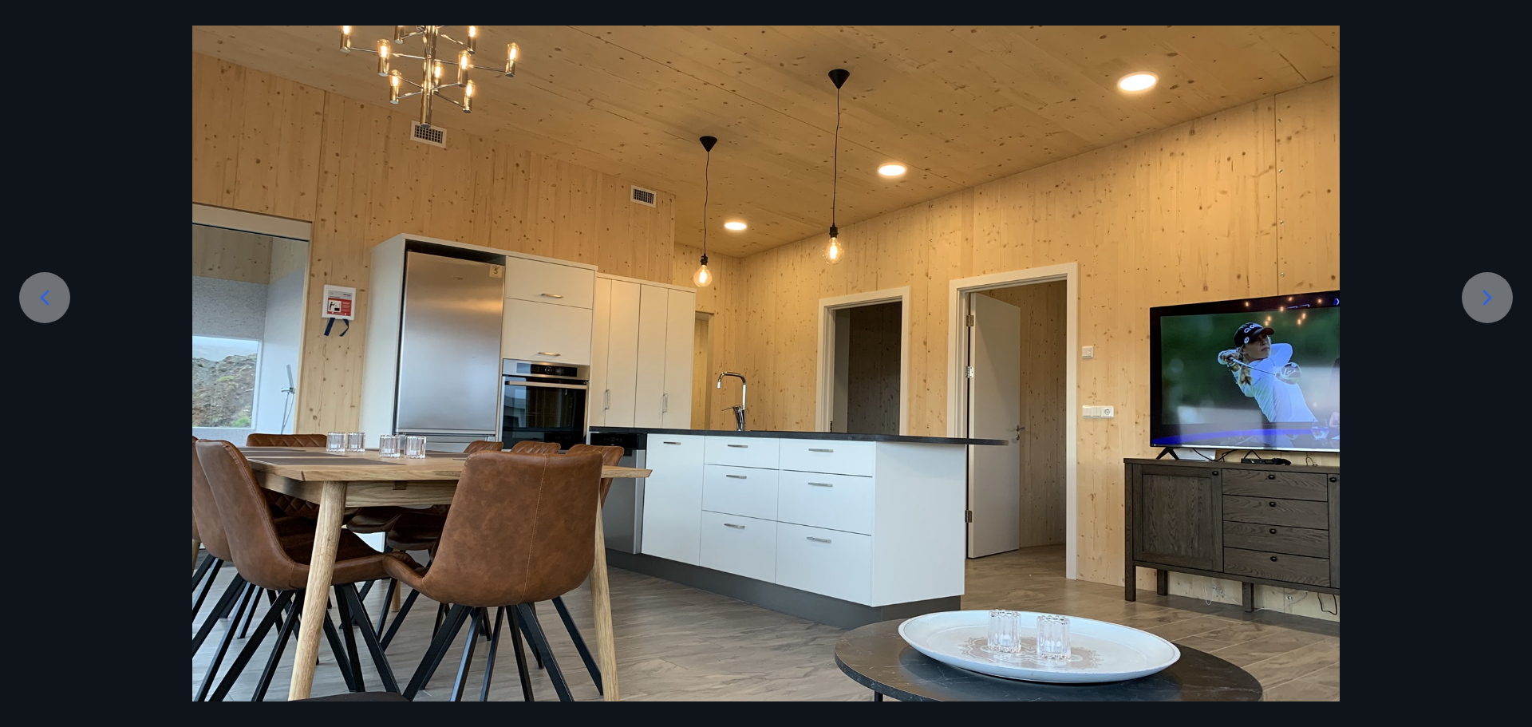
scroll to position [169, 0]
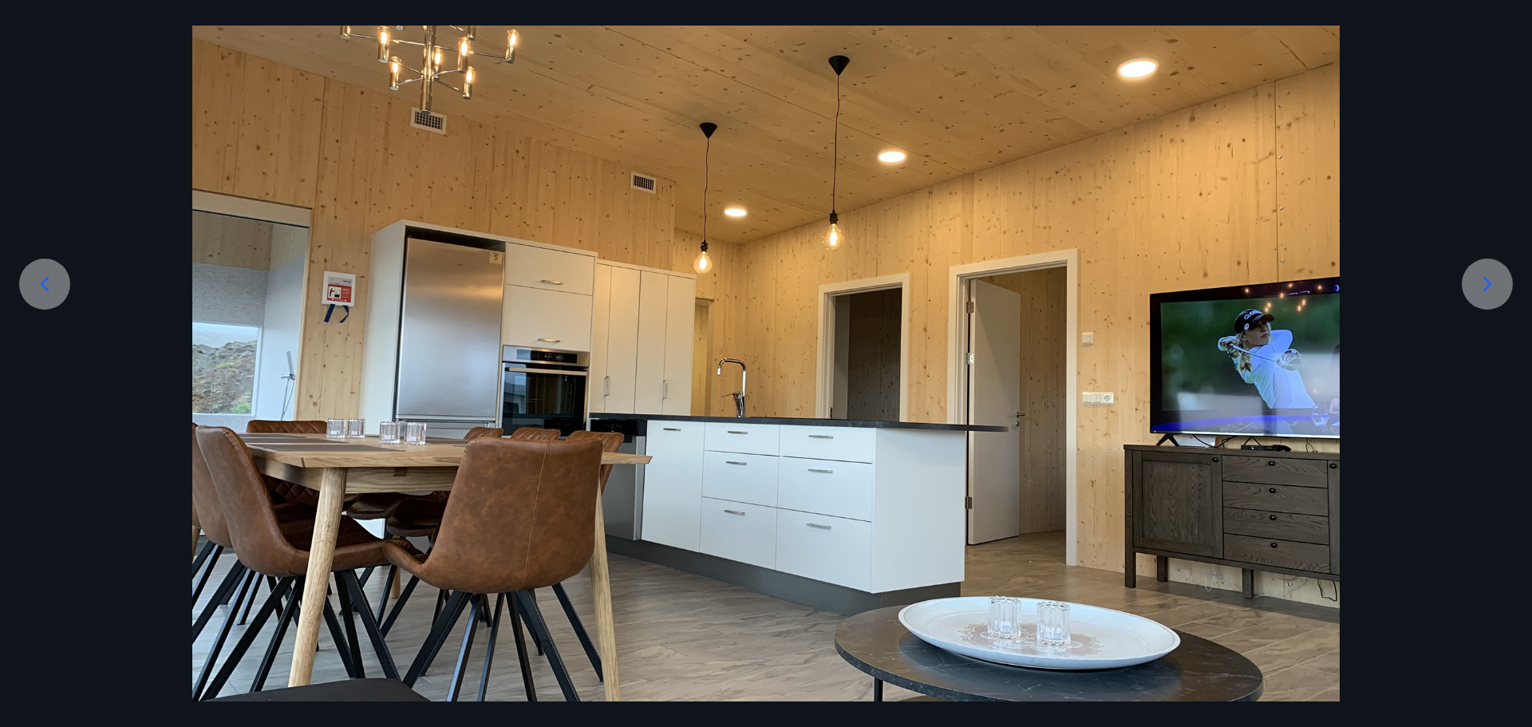
click at [1495, 291] on icon at bounding box center [1488, 284] width 26 height 26
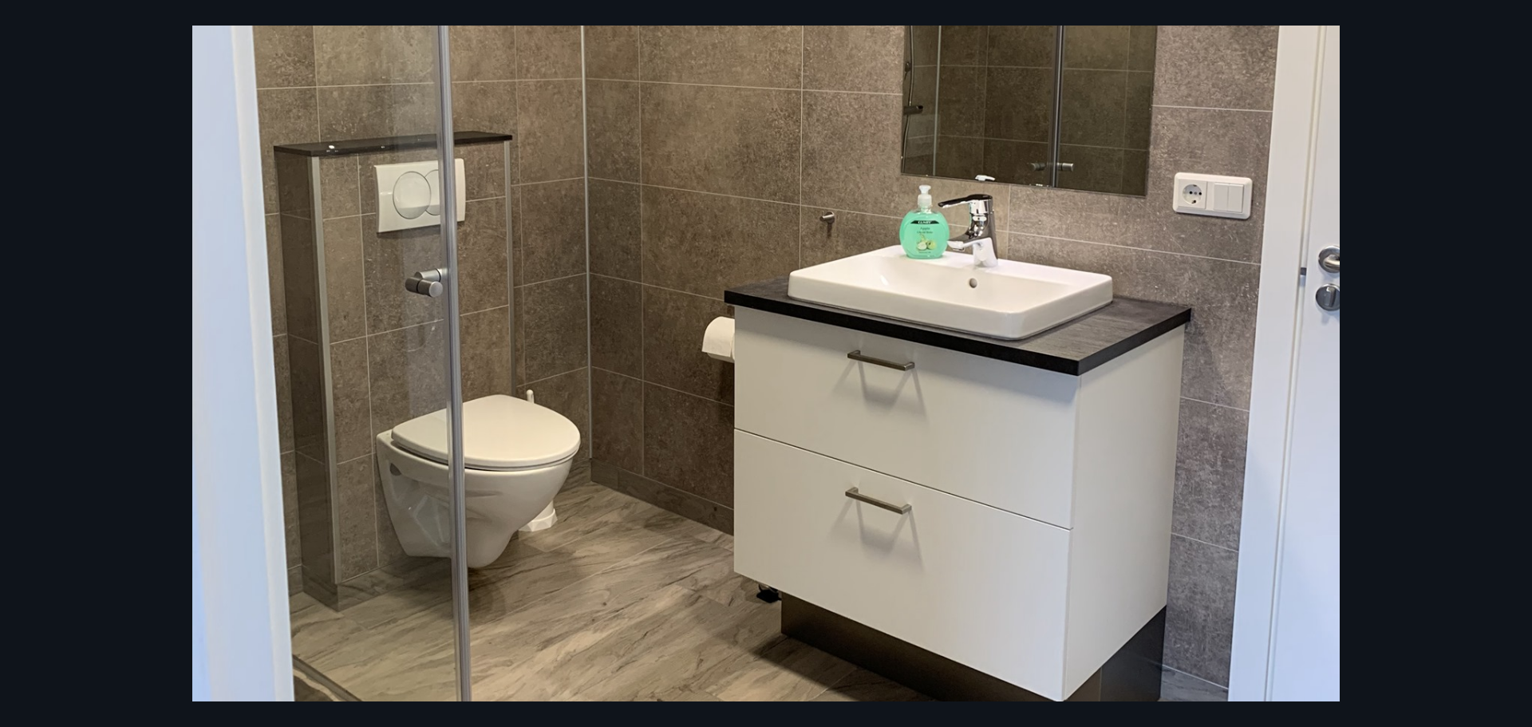
scroll to position [279, 0]
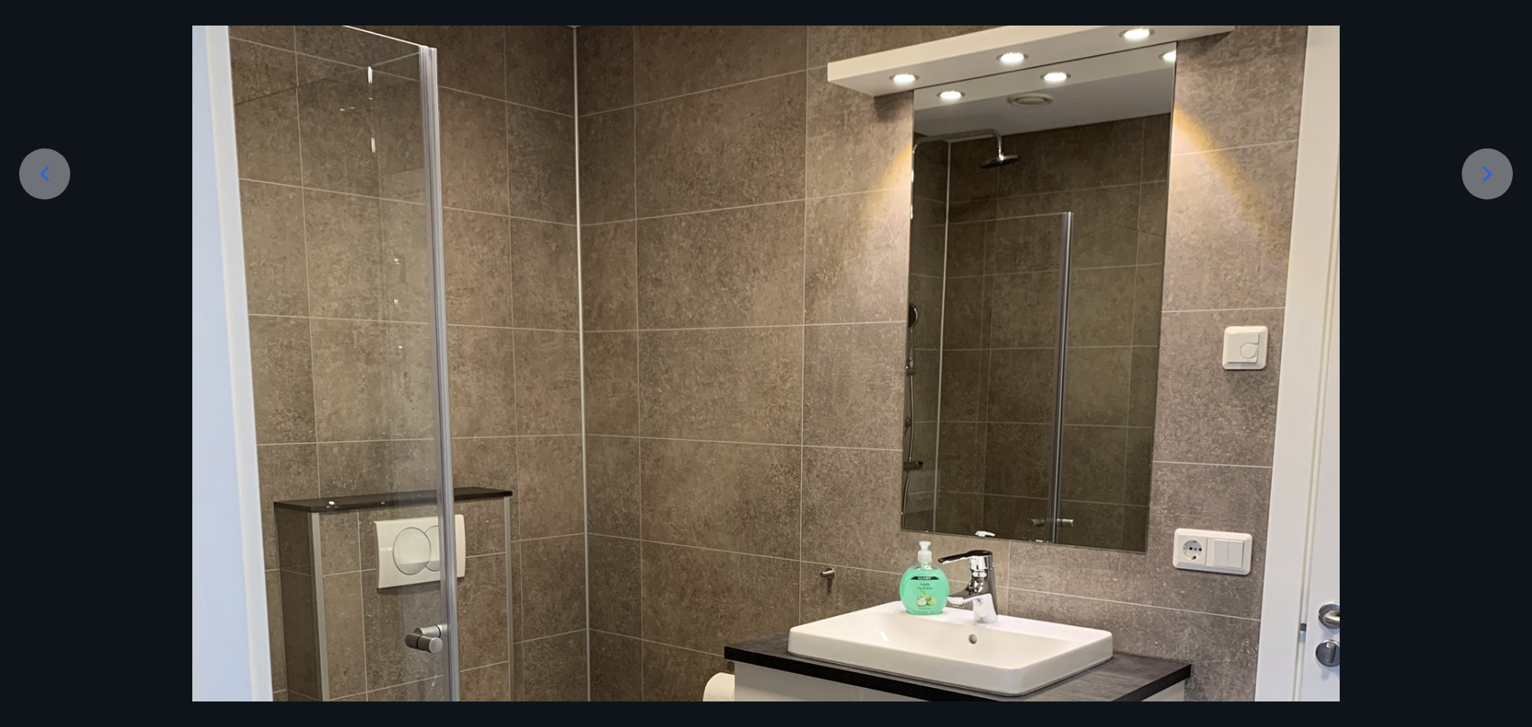
click at [1495, 173] on icon at bounding box center [1488, 174] width 26 height 26
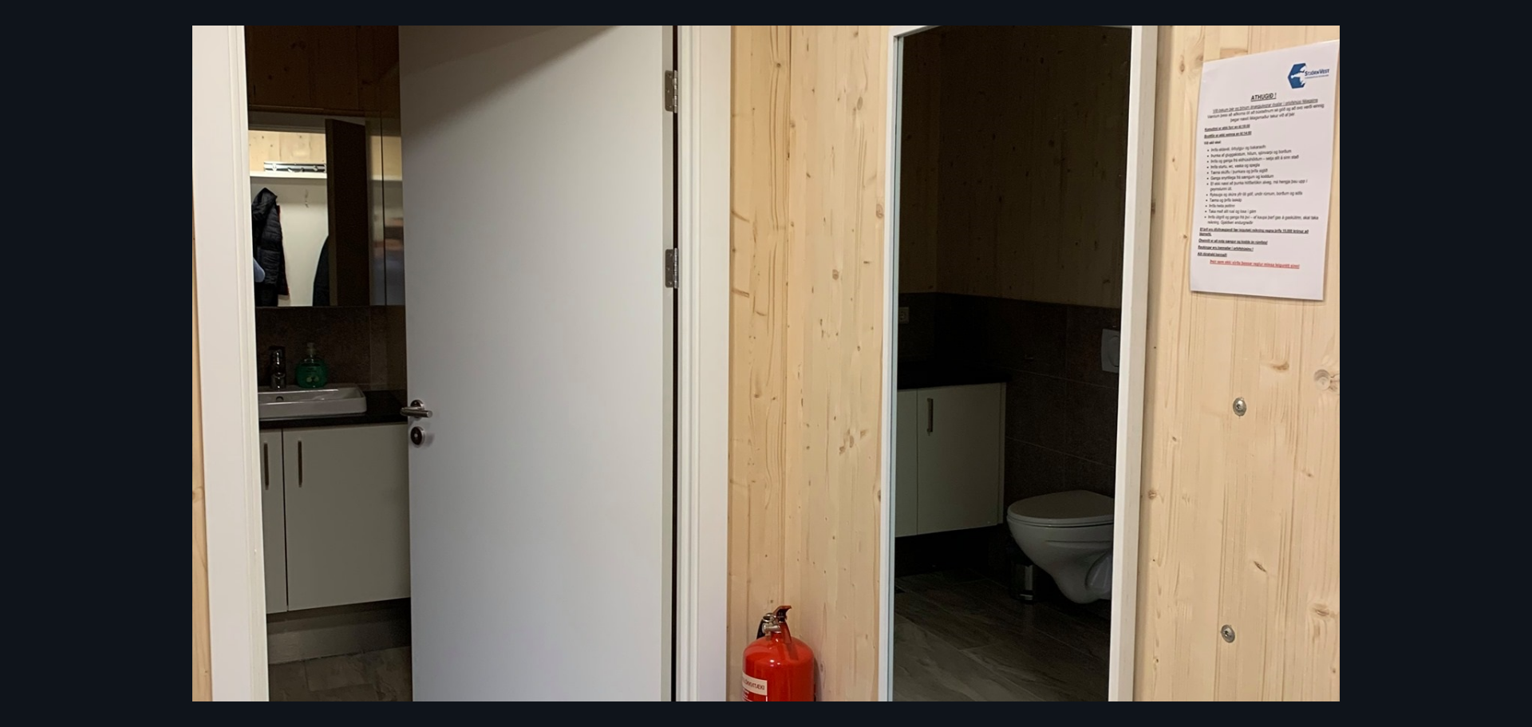
scroll to position [200, 0]
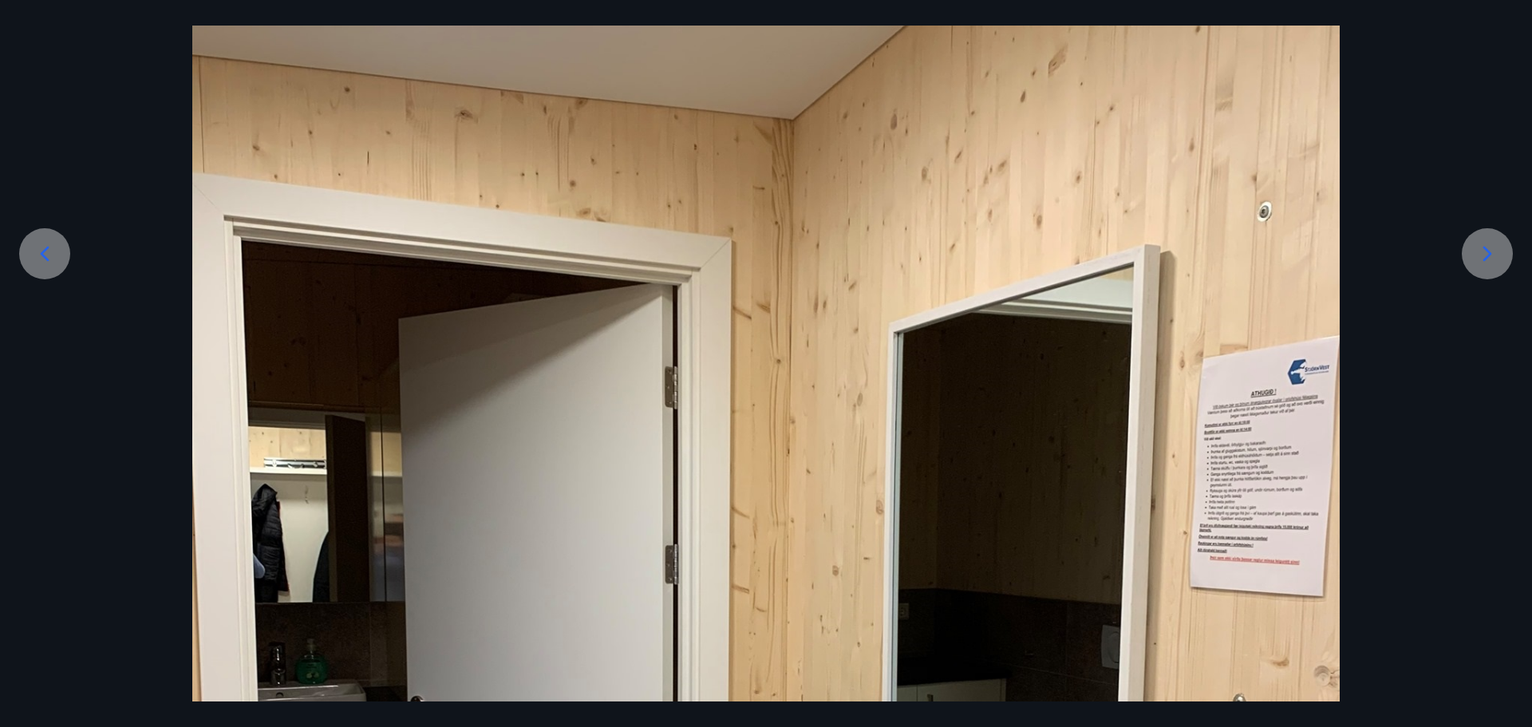
drag, startPoint x: 1492, startPoint y: 264, endPoint x: 1014, endPoint y: 335, distance: 483.3
click at [1472, 262] on div at bounding box center [1487, 253] width 51 height 51
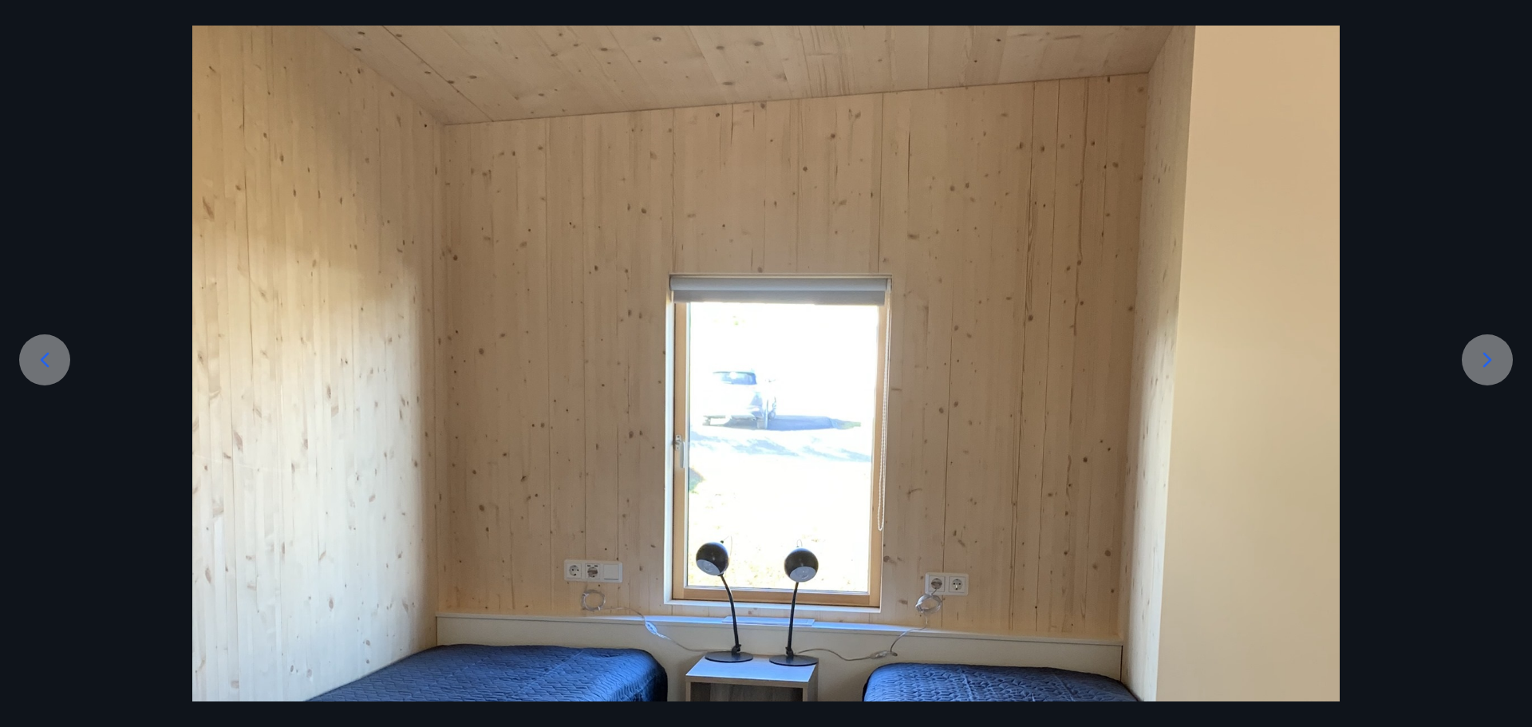
scroll to position [0, 0]
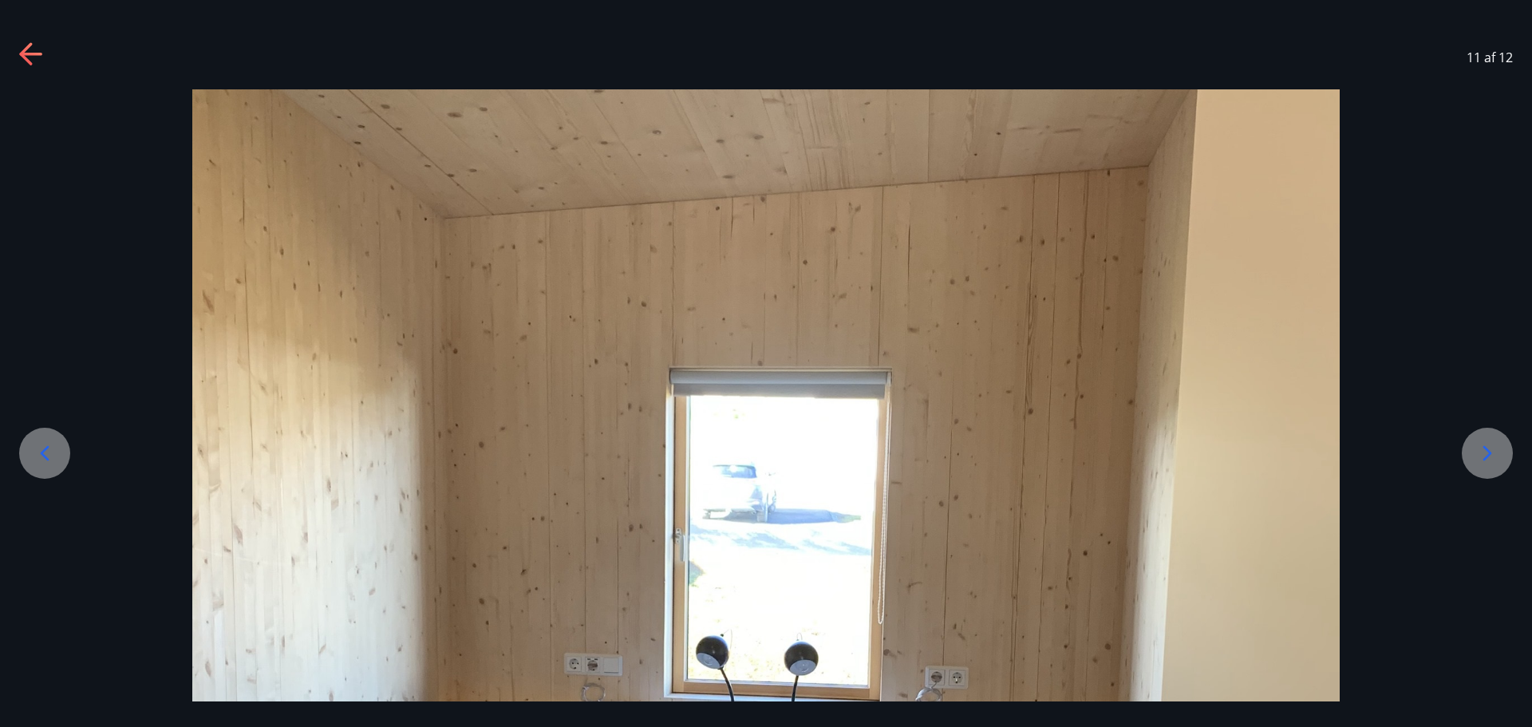
drag, startPoint x: 1484, startPoint y: 448, endPoint x: 1177, endPoint y: 386, distance: 312.6
click at [1484, 448] on icon at bounding box center [1488, 454] width 26 height 26
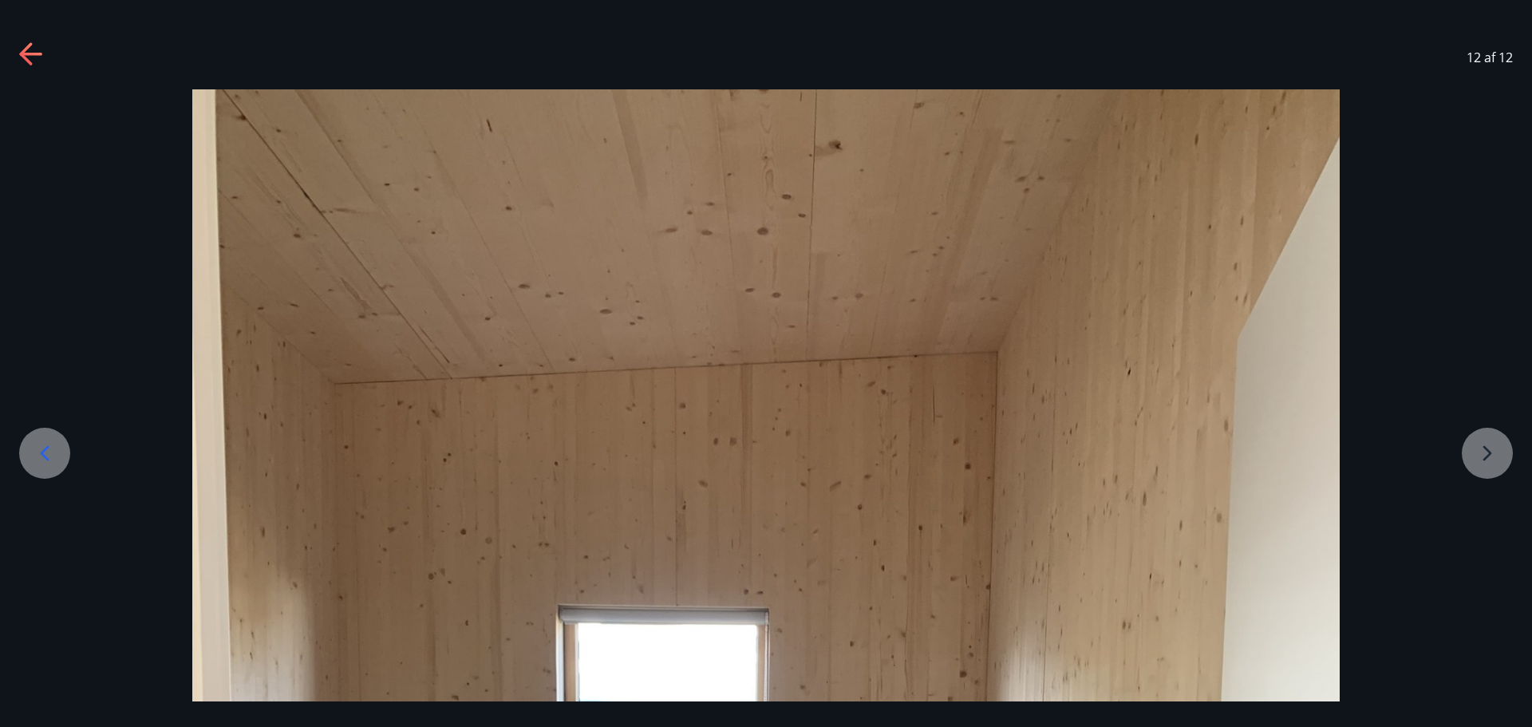
click at [33, 52] on icon at bounding box center [32, 55] width 26 height 26
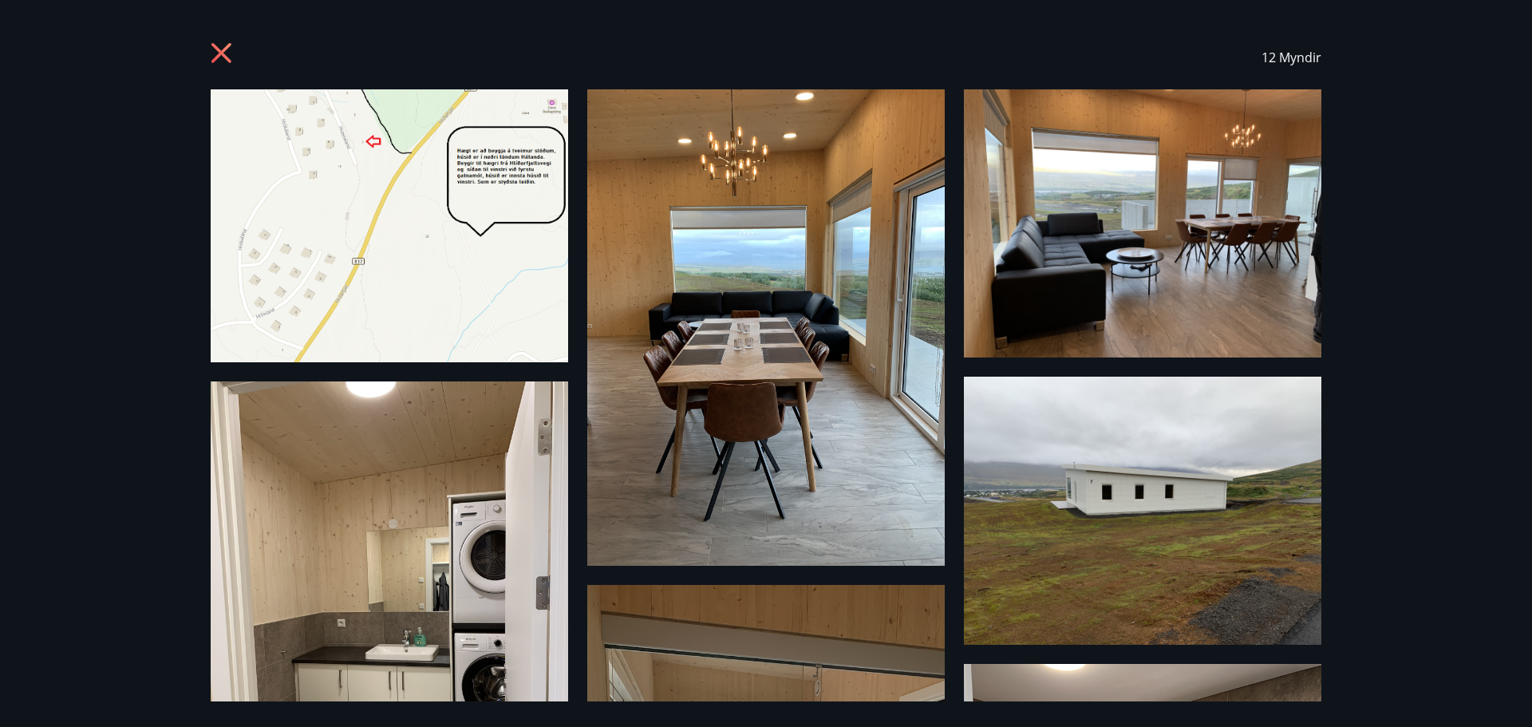
click at [226, 53] on icon at bounding box center [224, 55] width 26 height 26
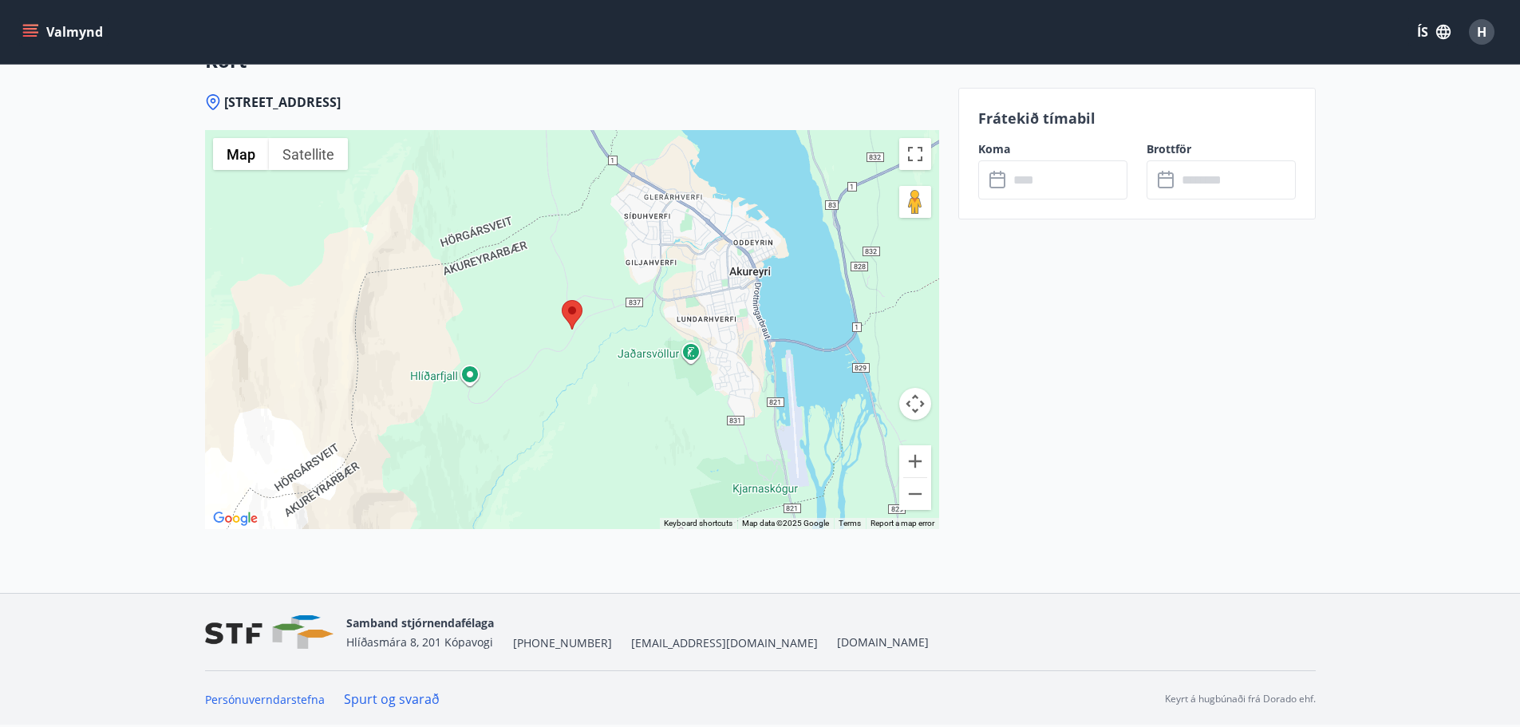
scroll to position [1703, 0]
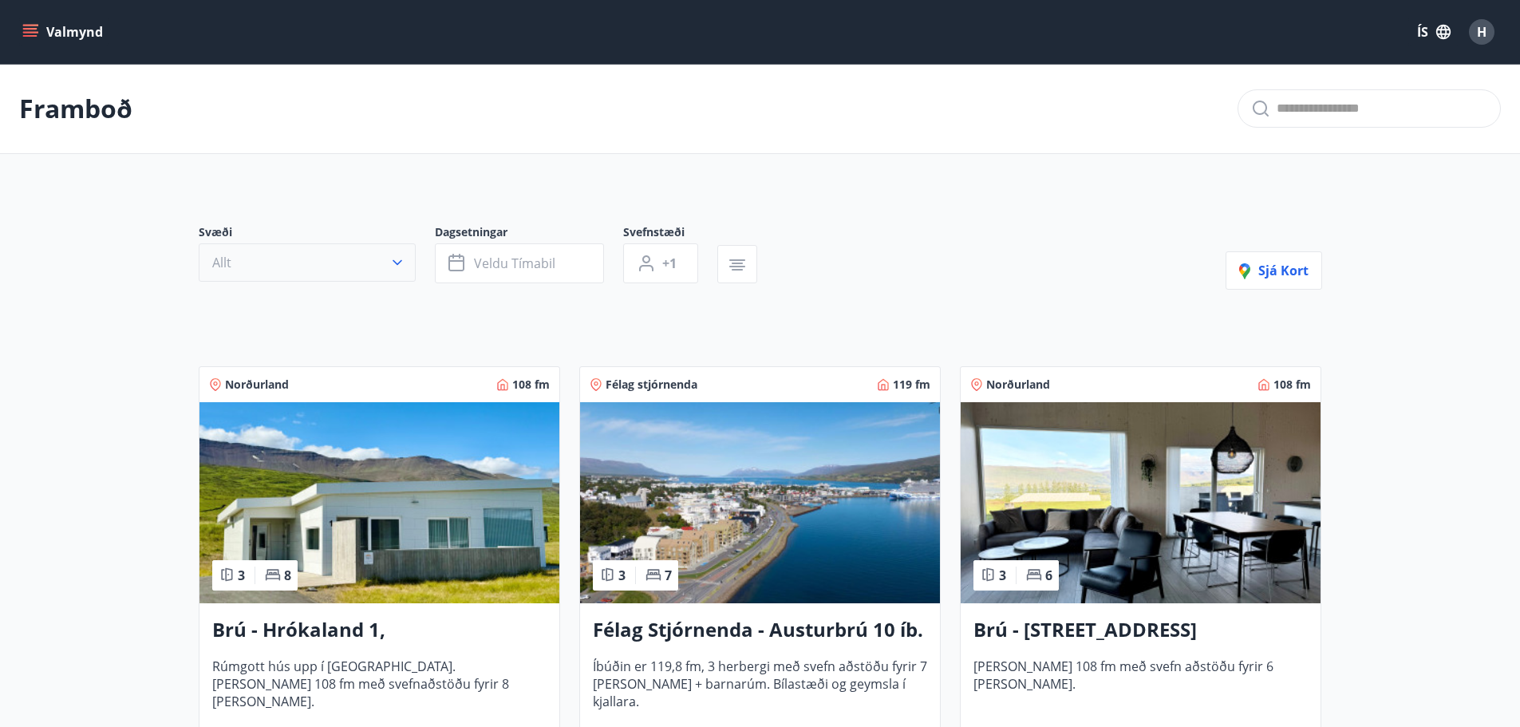
click at [402, 259] on icon "button" at bounding box center [397, 263] width 16 height 16
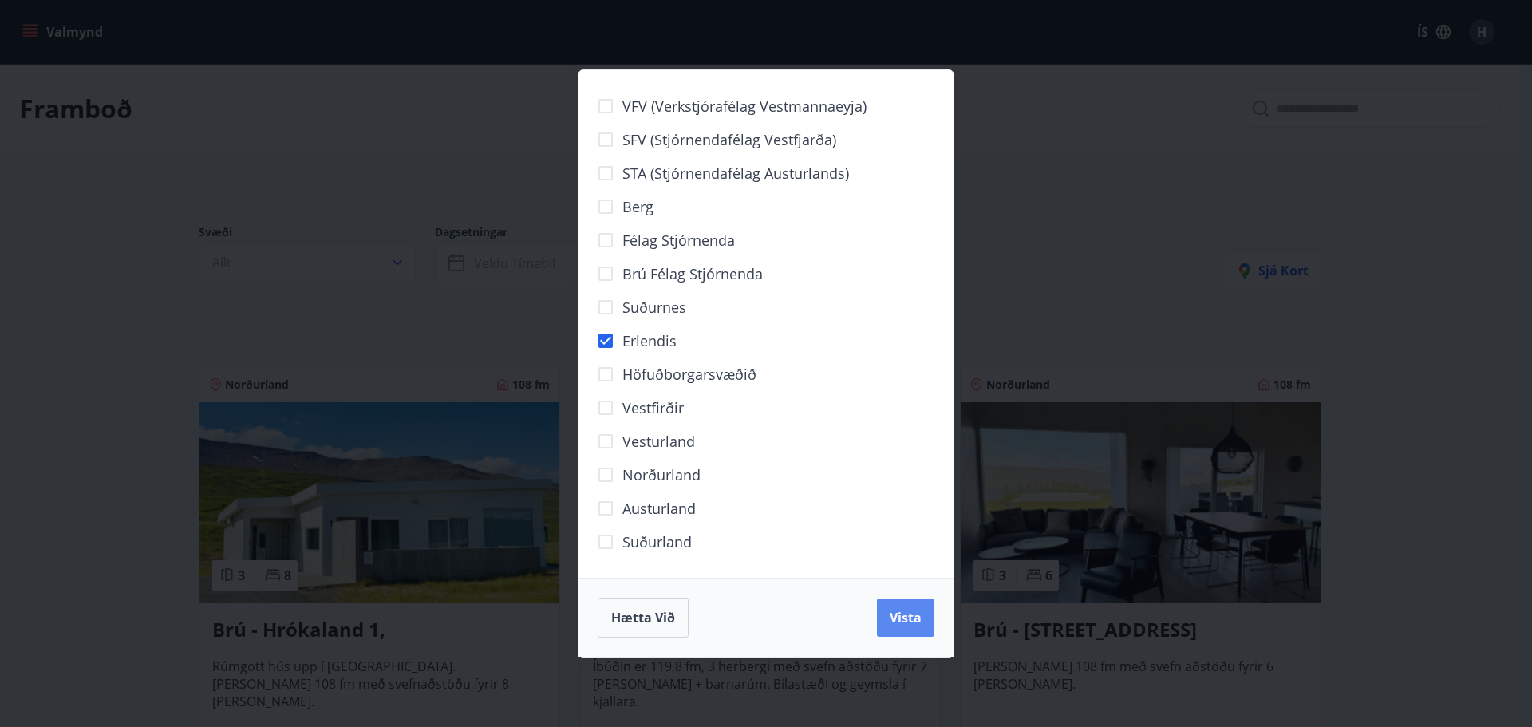
click at [911, 611] on span "Vista" at bounding box center [906, 618] width 32 height 18
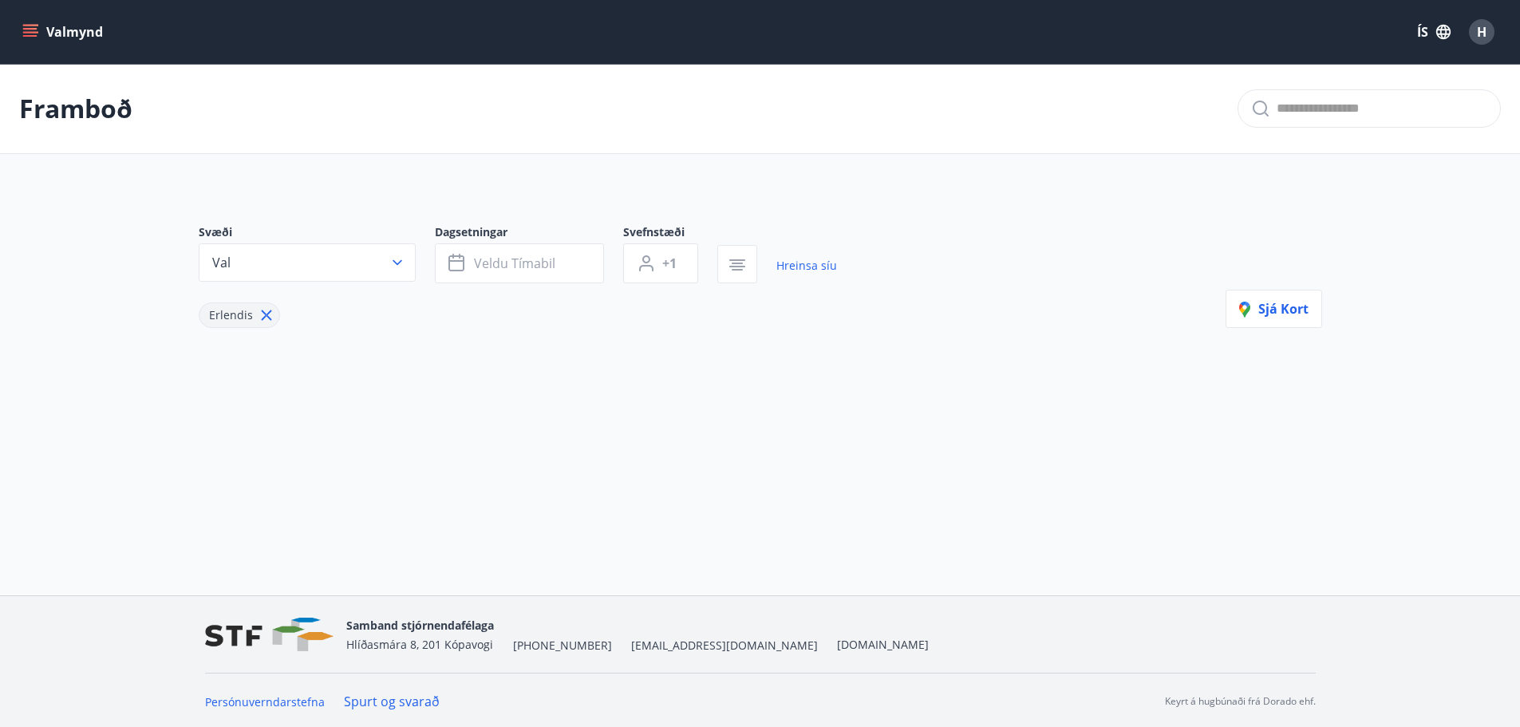
click at [262, 316] on icon at bounding box center [267, 315] width 18 height 18
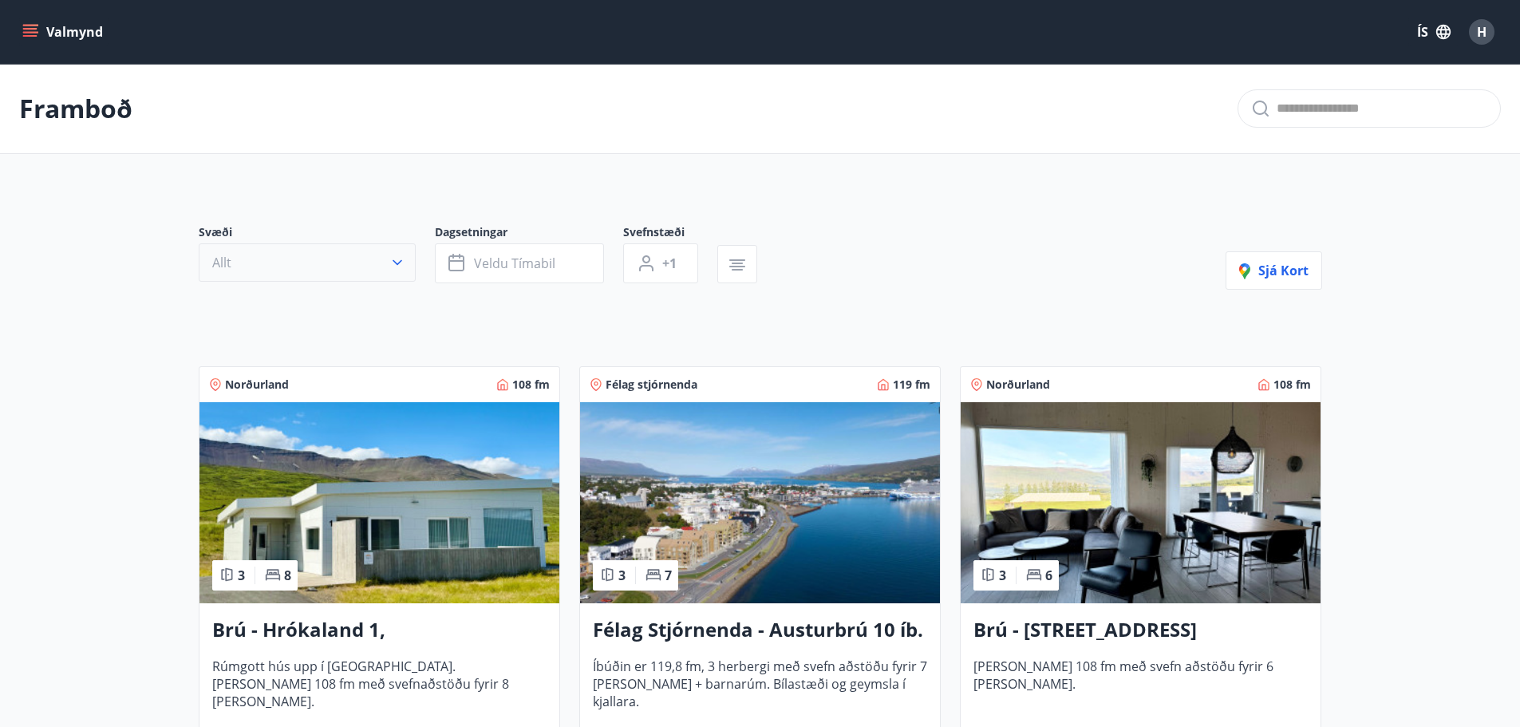
click at [389, 263] on icon "button" at bounding box center [397, 263] width 16 height 16
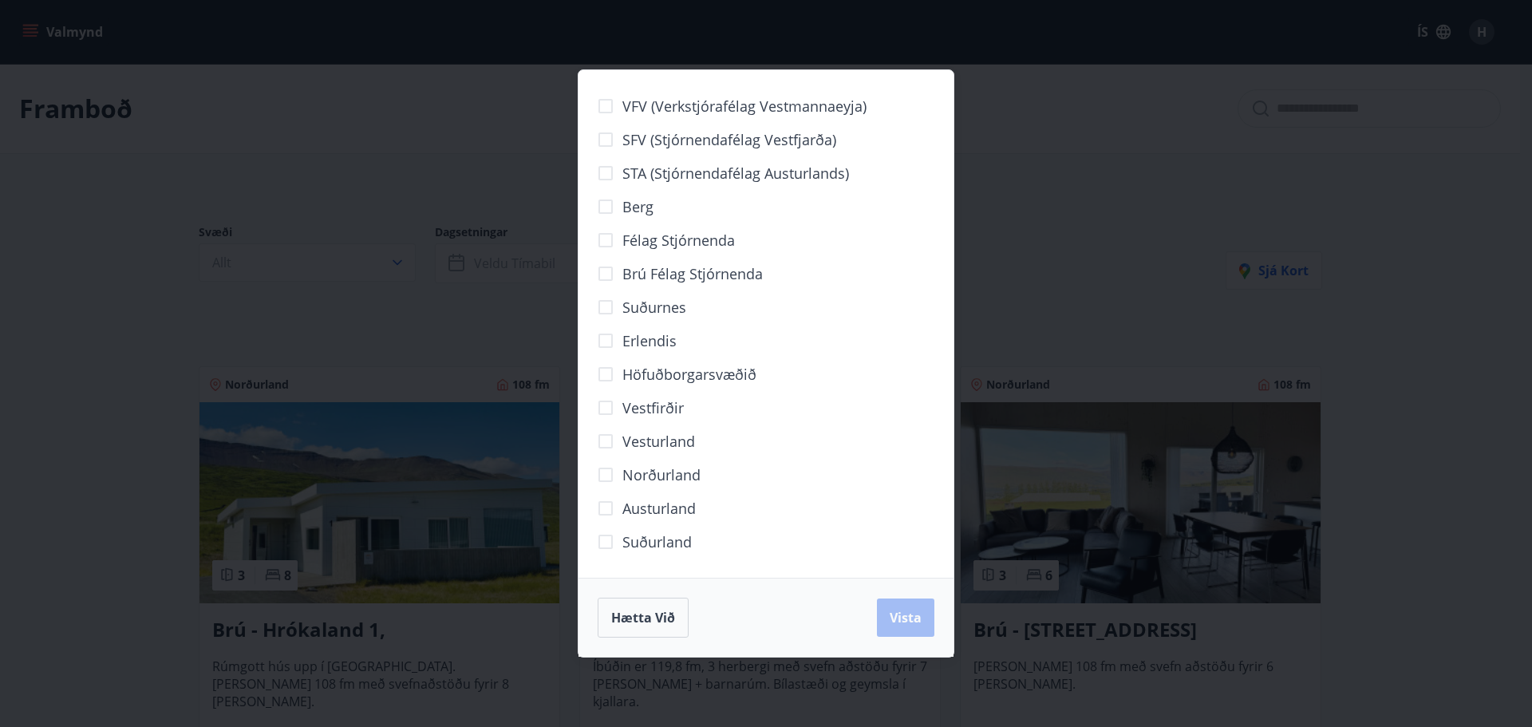
click at [666, 445] on span "Vesturland" at bounding box center [658, 441] width 73 height 21
click at [907, 612] on span "Vista" at bounding box center [906, 618] width 32 height 18
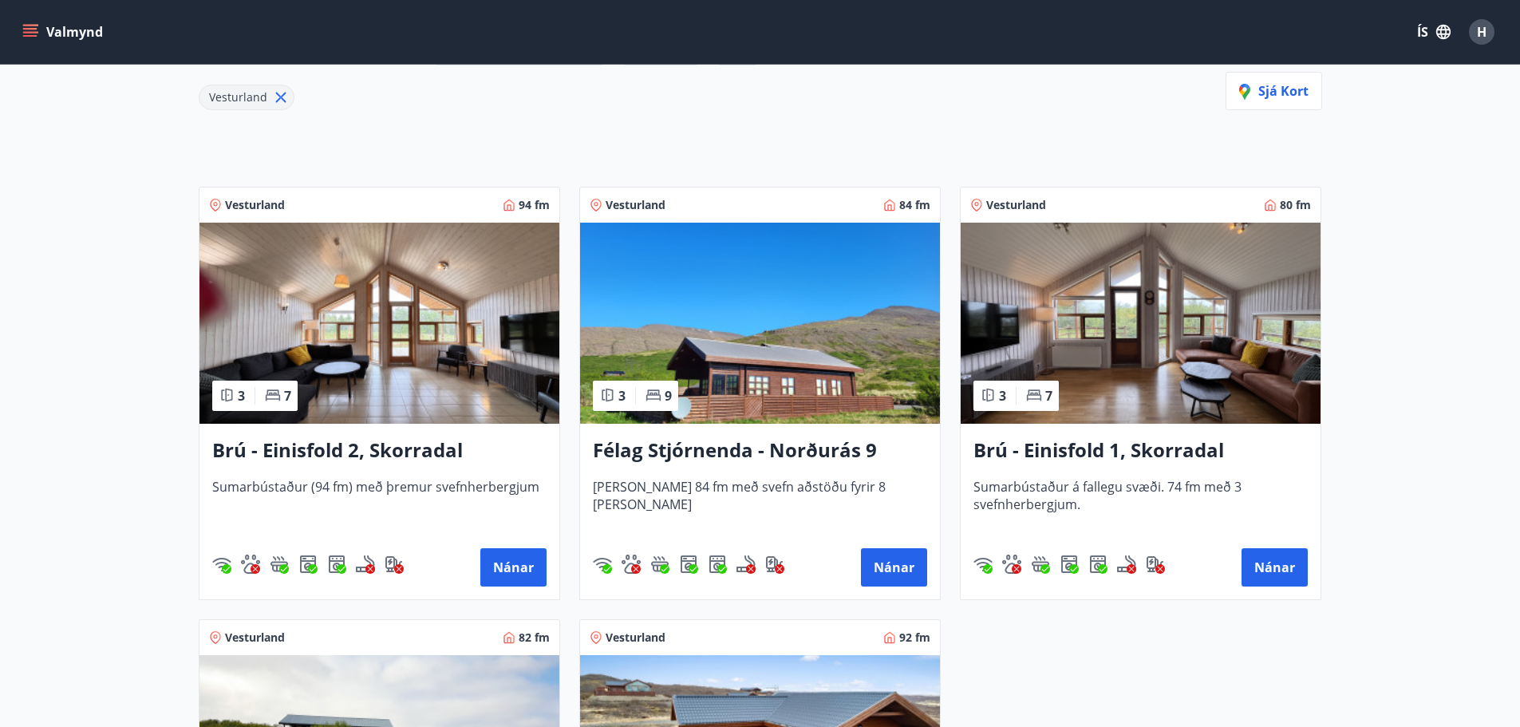
scroll to position [239, 0]
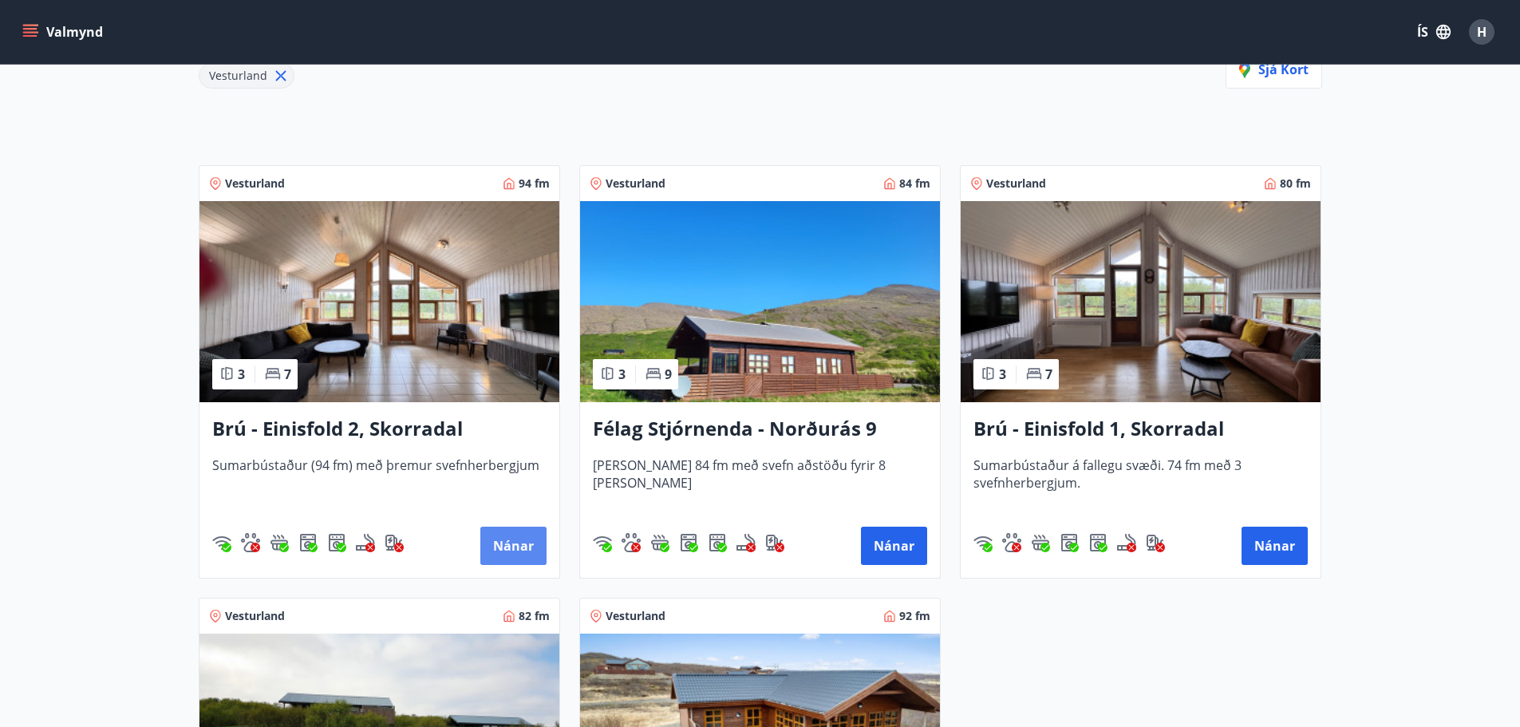
click at [504, 541] on button "Nánar" at bounding box center [513, 546] width 66 height 38
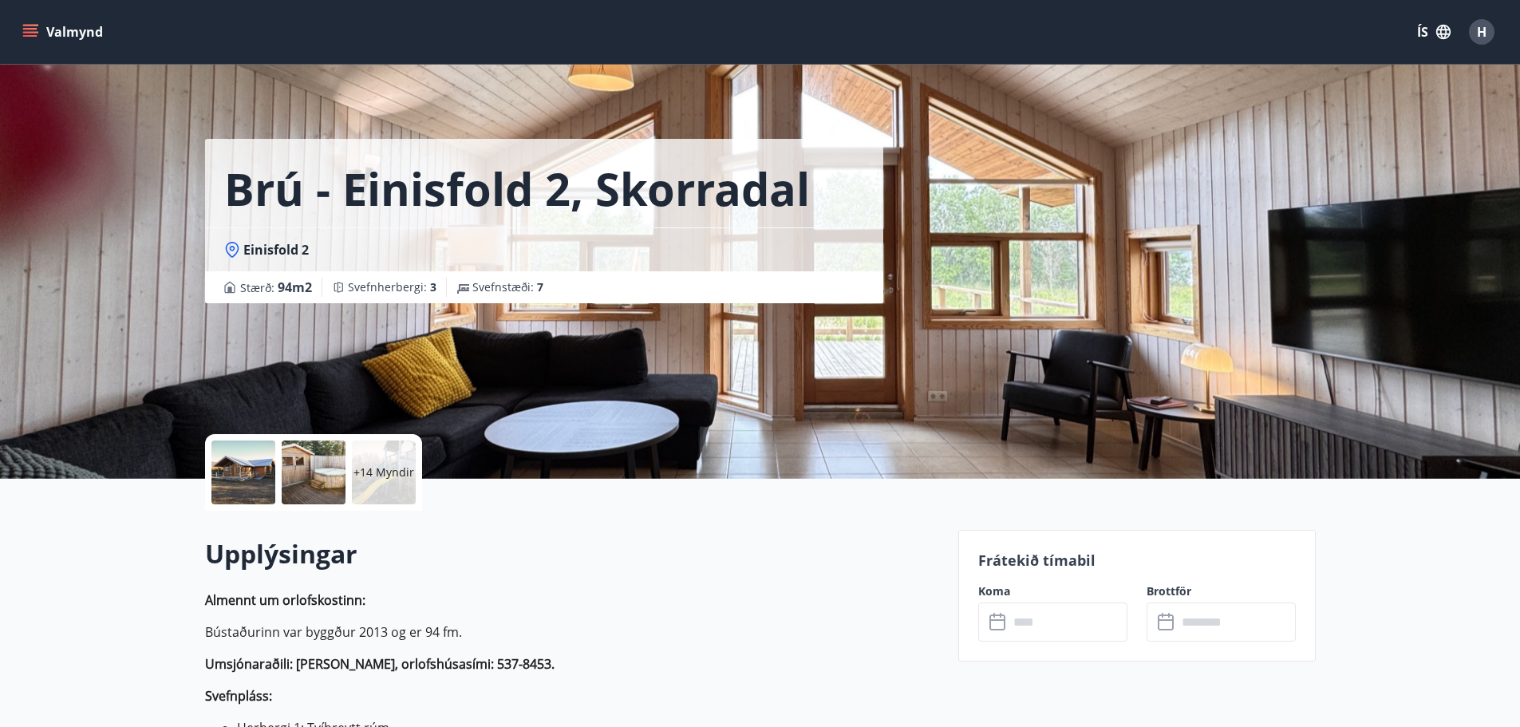
click at [259, 474] on div at bounding box center [243, 473] width 64 height 64
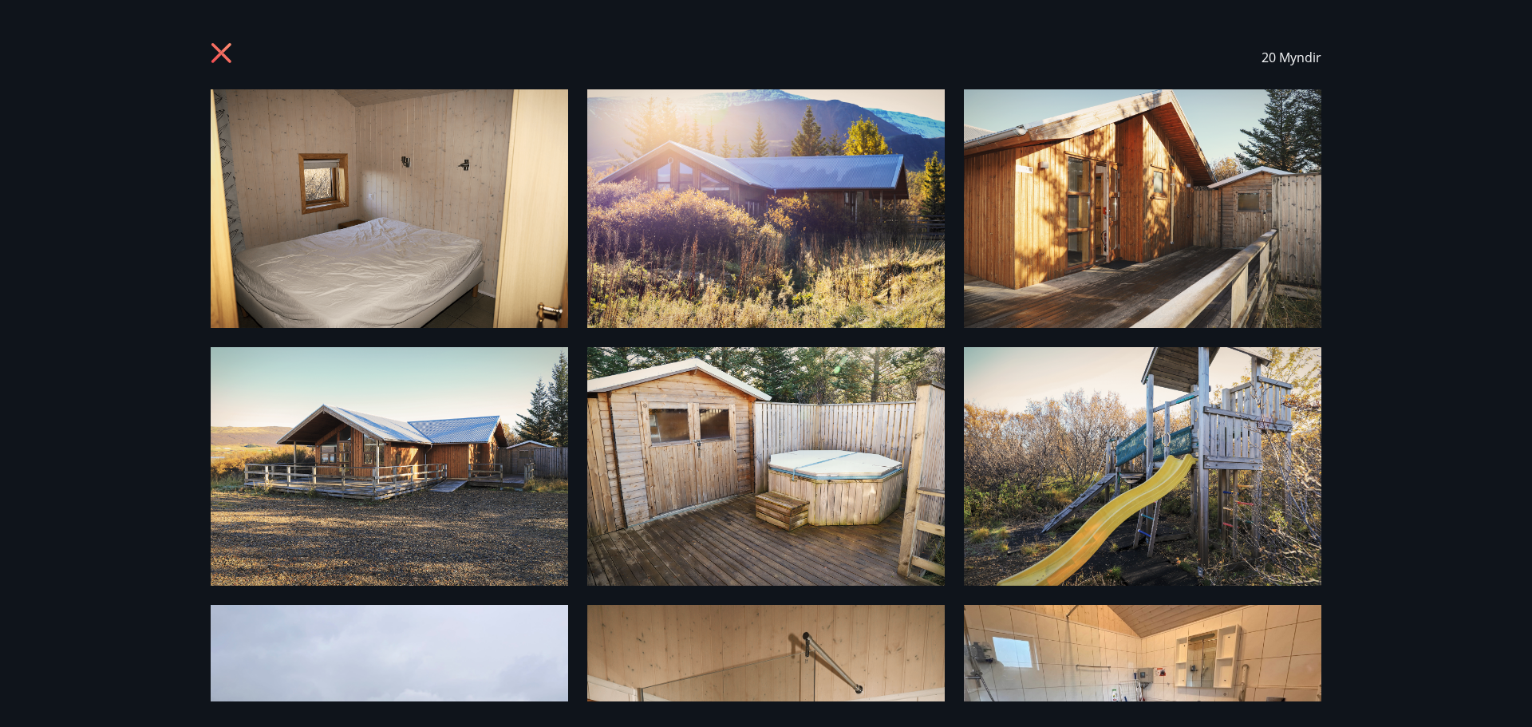
click at [215, 47] on icon at bounding box center [221, 53] width 20 height 20
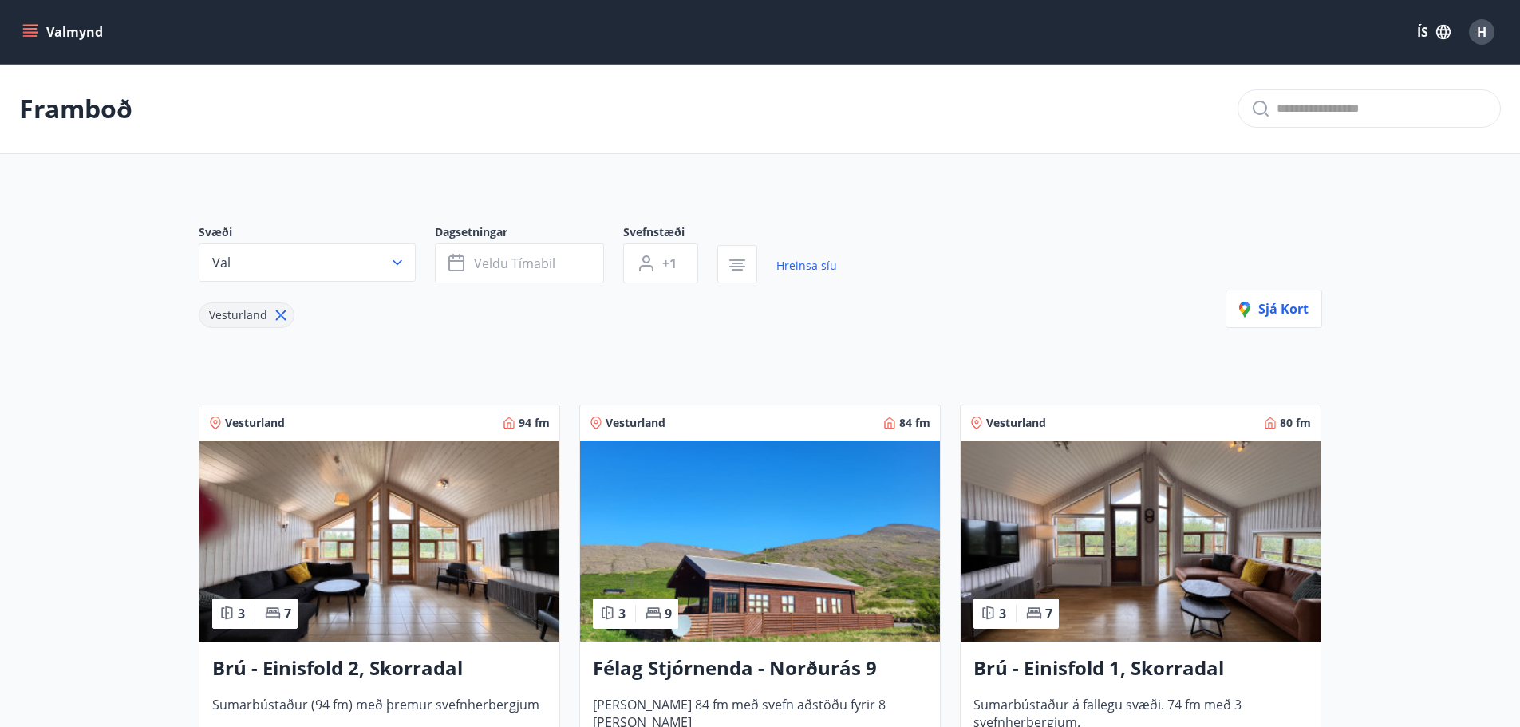
click at [1271, 535] on img at bounding box center [1141, 541] width 360 height 201
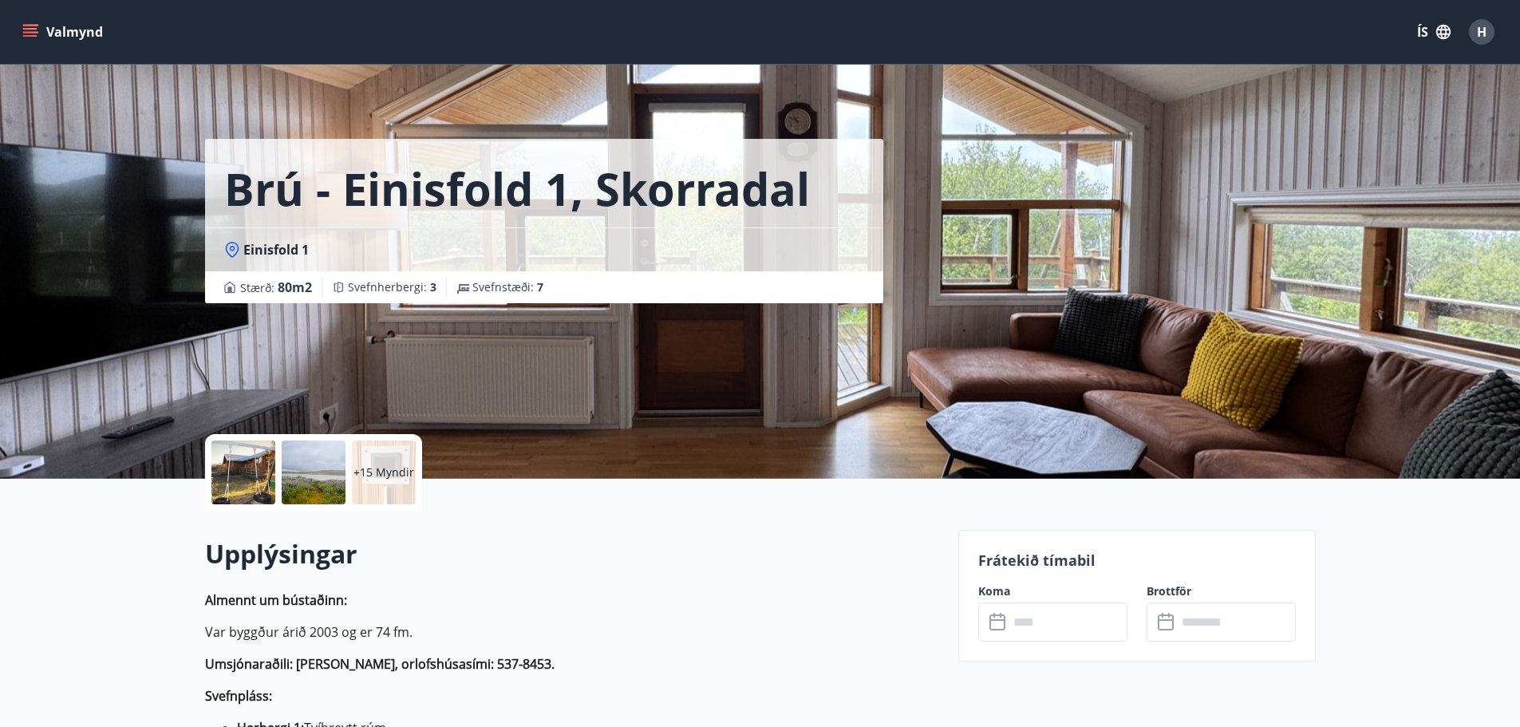
click at [291, 489] on div at bounding box center [314, 473] width 64 height 64
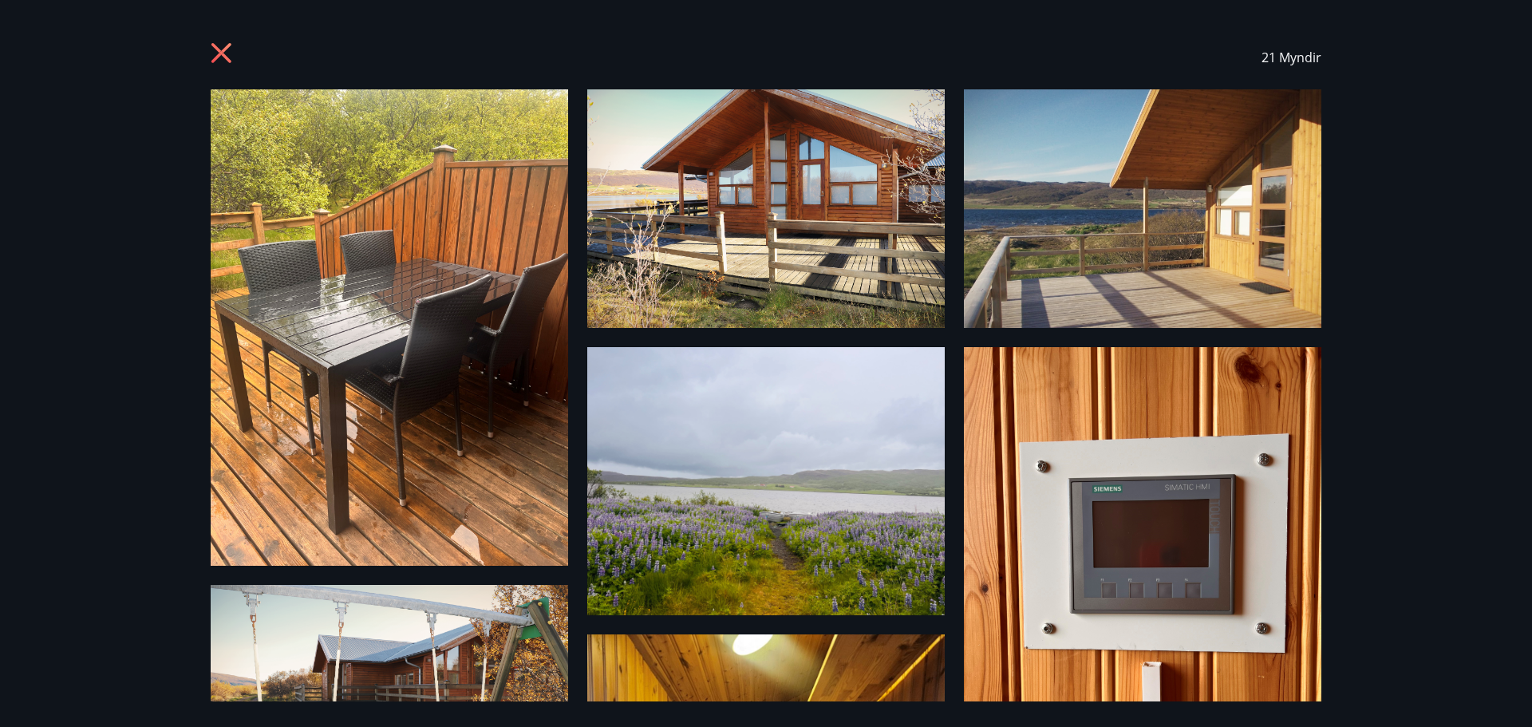
click at [217, 52] on icon at bounding box center [224, 55] width 26 height 26
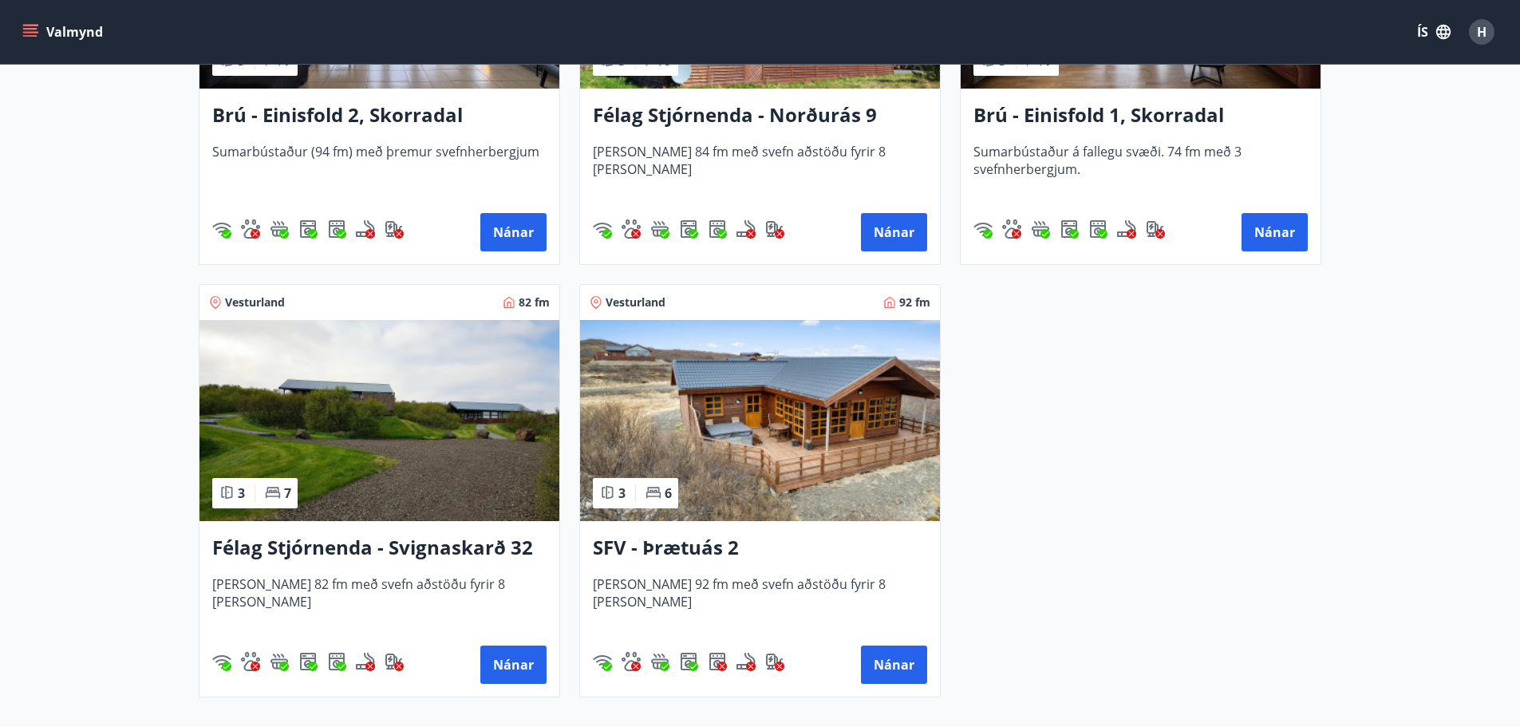
scroll to position [559, 0]
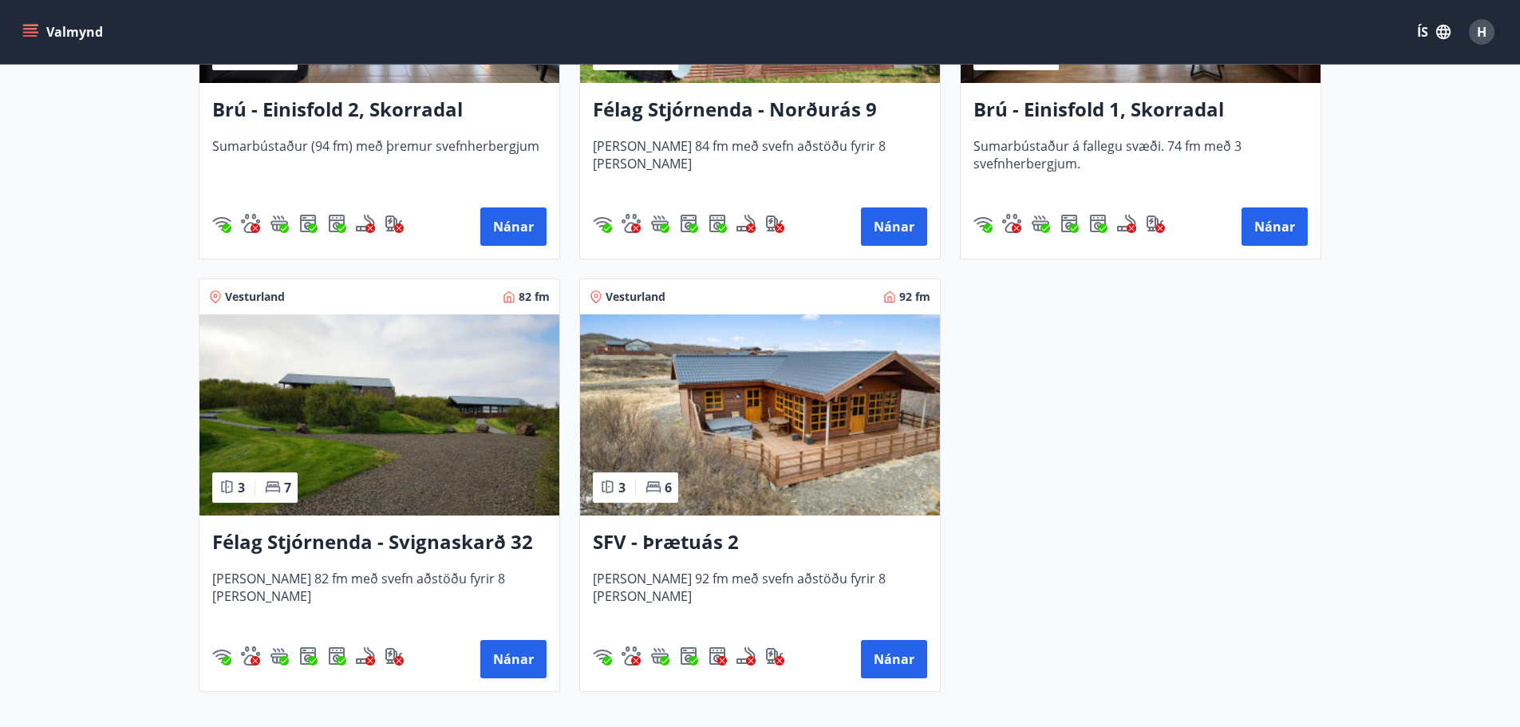
click at [368, 448] on img at bounding box center [380, 414] width 360 height 201
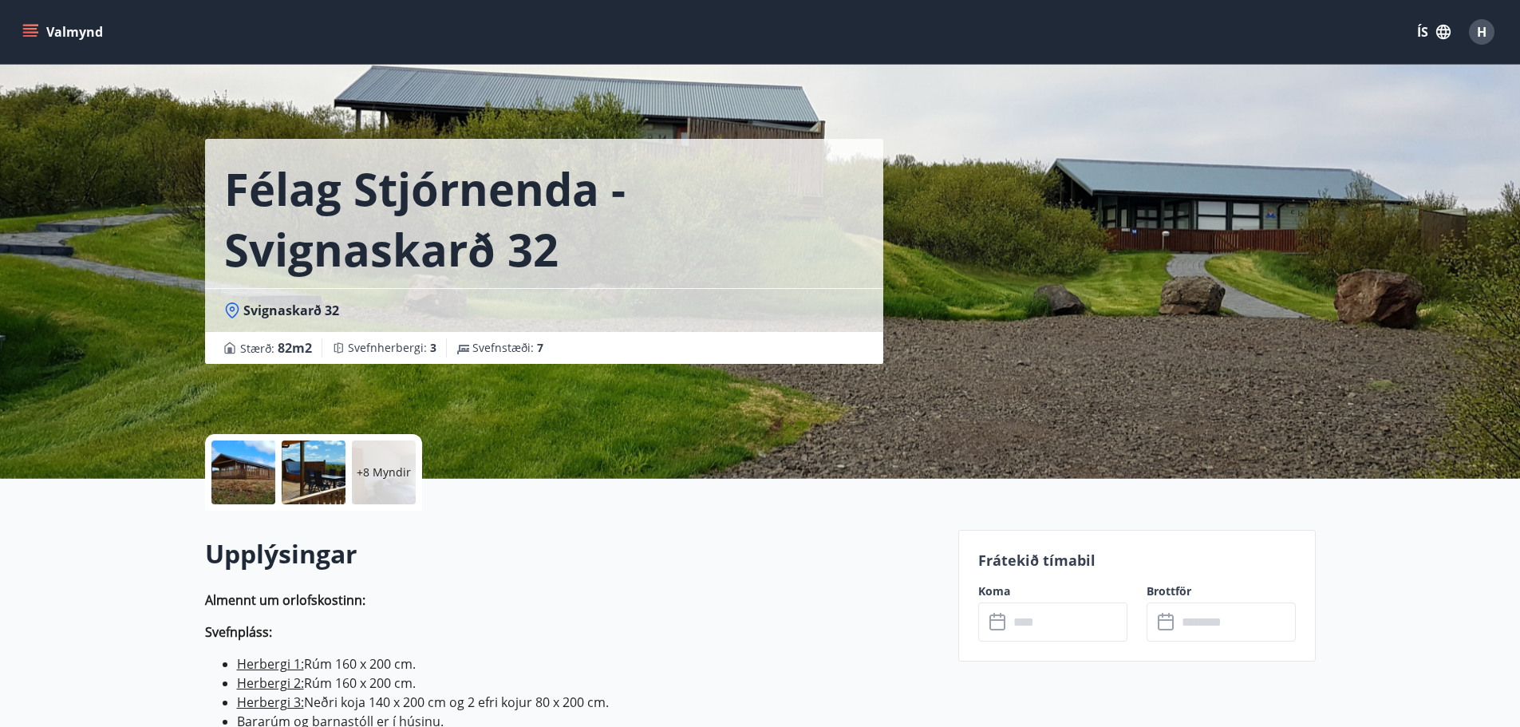
click at [215, 462] on div at bounding box center [243, 473] width 64 height 64
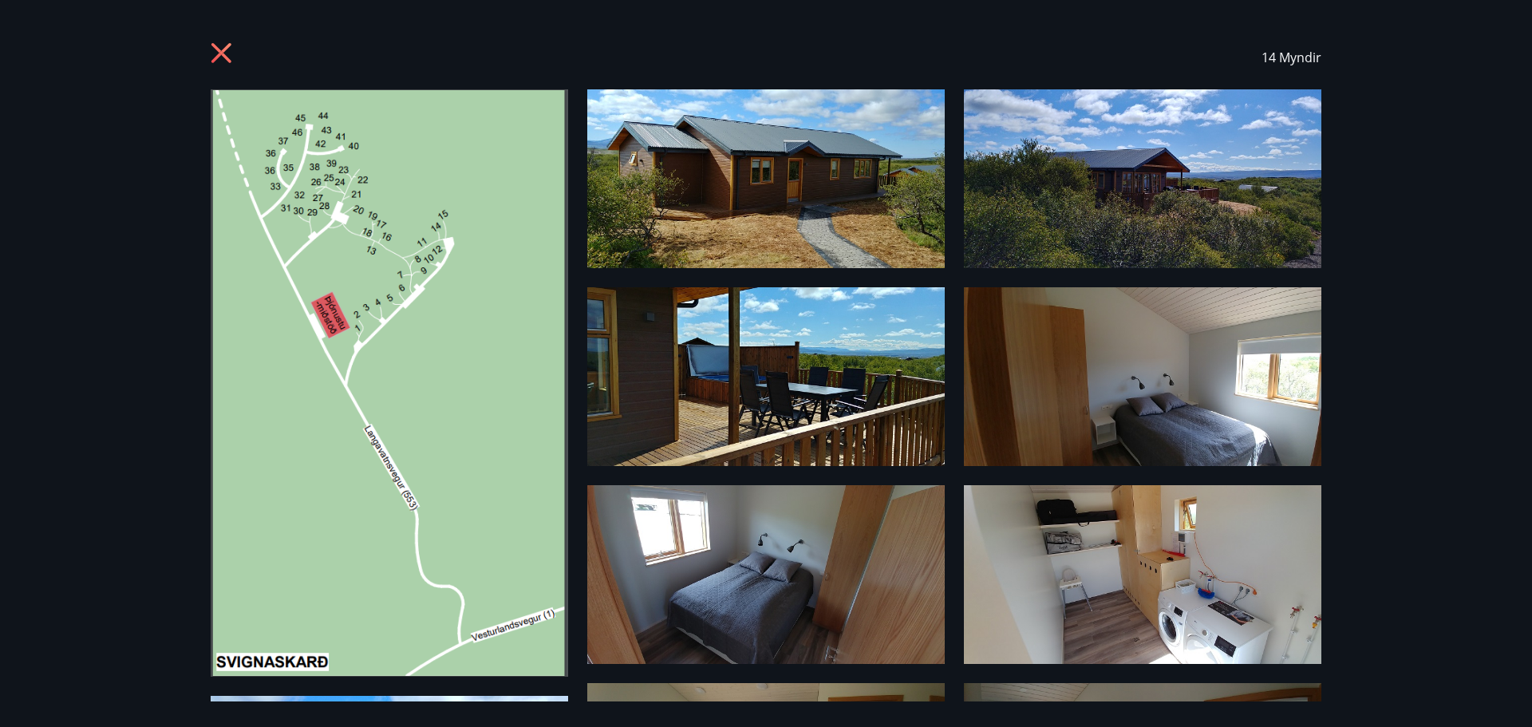
click at [231, 60] on icon at bounding box center [224, 55] width 26 height 26
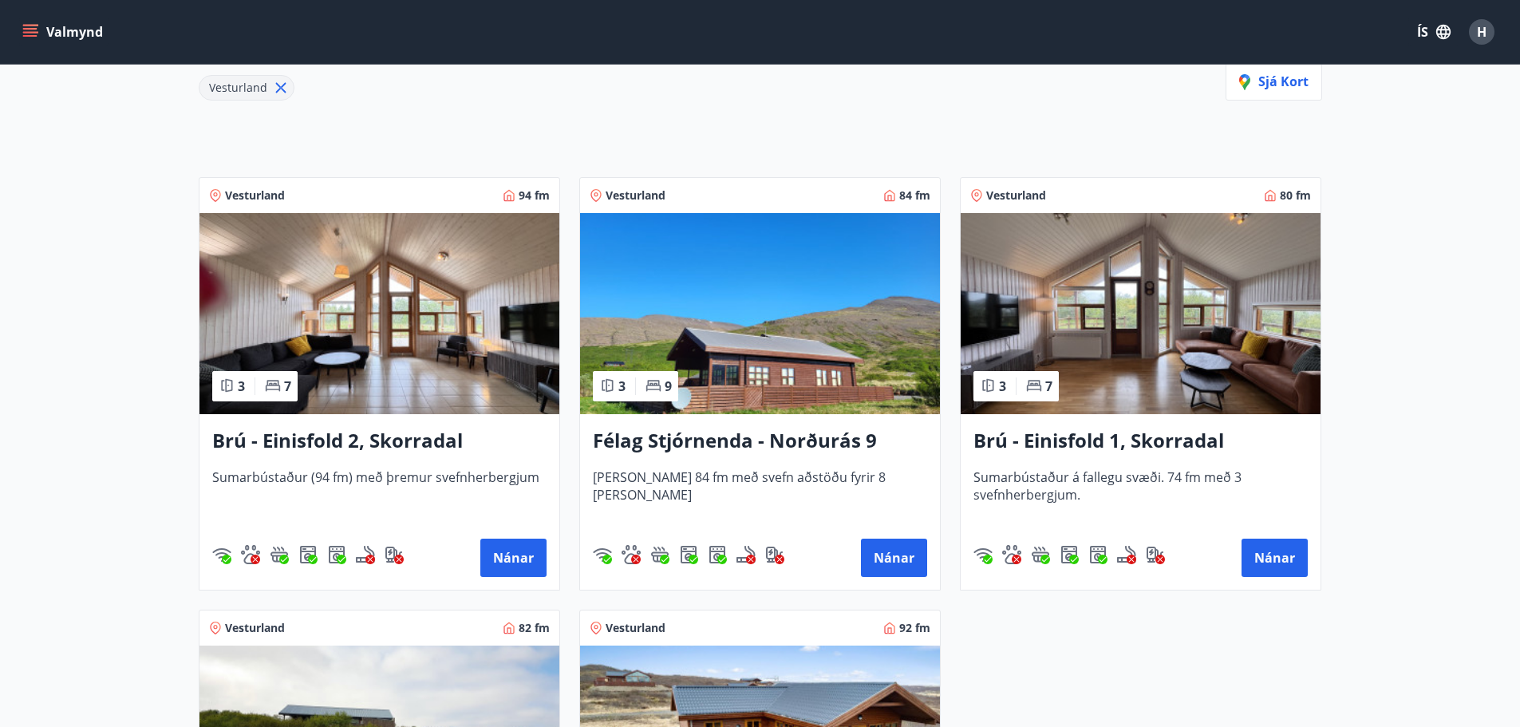
scroll to position [718, 0]
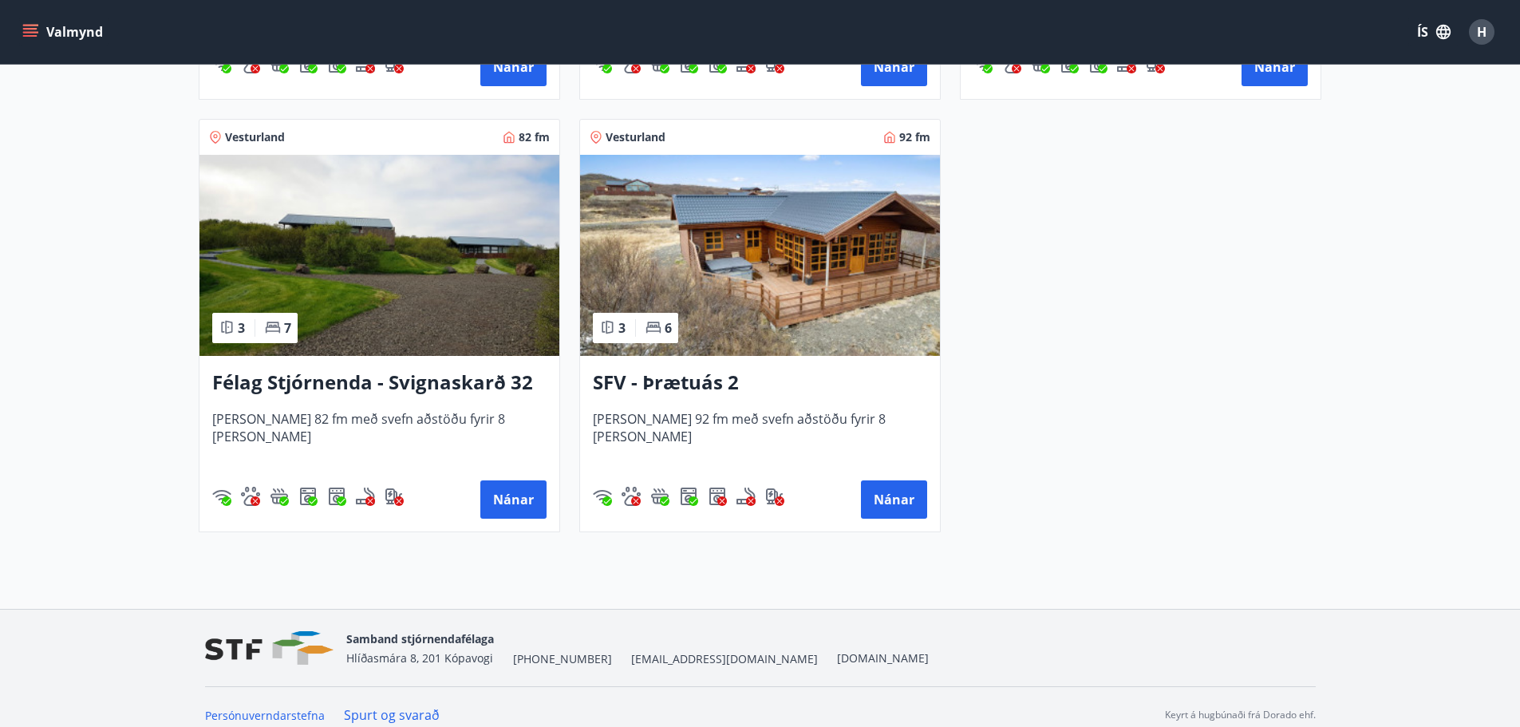
click at [899, 519] on div "SFV - Þrætuás 2 [PERSON_NAME] 92 fm með svefn aðstöðu fyrir 8 [PERSON_NAME] Nán…" at bounding box center [760, 444] width 360 height 176
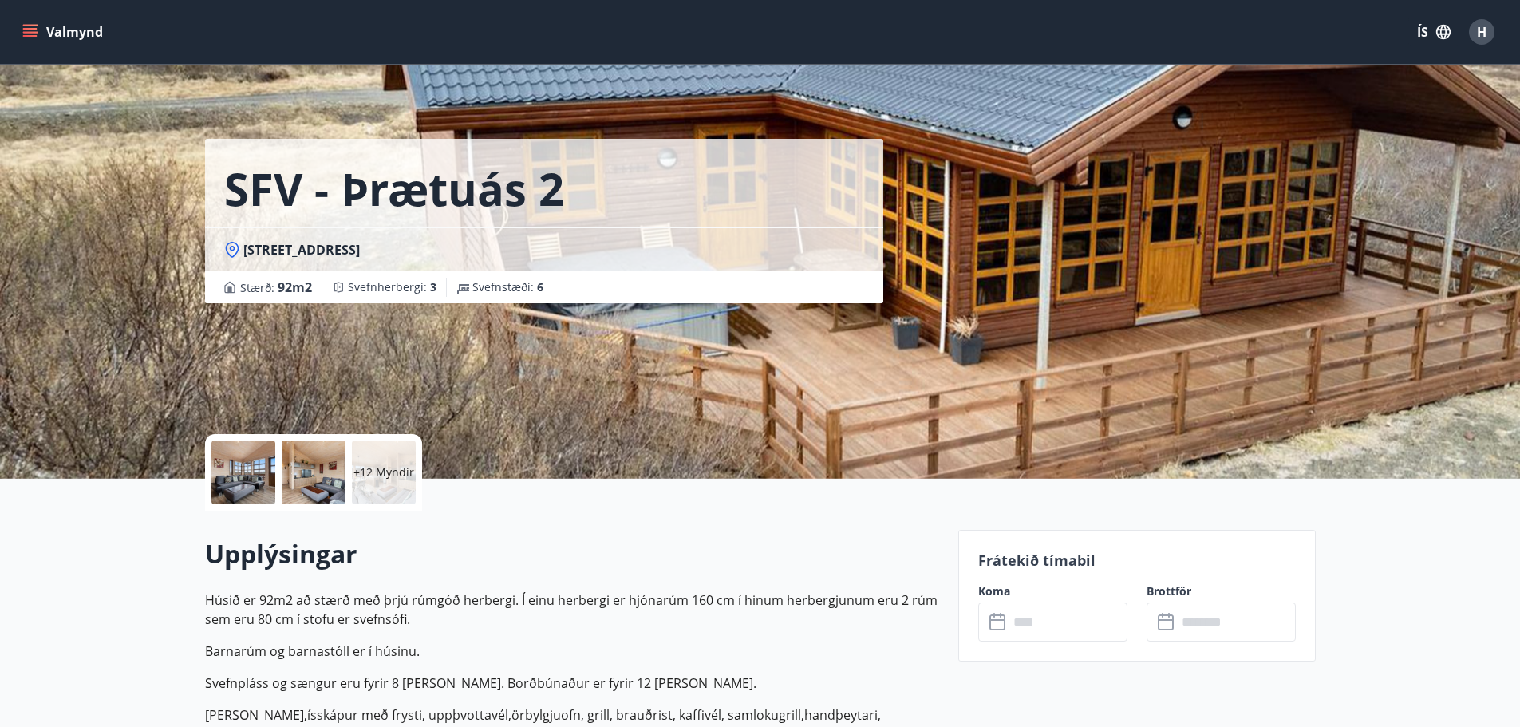
click at [251, 465] on div at bounding box center [243, 473] width 64 height 64
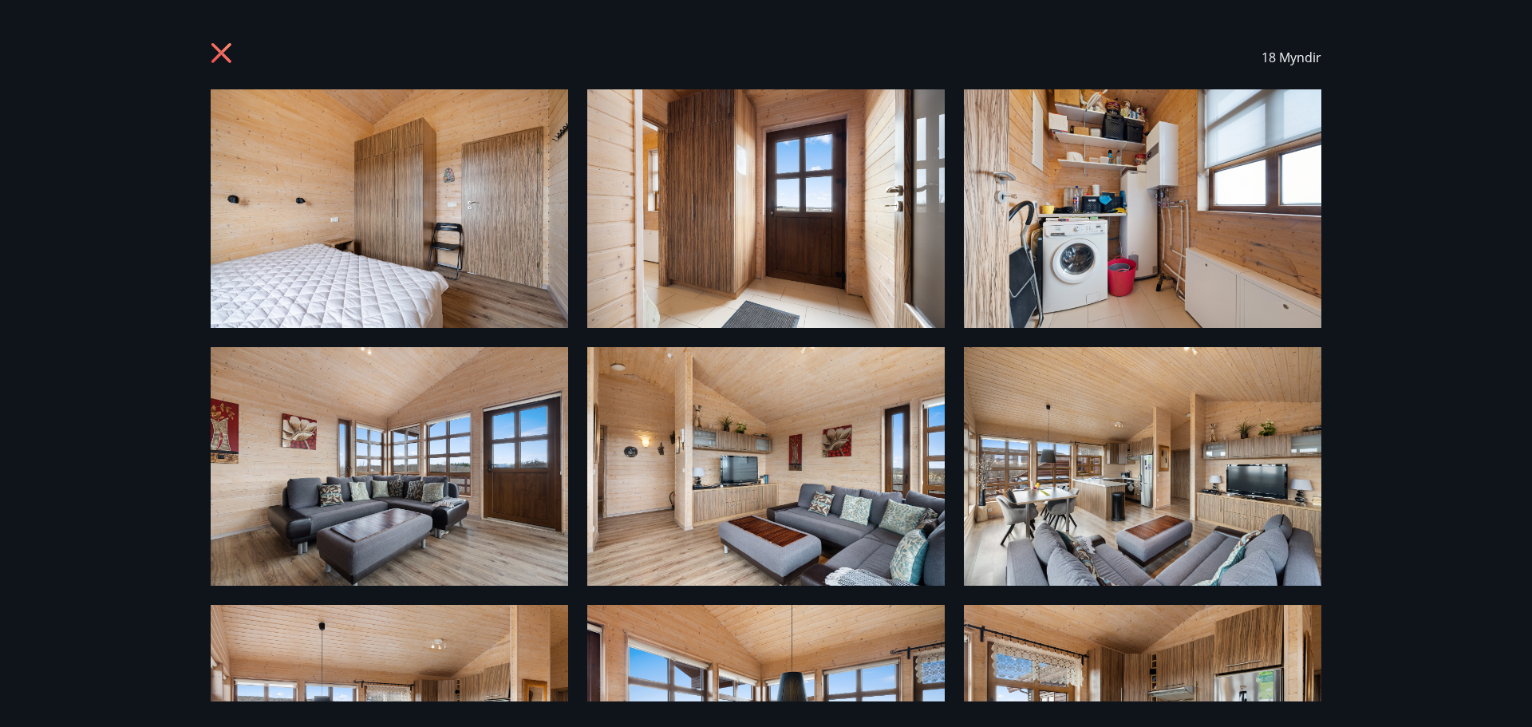
click at [219, 51] on icon at bounding box center [221, 53] width 20 height 20
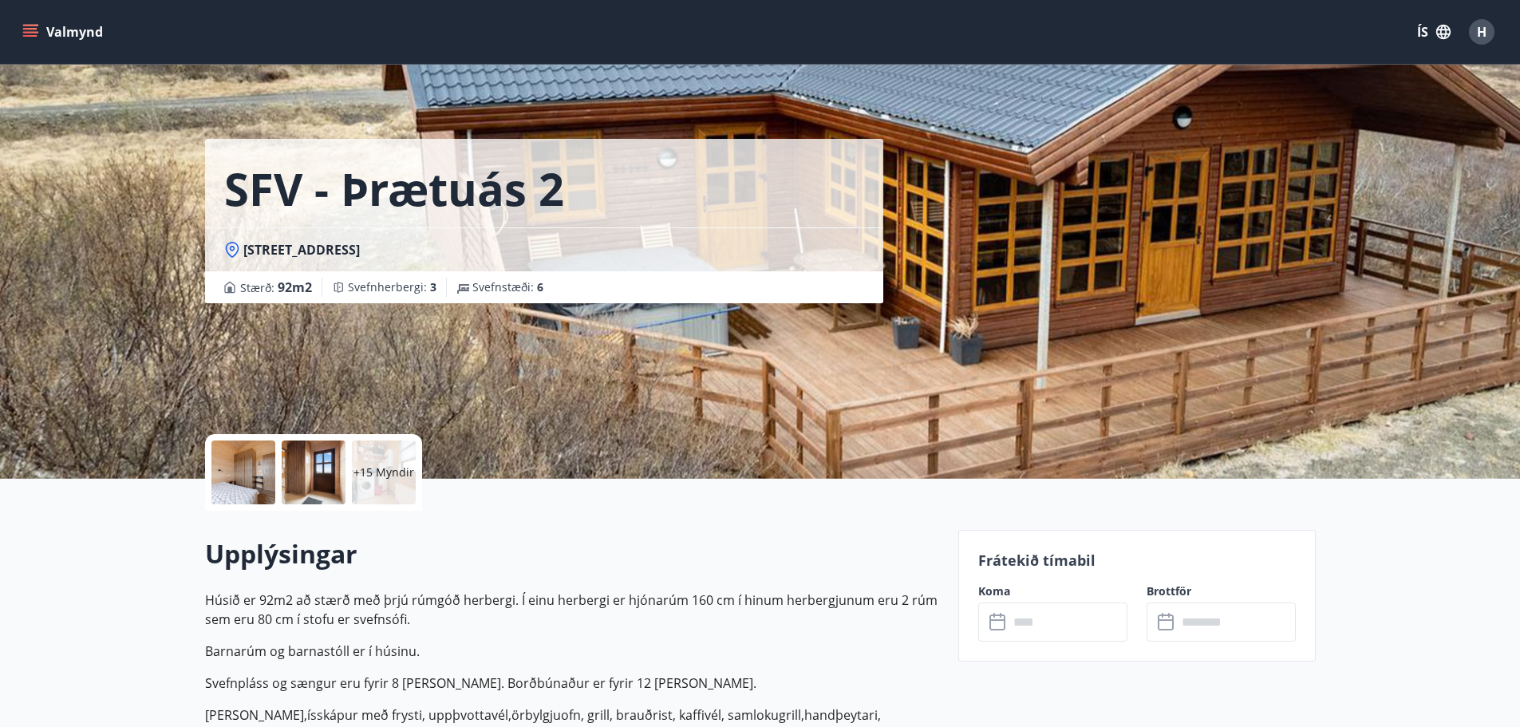
scroll to position [2, 0]
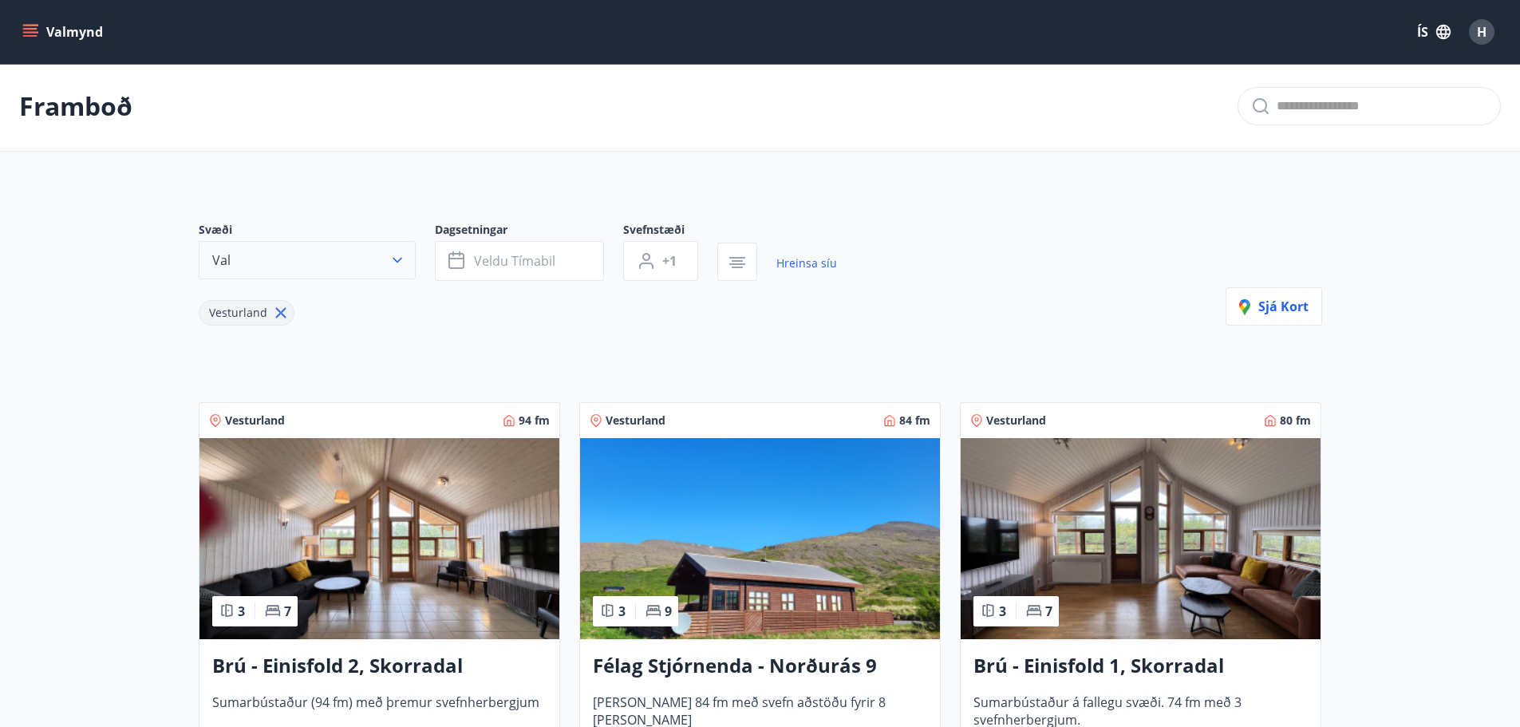
click at [399, 257] on icon "button" at bounding box center [397, 260] width 16 height 16
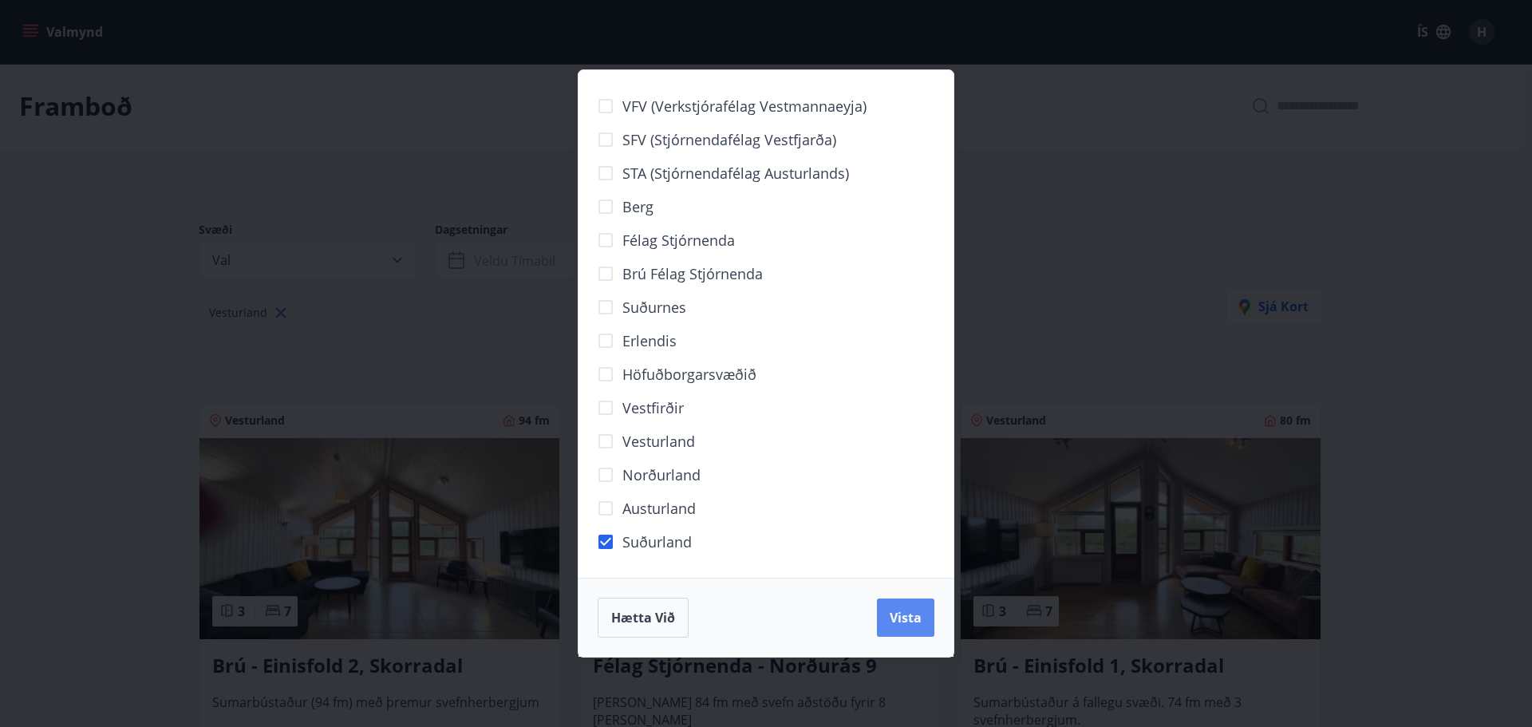
click at [900, 607] on button "Vista" at bounding box center [905, 618] width 57 height 38
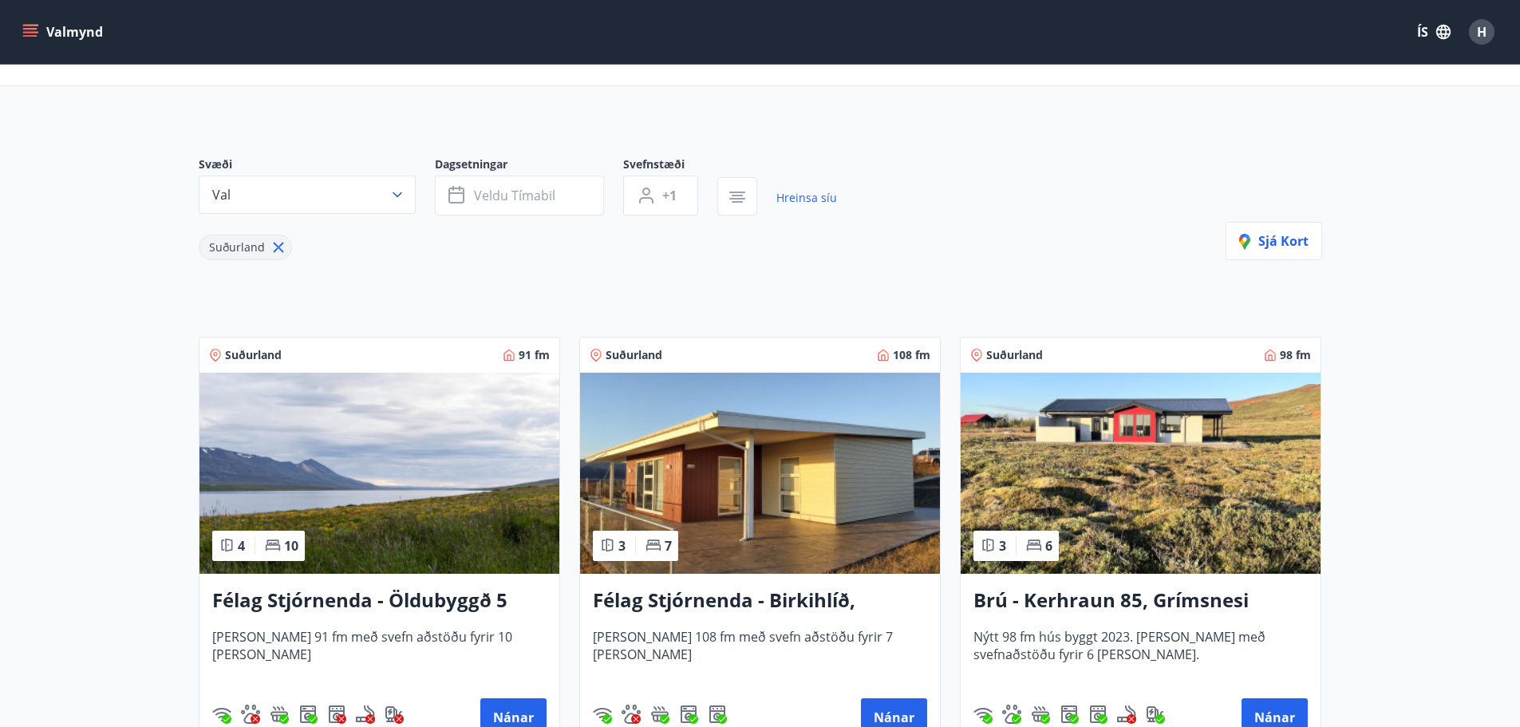
scroll to position [242, 0]
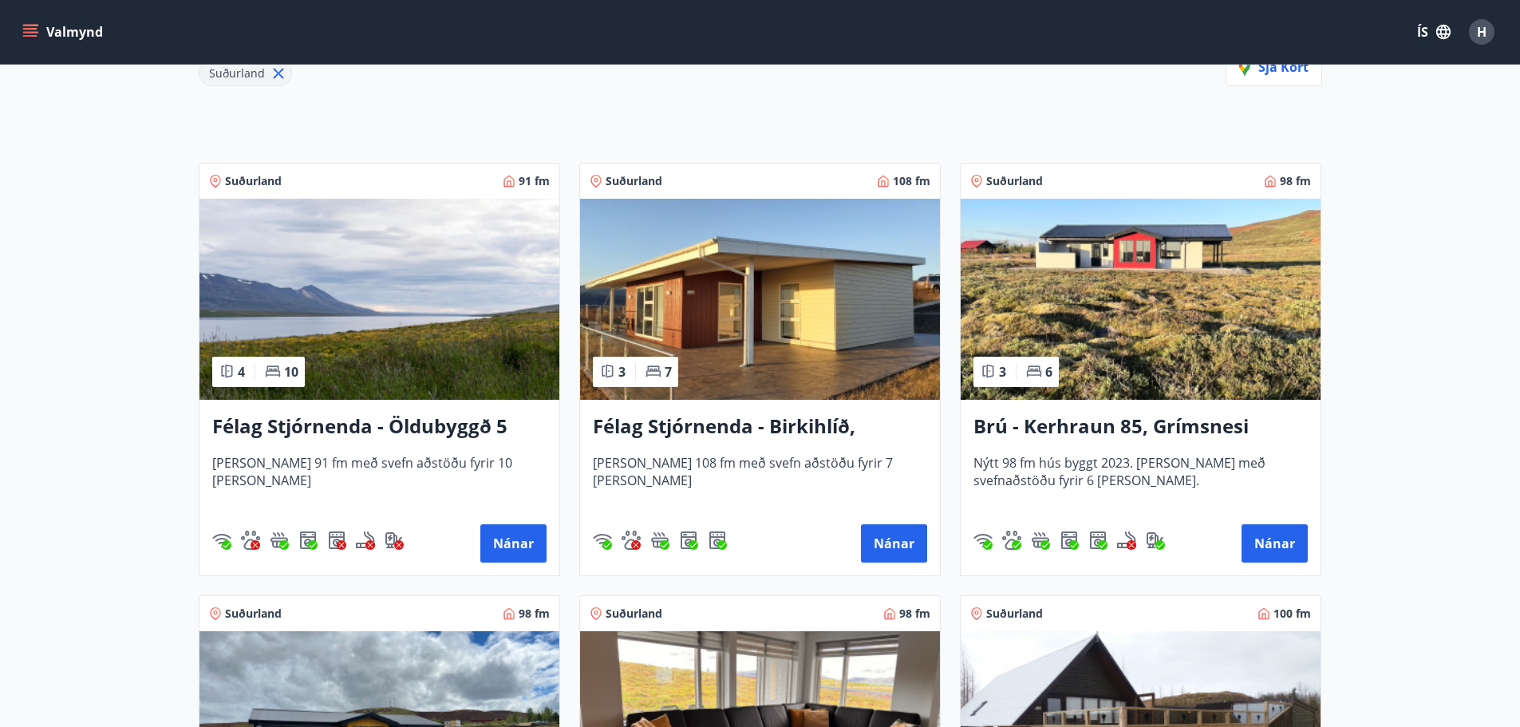
click at [478, 351] on img at bounding box center [380, 299] width 360 height 201
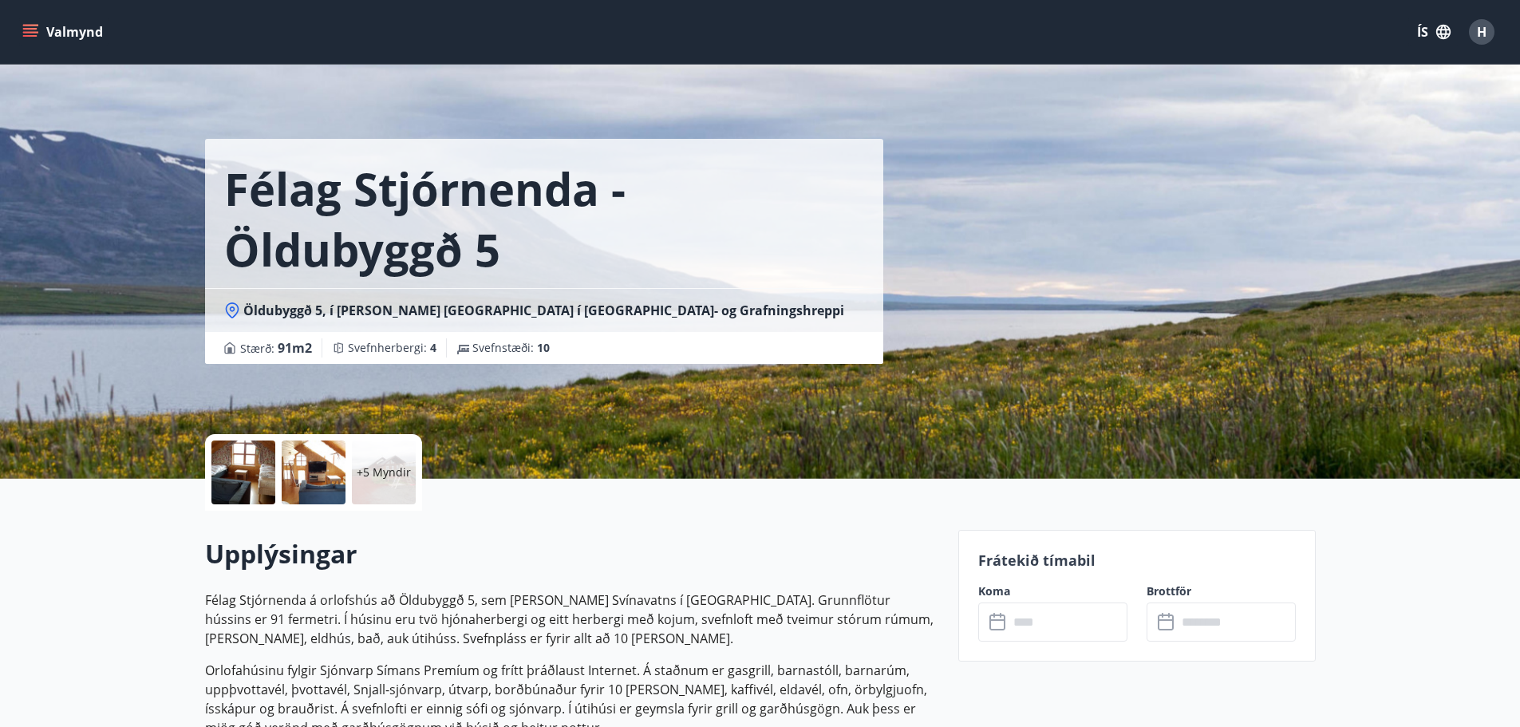
click at [251, 478] on div at bounding box center [243, 473] width 64 height 64
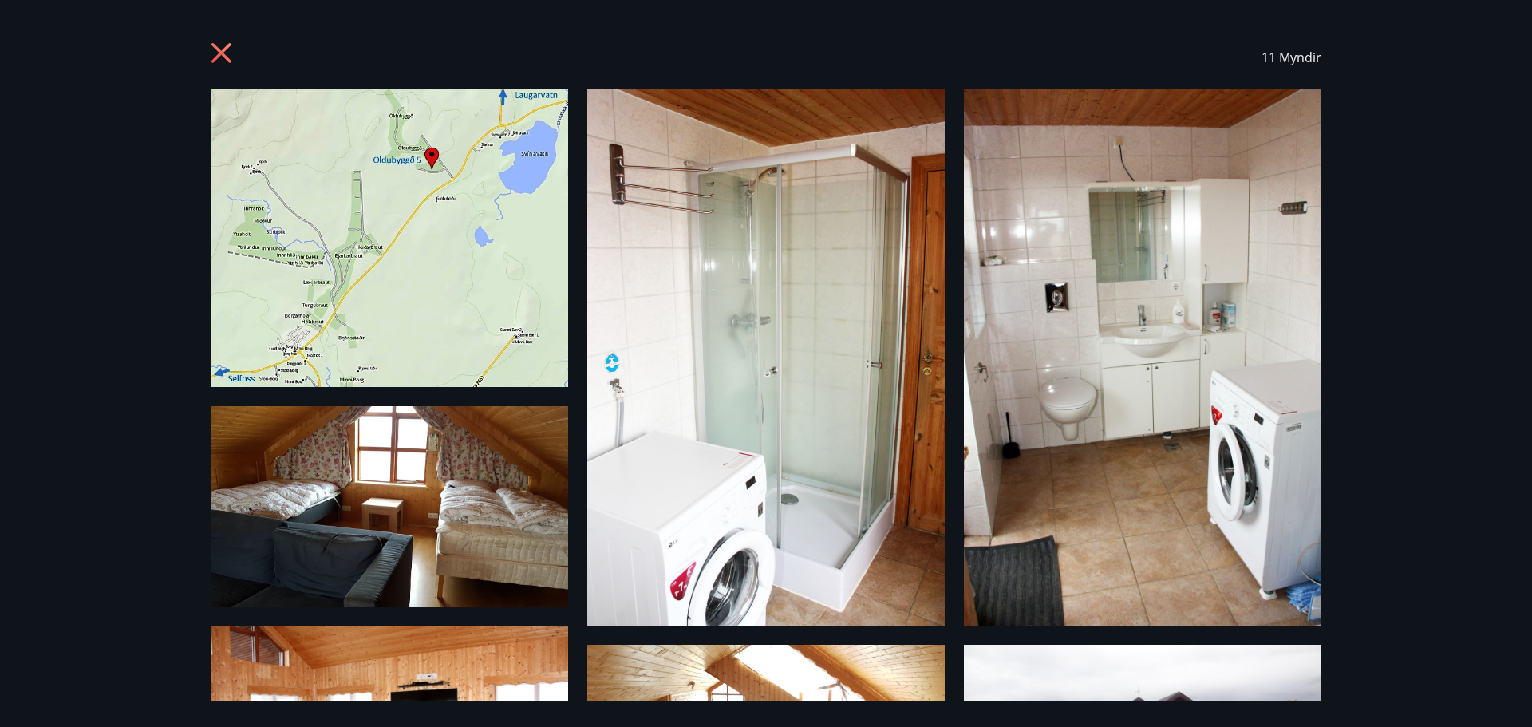
click at [232, 60] on icon at bounding box center [224, 55] width 26 height 26
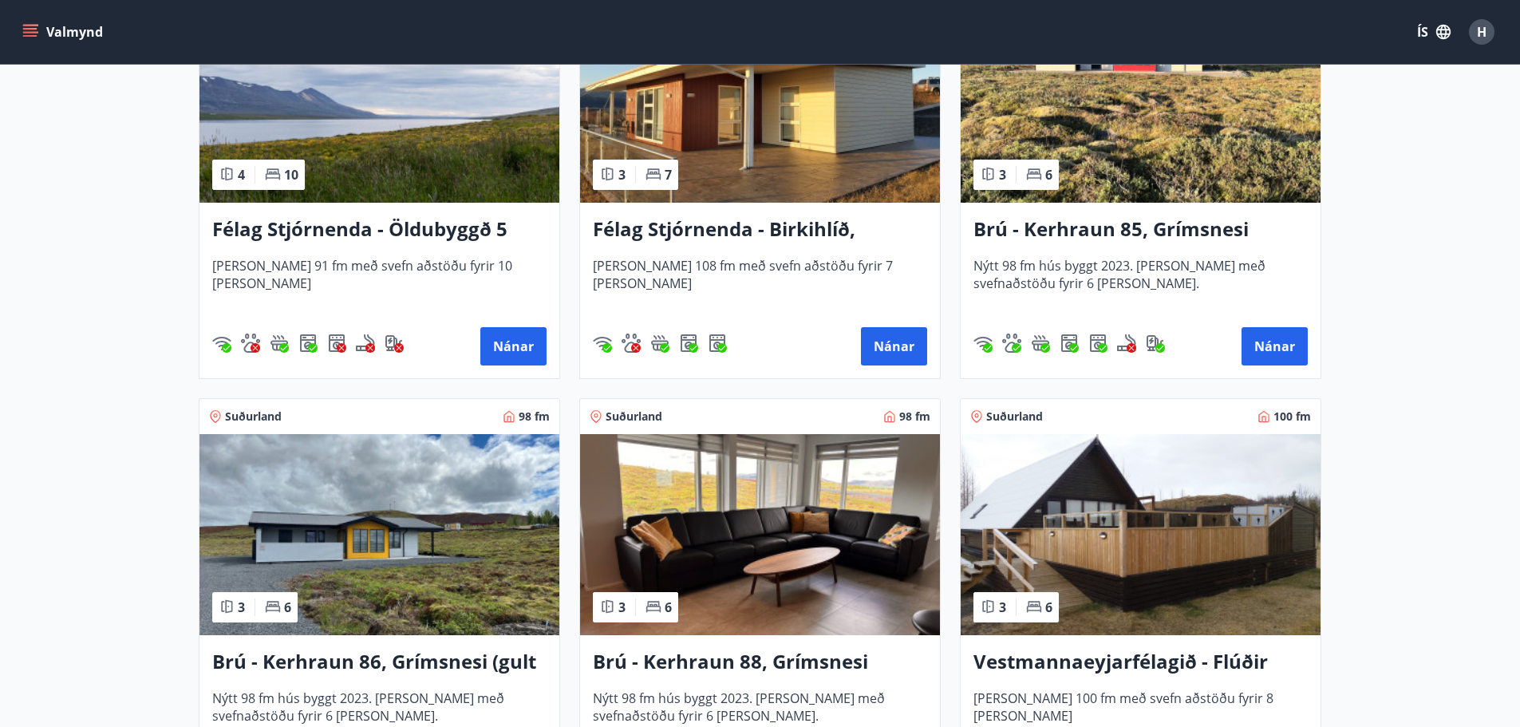
scroll to position [479, 0]
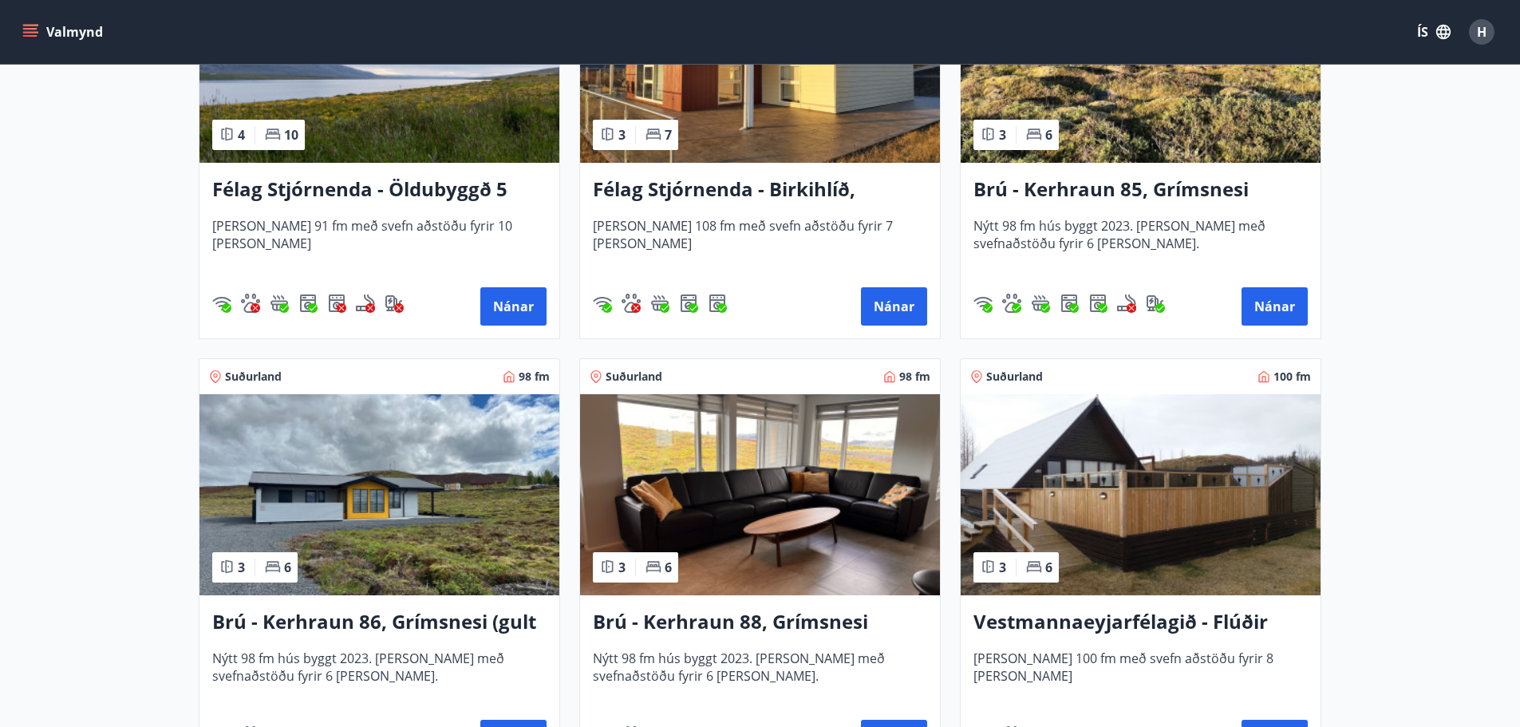
click at [1164, 478] on img at bounding box center [1141, 494] width 360 height 201
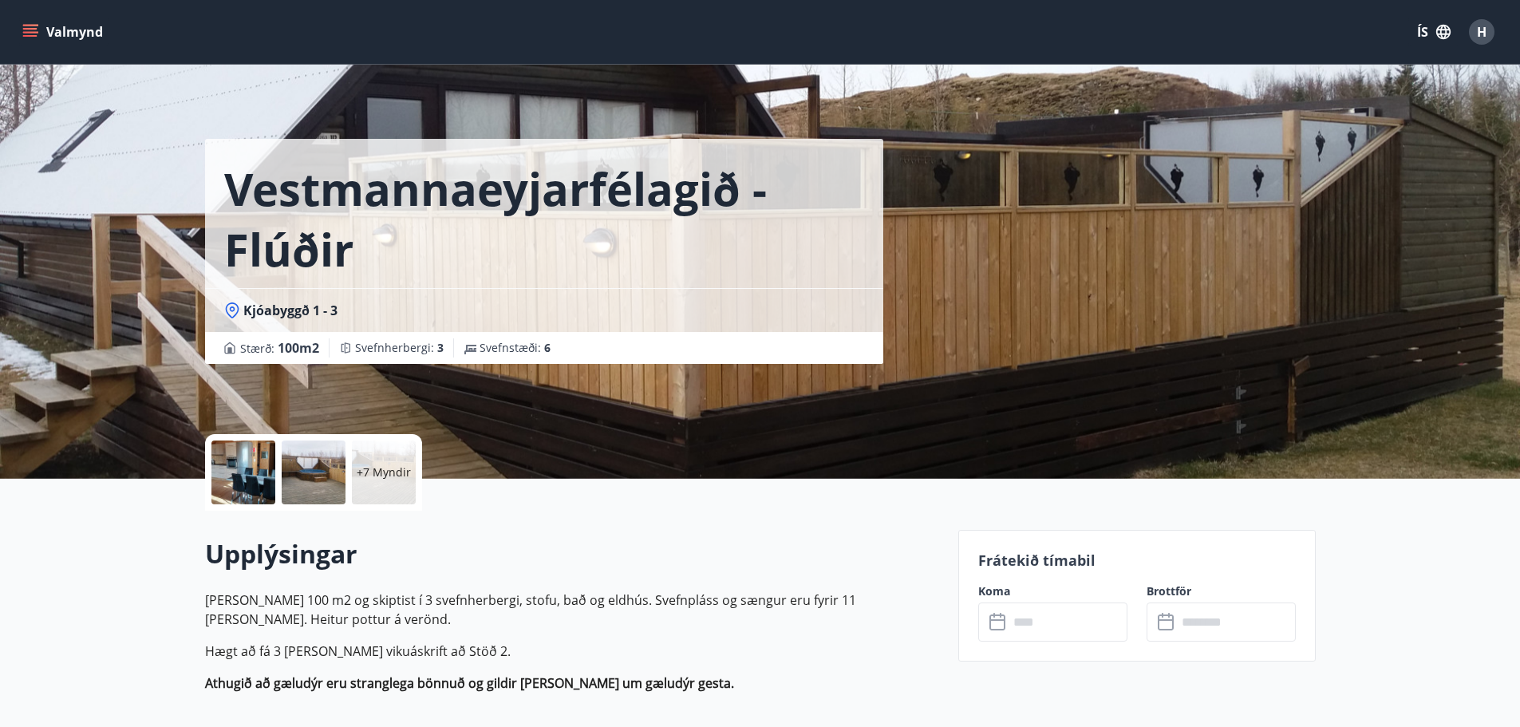
click at [234, 479] on div at bounding box center [243, 473] width 64 height 64
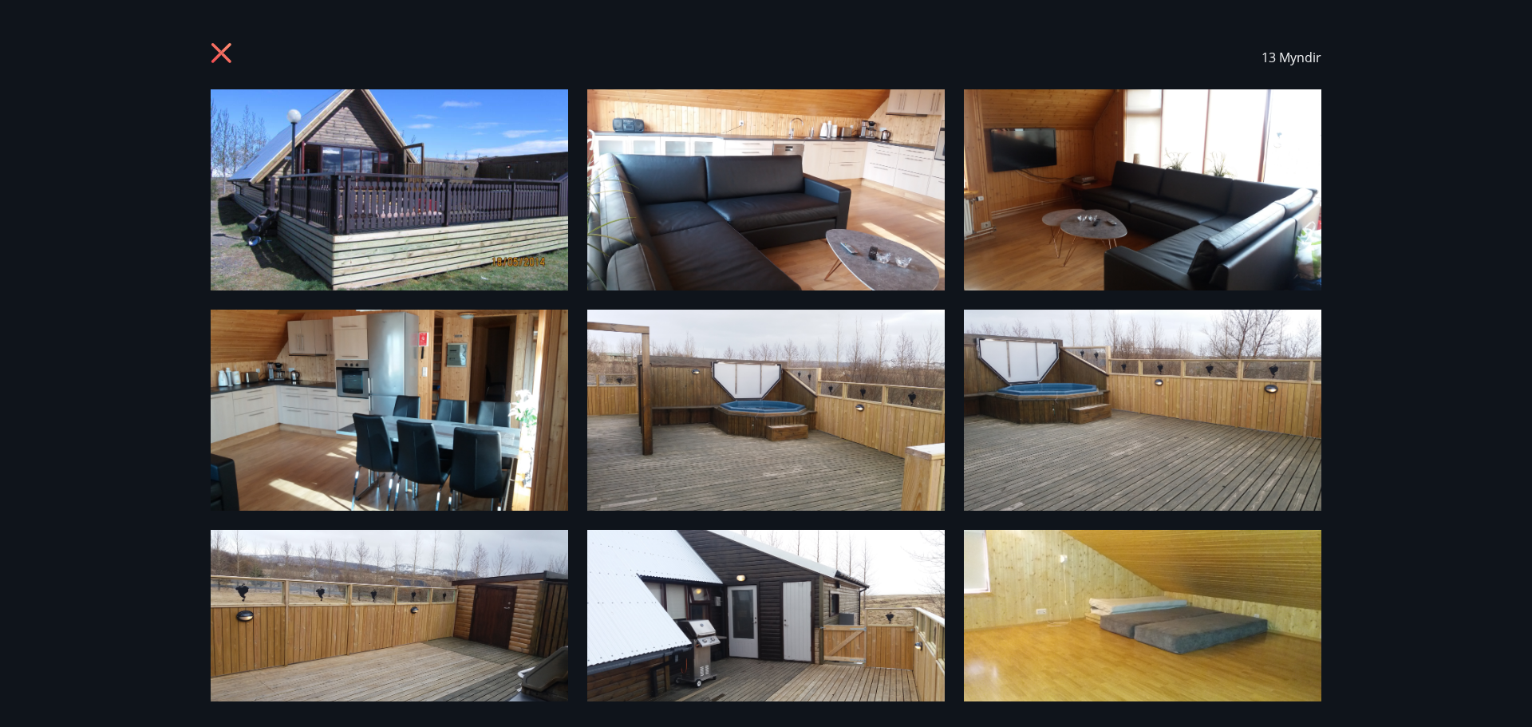
click at [223, 61] on icon at bounding box center [224, 55] width 26 height 26
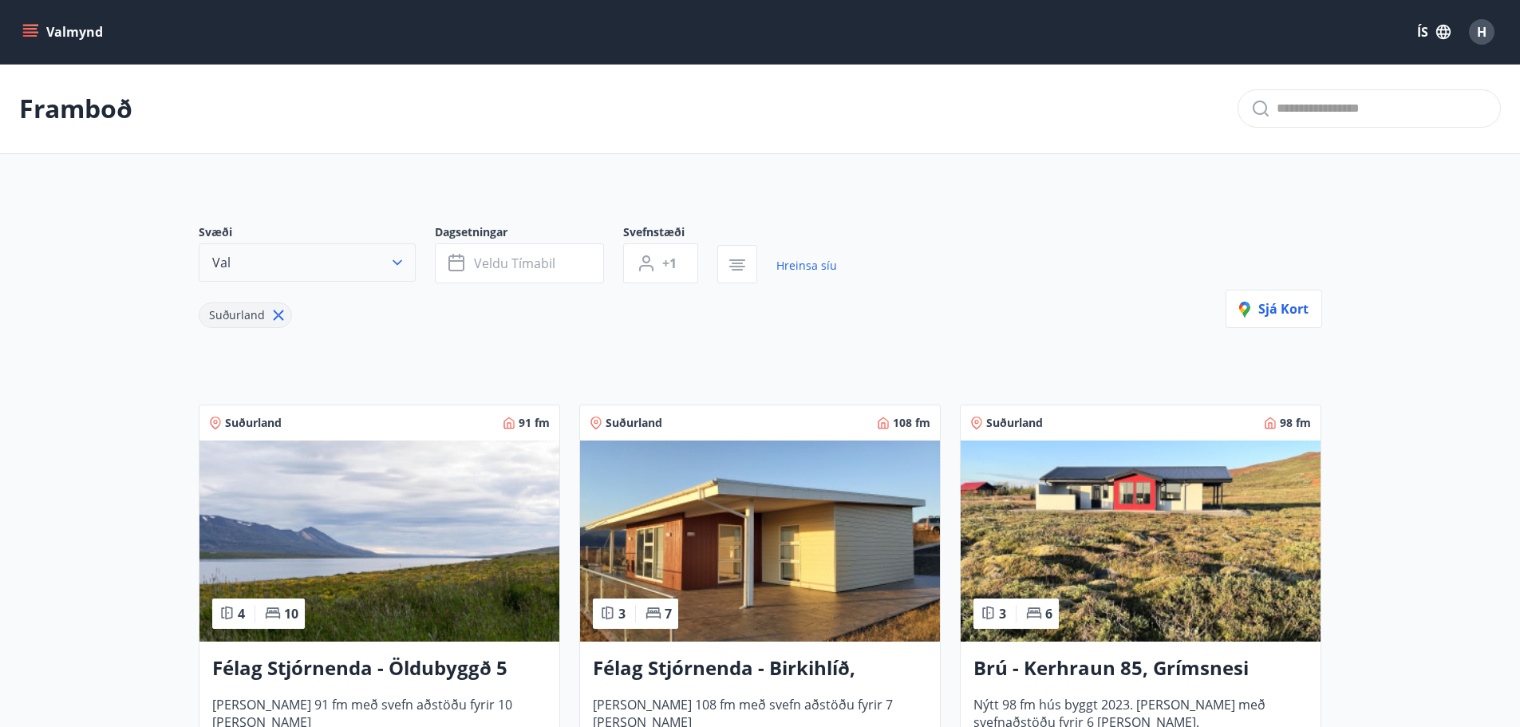
click at [391, 262] on icon "button" at bounding box center [397, 263] width 16 height 16
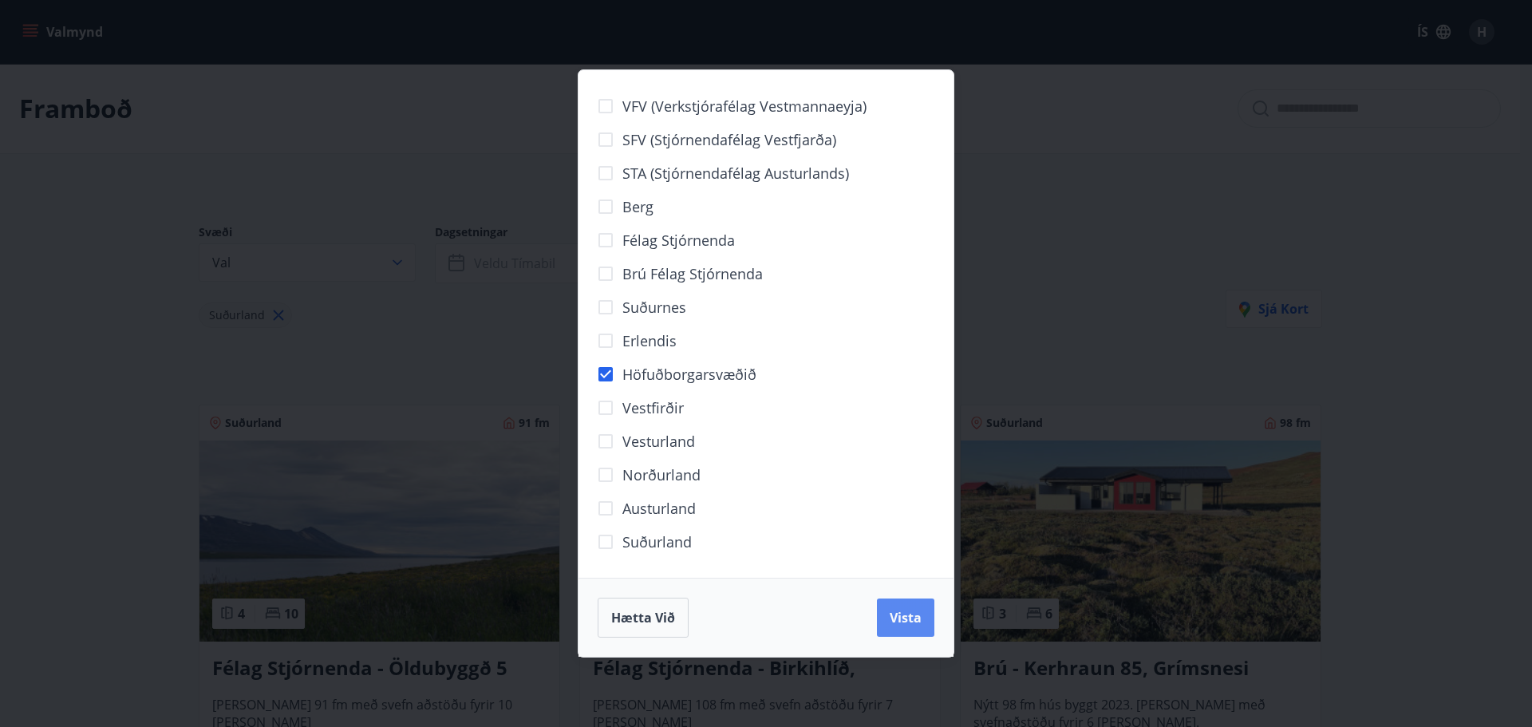
click at [918, 614] on span "Vista" at bounding box center [906, 618] width 32 height 18
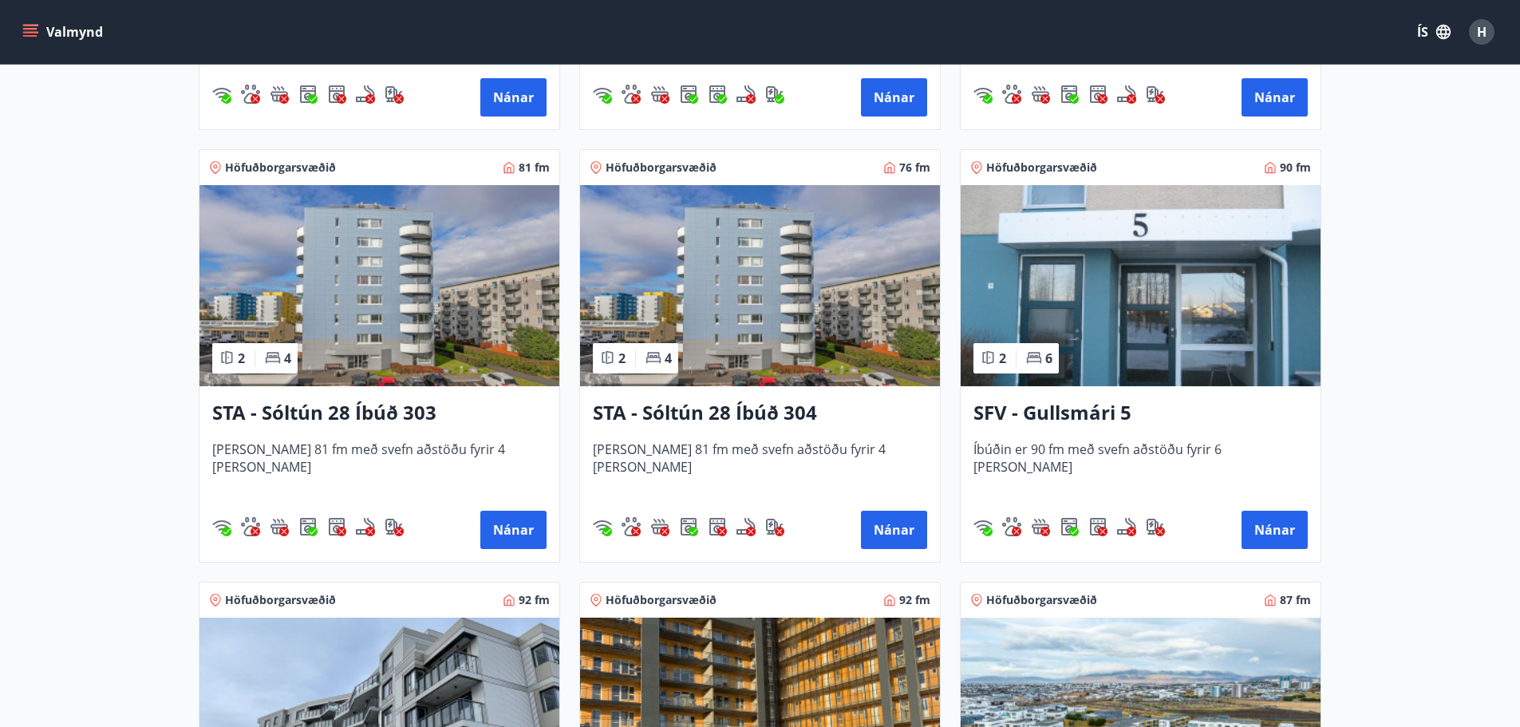
scroll to position [289, 0]
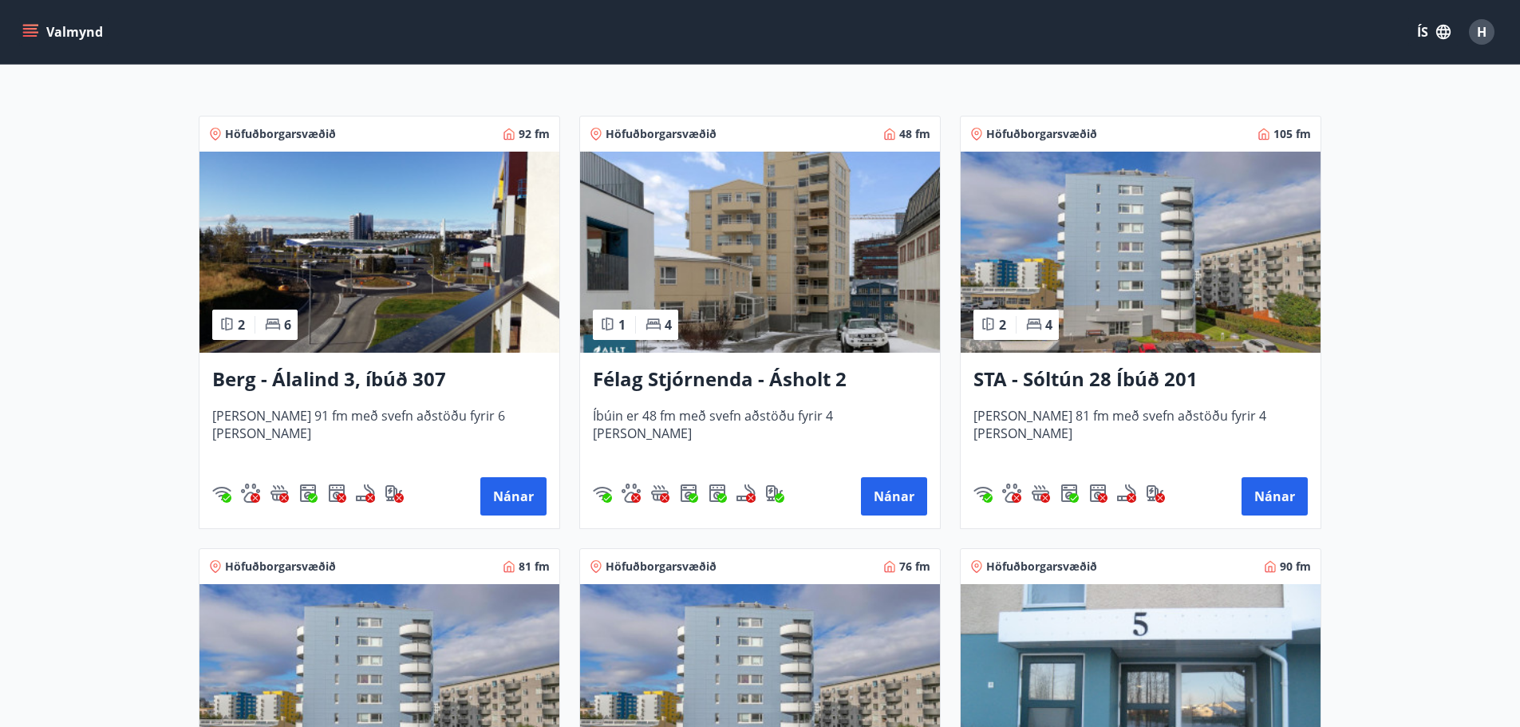
click at [765, 324] on img at bounding box center [760, 252] width 360 height 201
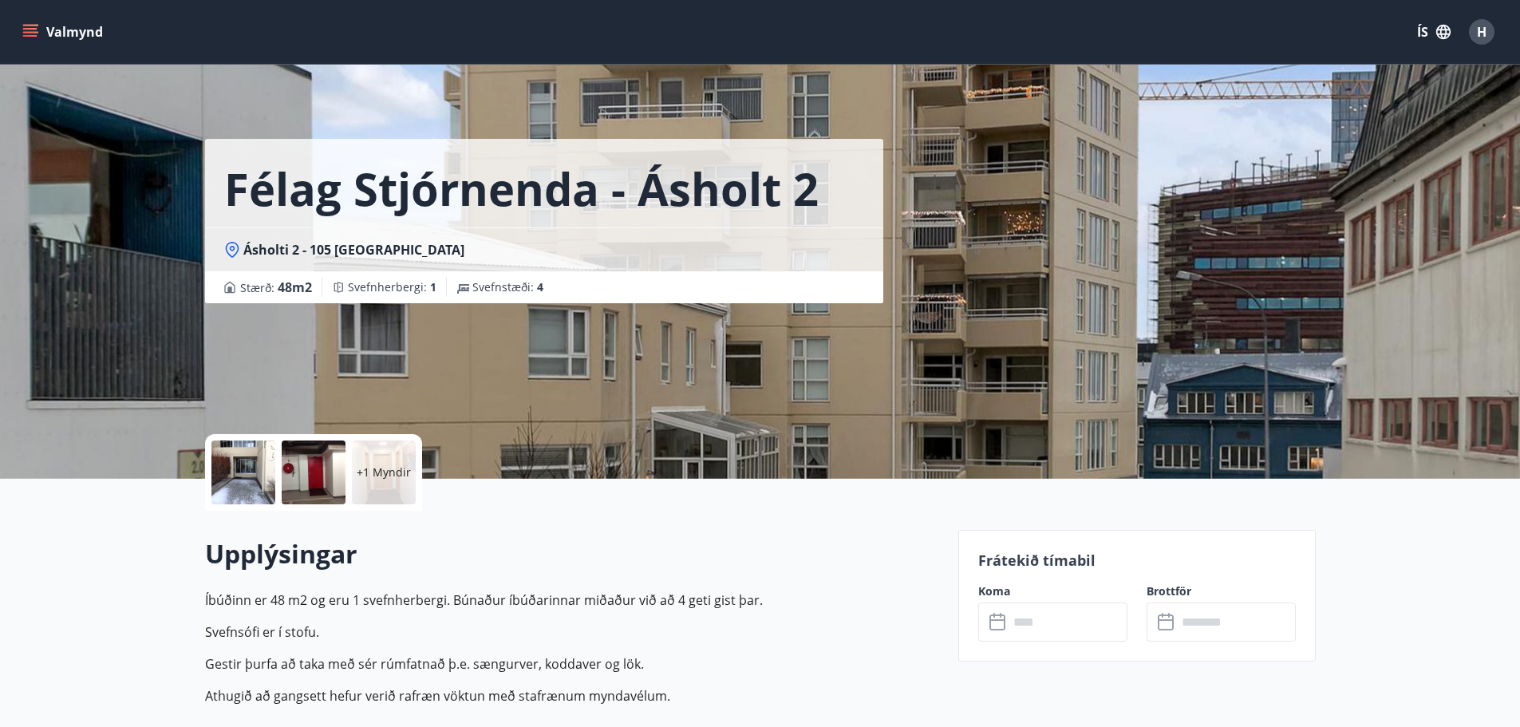
click at [242, 473] on div at bounding box center [243, 473] width 64 height 64
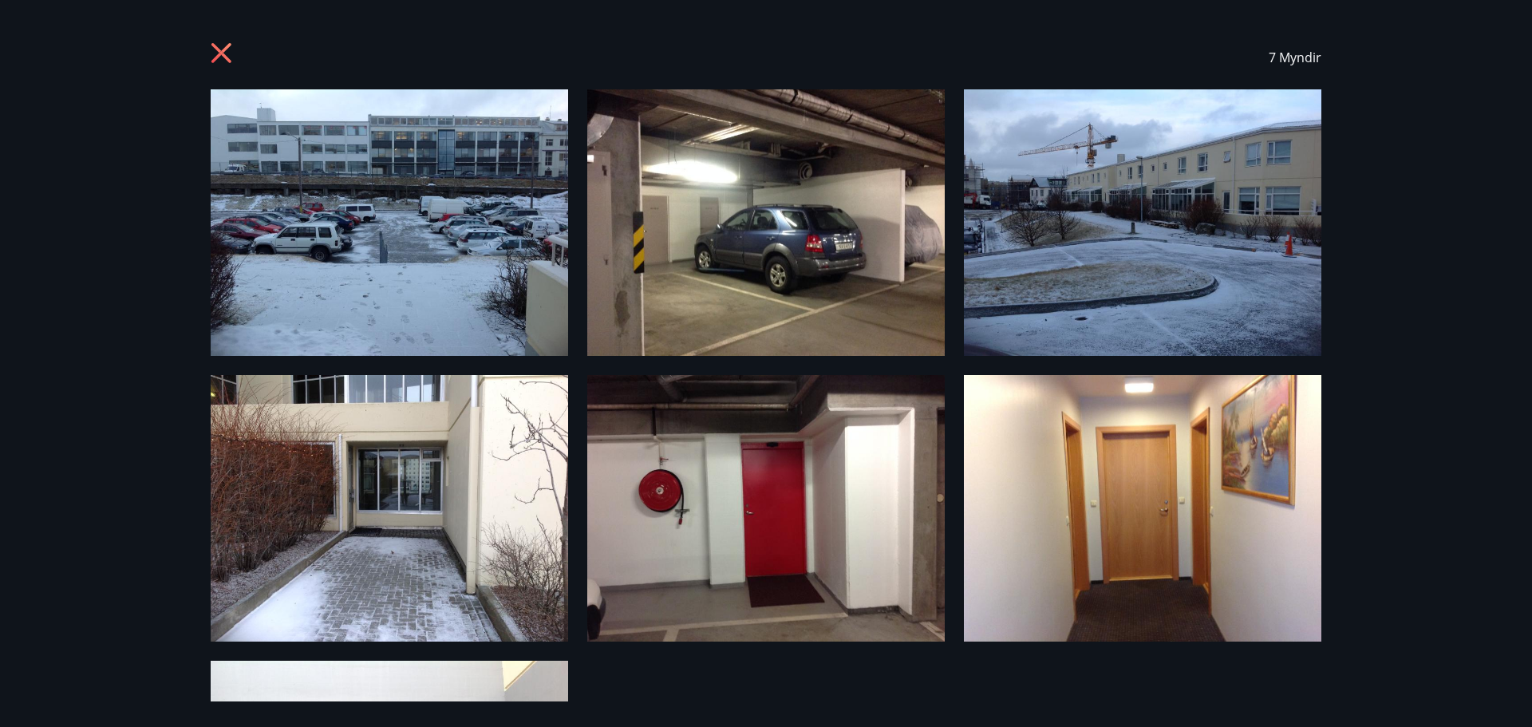
click at [225, 59] on icon at bounding box center [224, 55] width 26 height 26
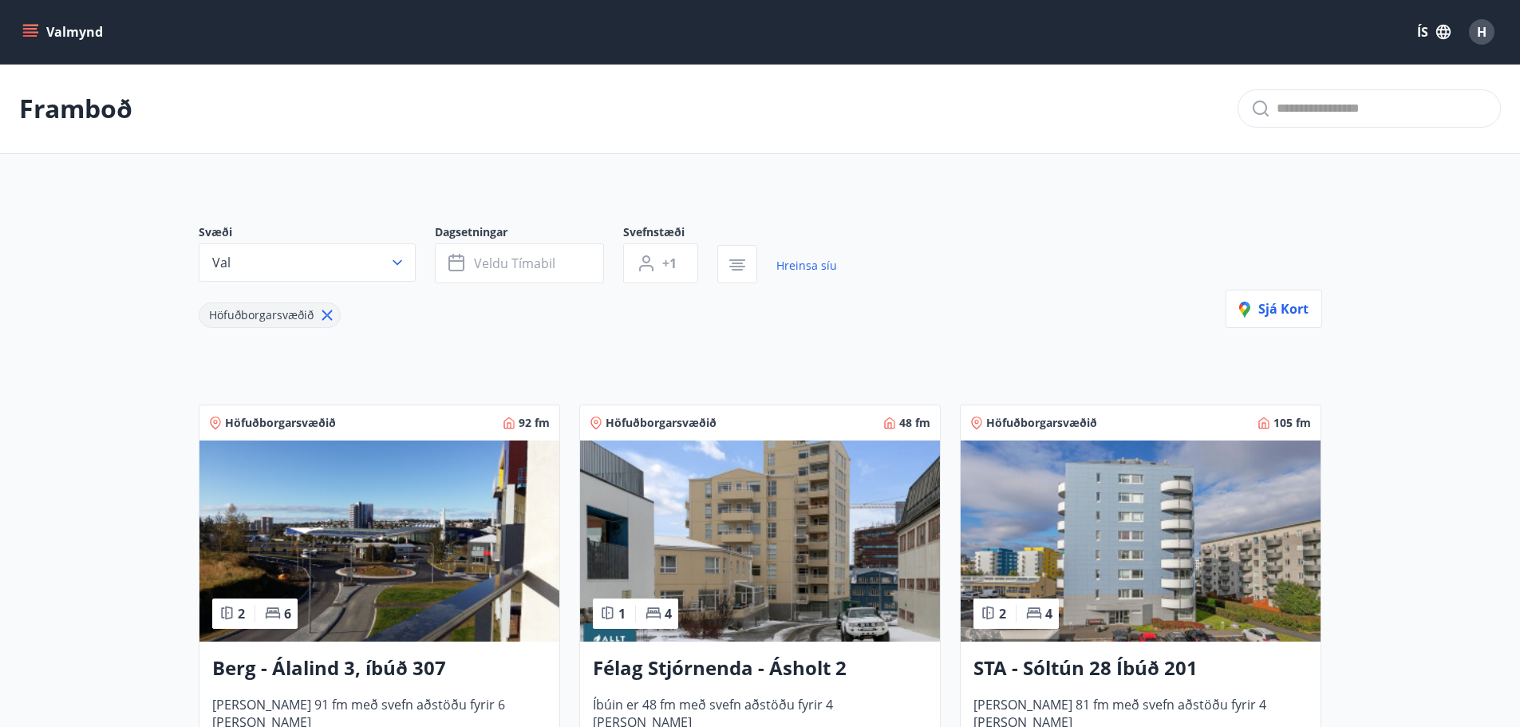
click at [401, 545] on img at bounding box center [380, 541] width 360 height 201
click at [1298, 303] on span "Sjá kort" at bounding box center [1273, 309] width 69 height 18
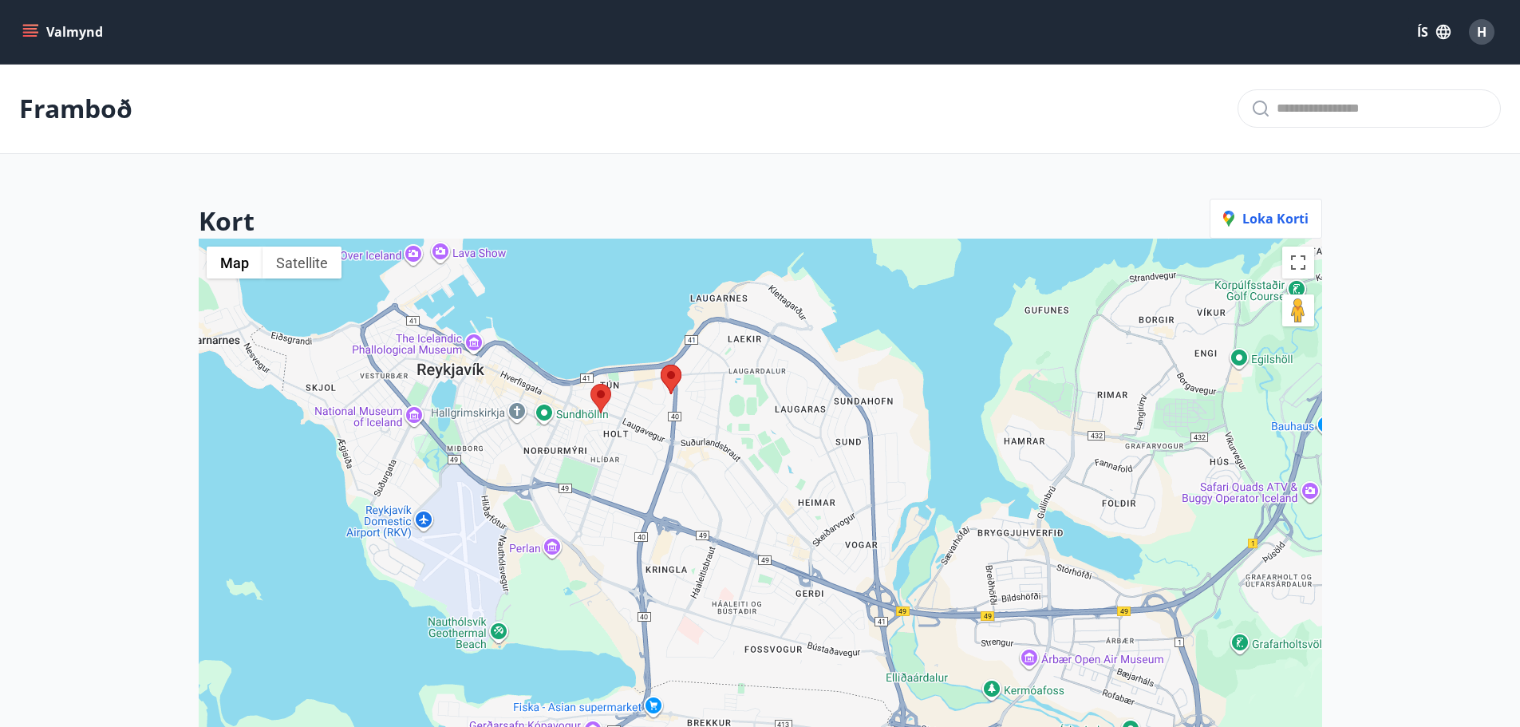
drag, startPoint x: 600, startPoint y: 327, endPoint x: 644, endPoint y: 453, distance: 133.5
click at [644, 453] on div at bounding box center [761, 602] width 1124 height 727
click at [591, 384] on area at bounding box center [591, 384] width 0 height 0
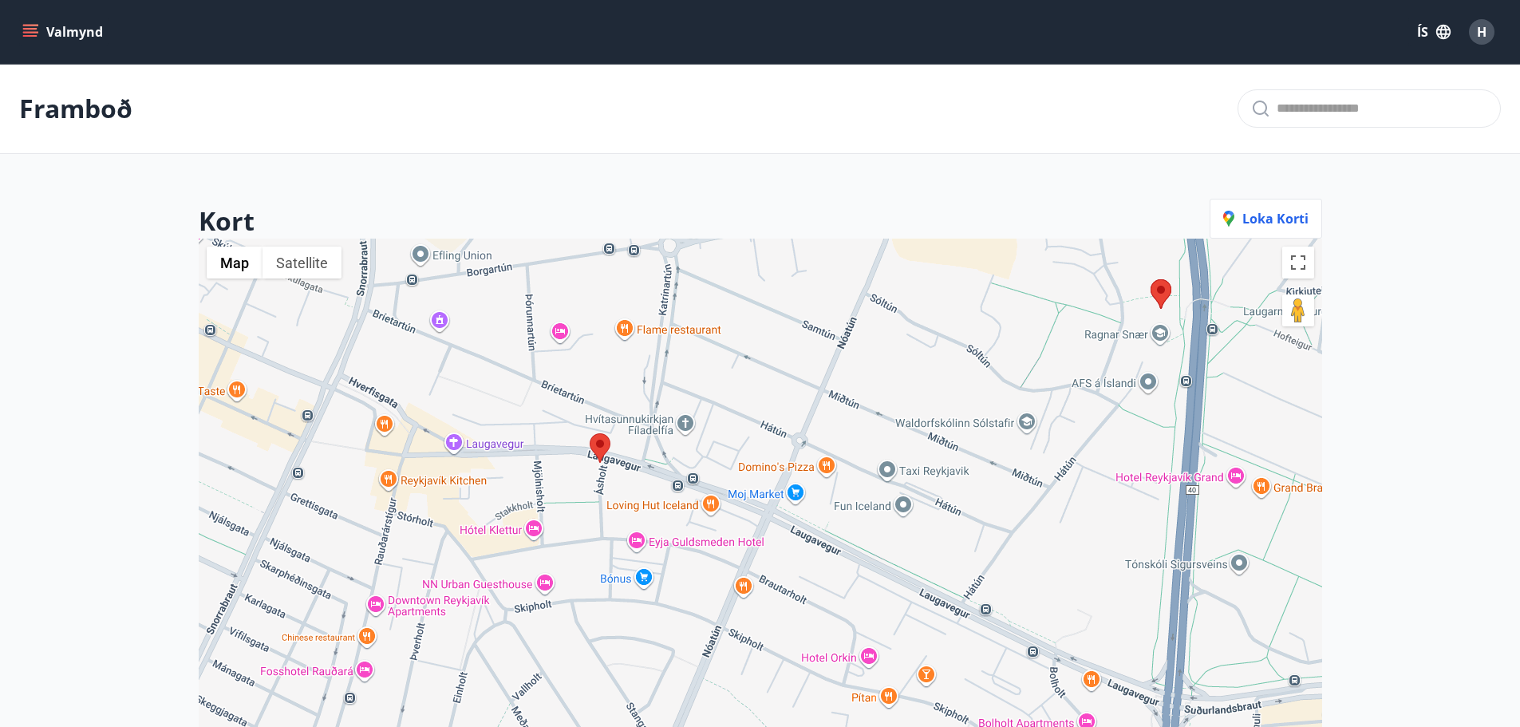
click at [590, 433] on area at bounding box center [590, 433] width 0 height 0
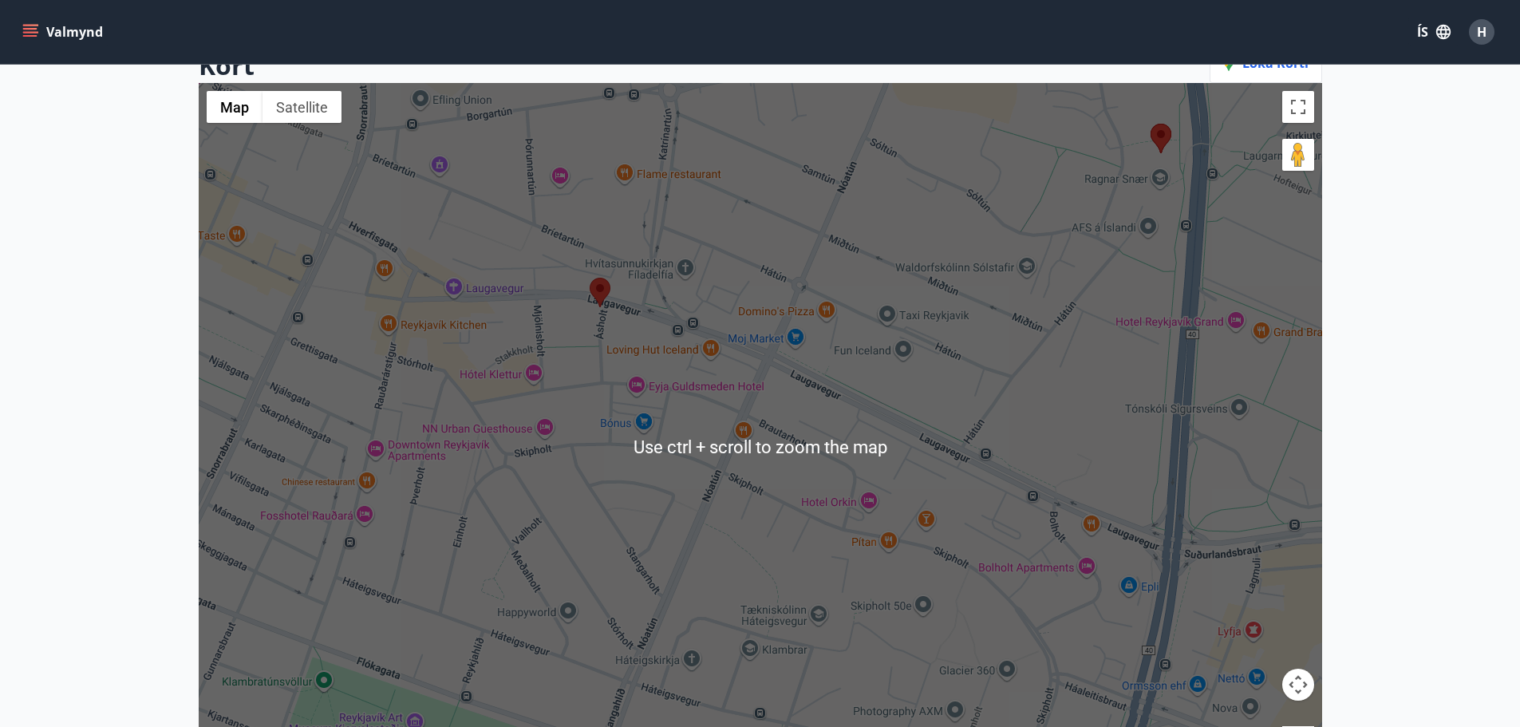
scroll to position [160, 0]
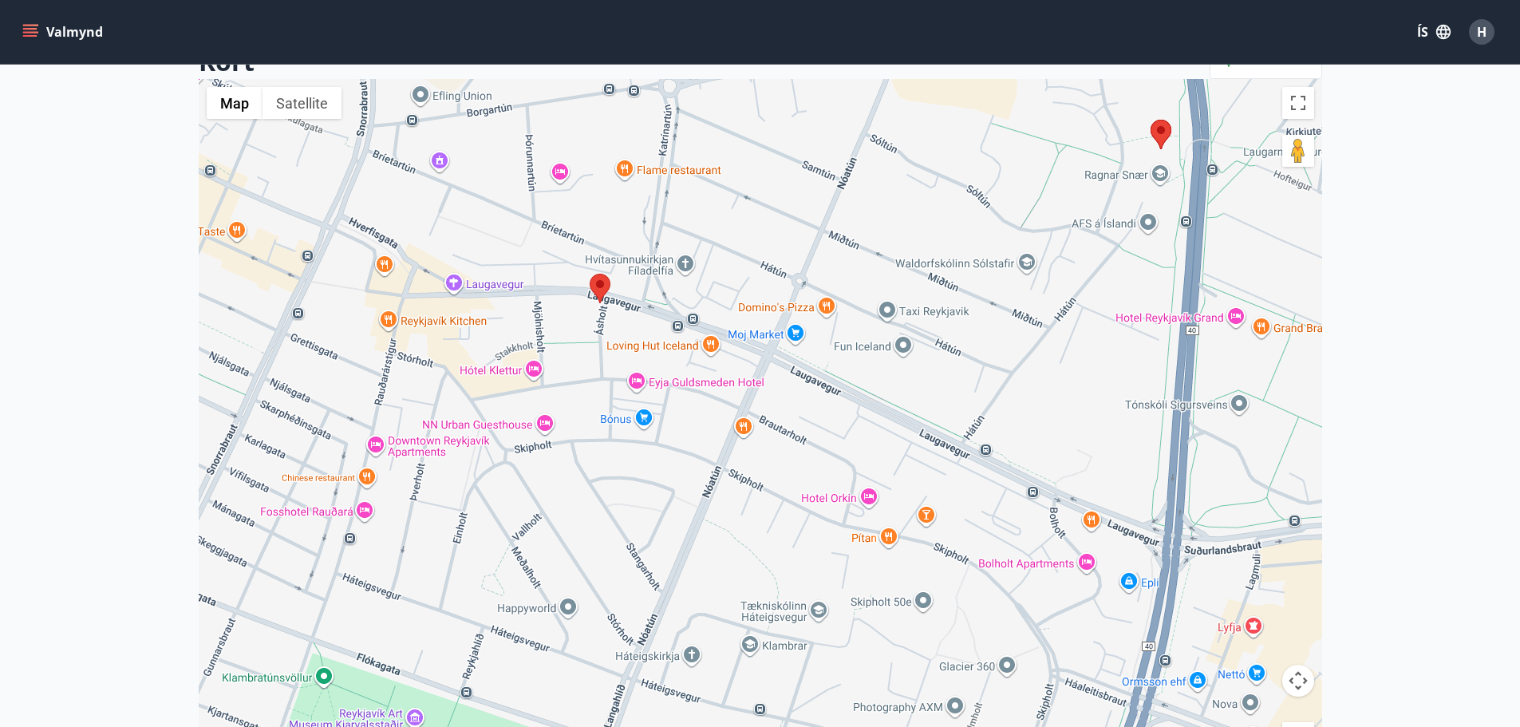
click at [590, 274] on area at bounding box center [590, 274] width 0 height 0
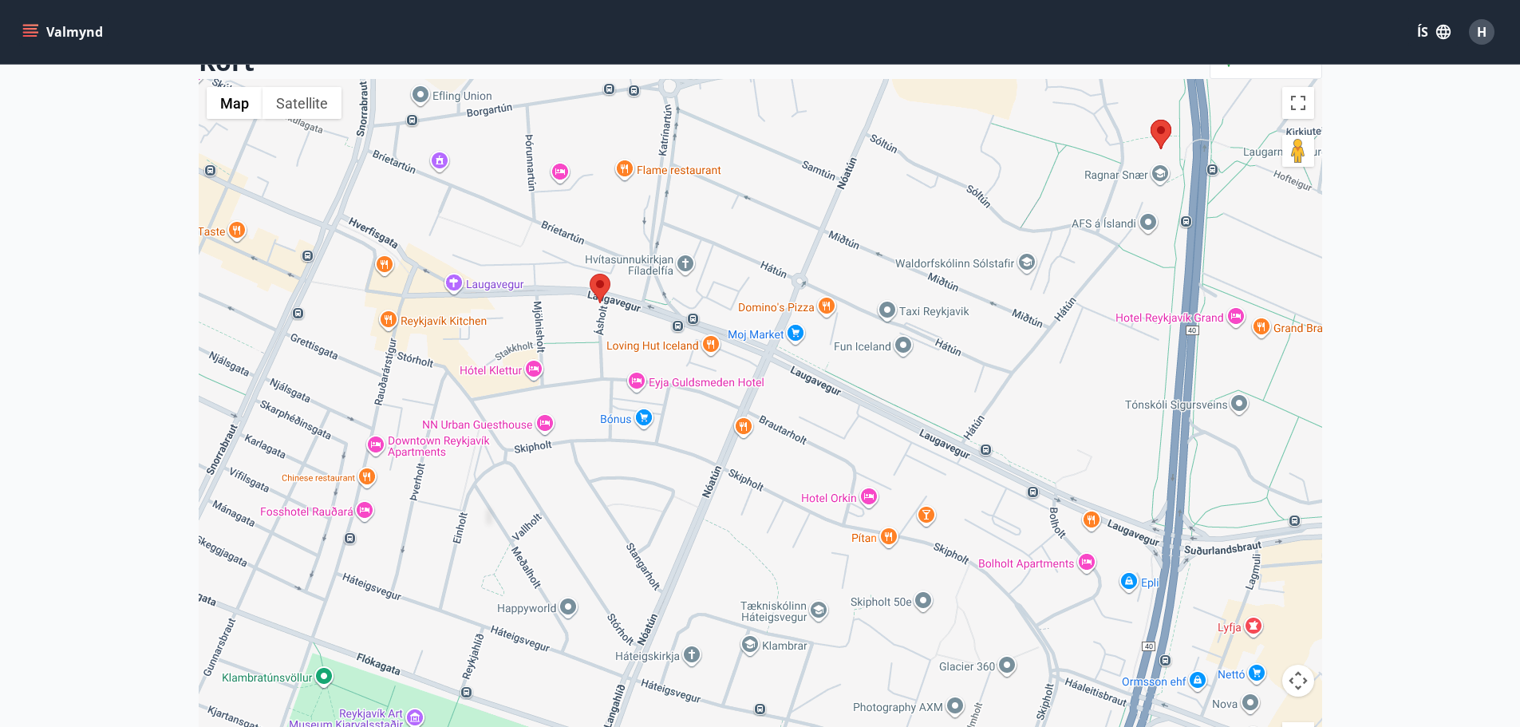
click at [590, 274] on area at bounding box center [590, 274] width 0 height 0
click at [1428, 249] on main "Framboð Kort Loka korti ← Move left → Move right ↑ Move up ↓ Move down + Zoom i…" at bounding box center [760, 361] width 1520 height 915
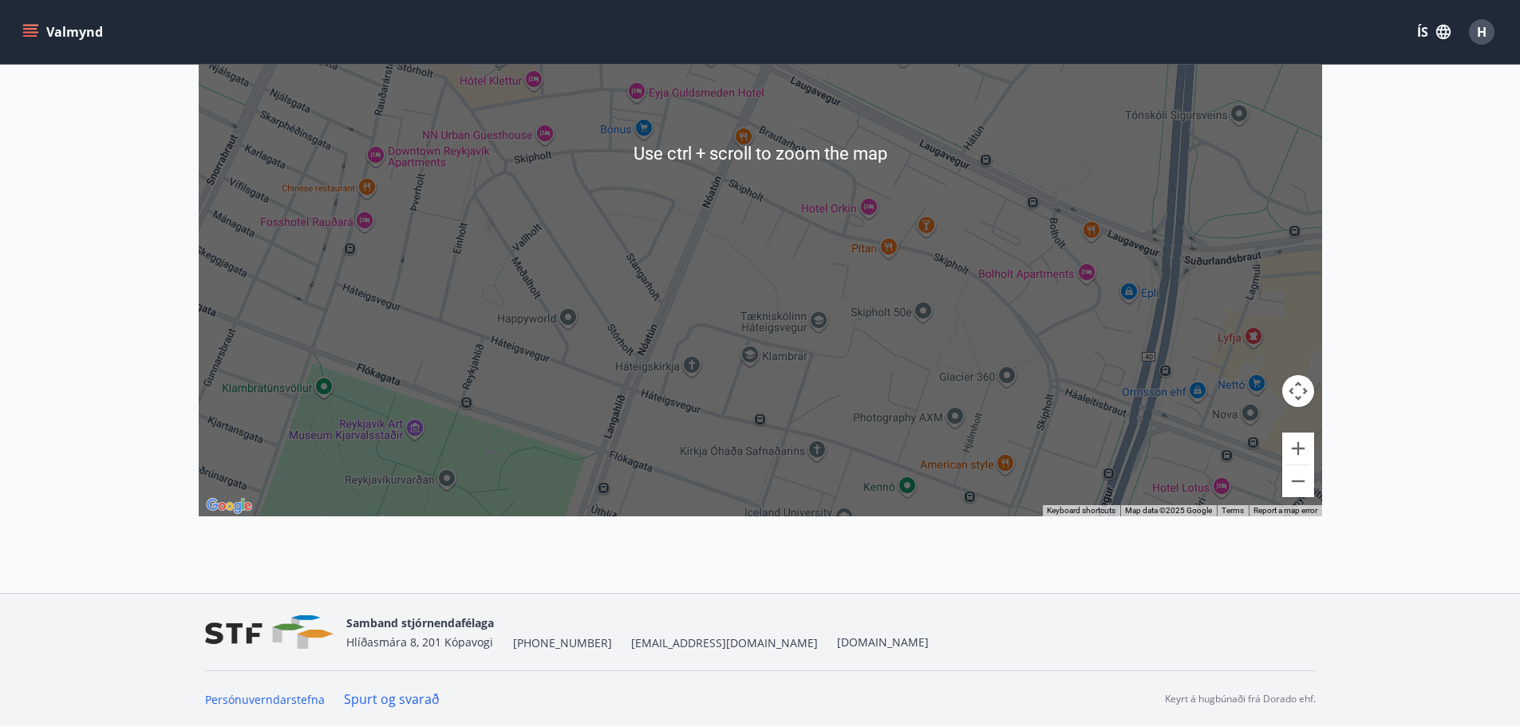
scroll to position [0, 0]
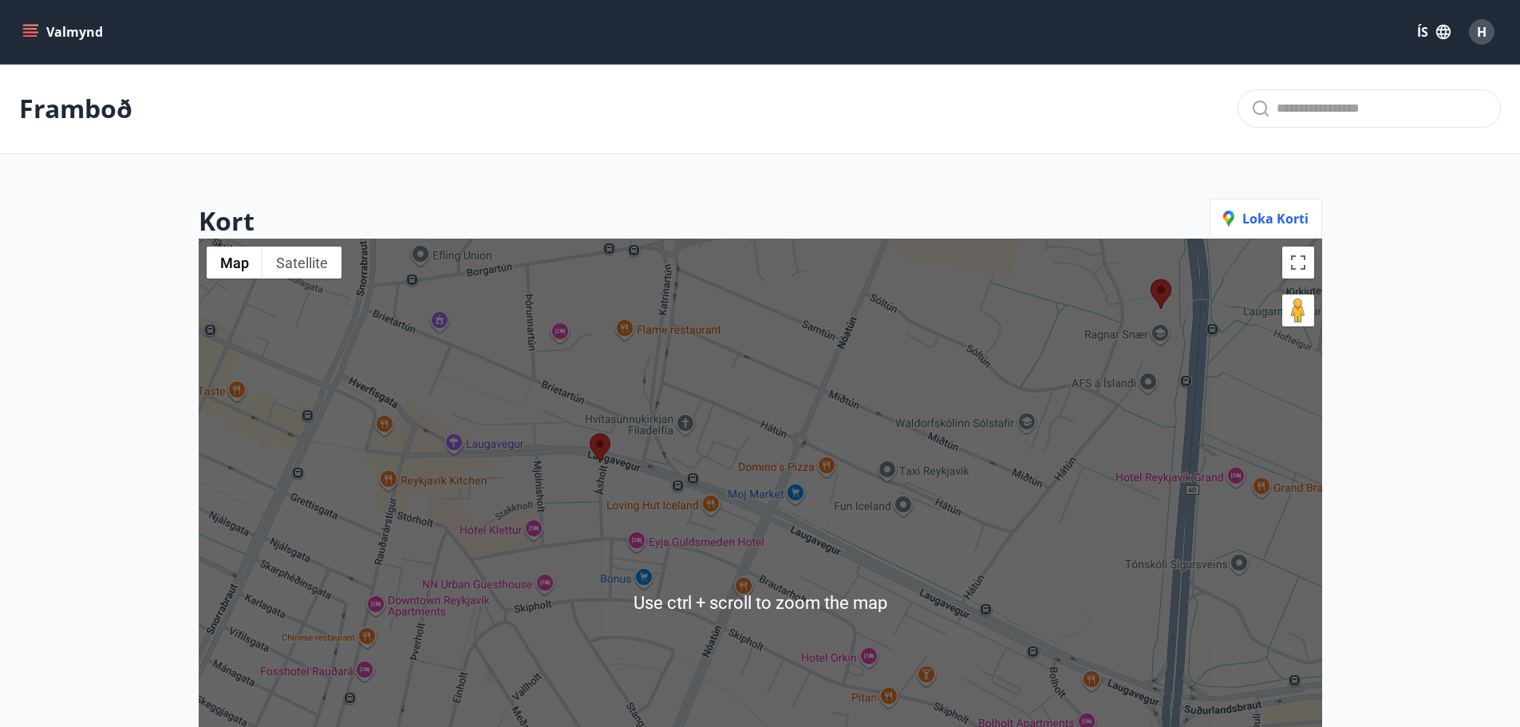
click at [590, 433] on area at bounding box center [590, 433] width 0 height 0
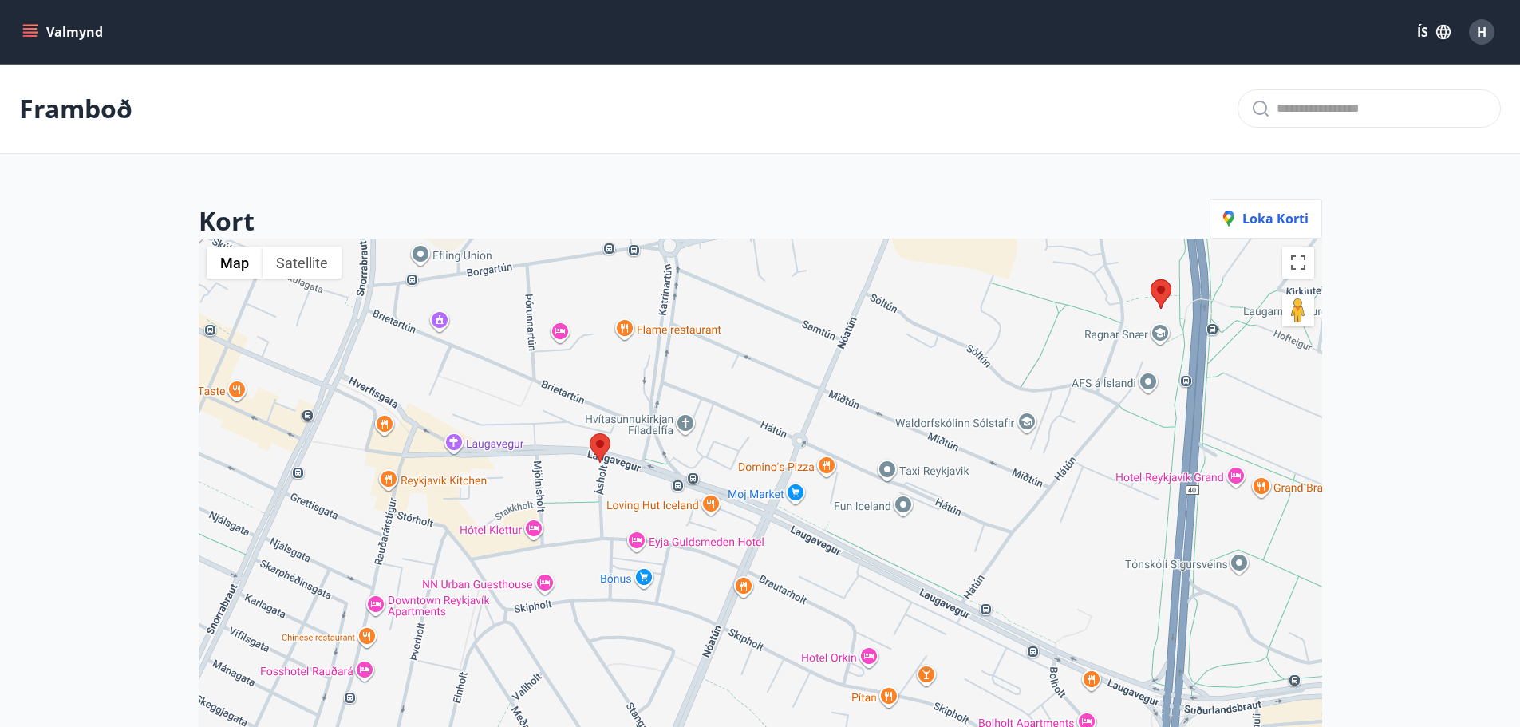
click at [590, 433] on area at bounding box center [590, 433] width 0 height 0
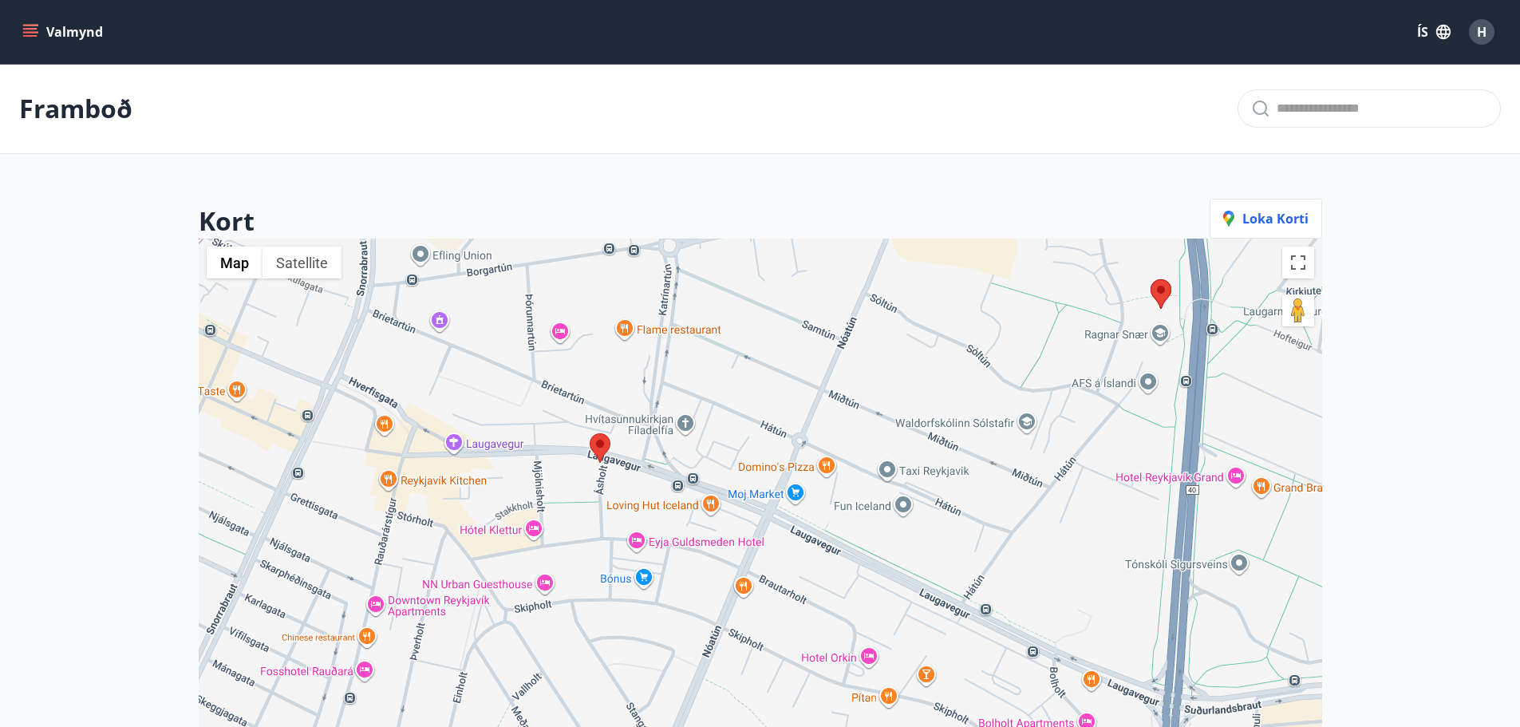
click at [590, 433] on area at bounding box center [590, 433] width 0 height 0
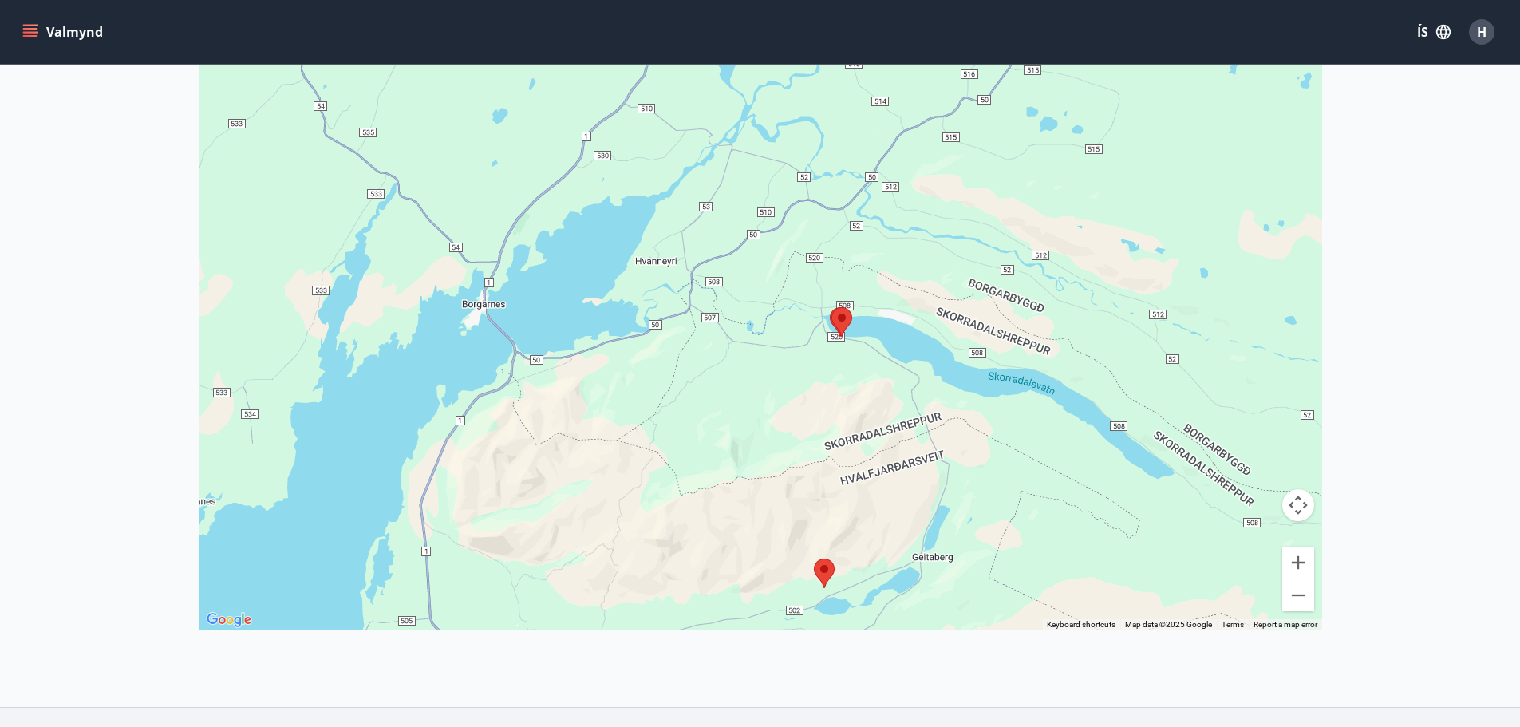
scroll to position [449, 0]
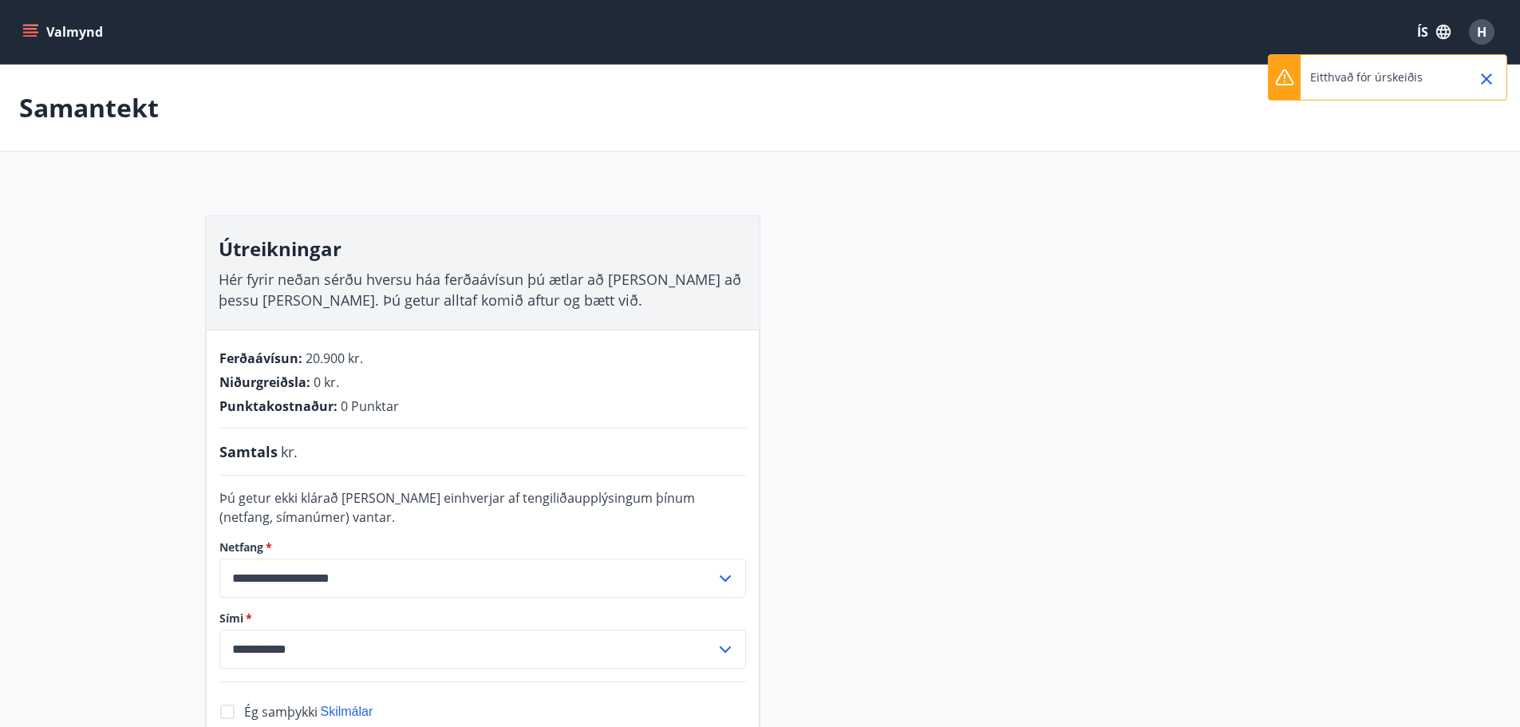
scroll to position [2, 0]
